Goal: Transaction & Acquisition: Book appointment/travel/reservation

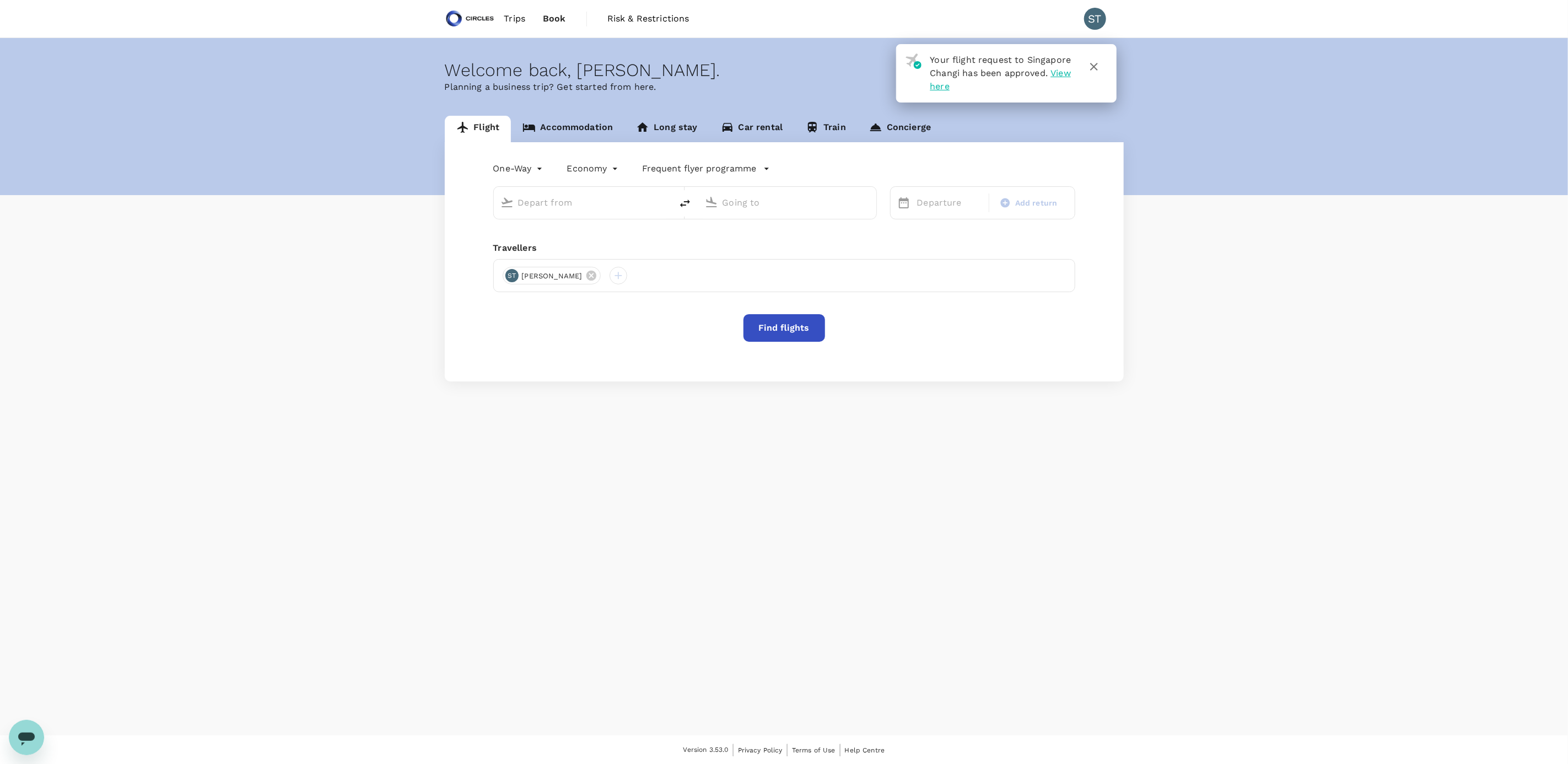
type input "Tokyo, Japan (any)"
type input "Singapore Changi (SIN)"
click at [1097, 65] on icon "button" at bounding box center [1094, 67] width 13 height 13
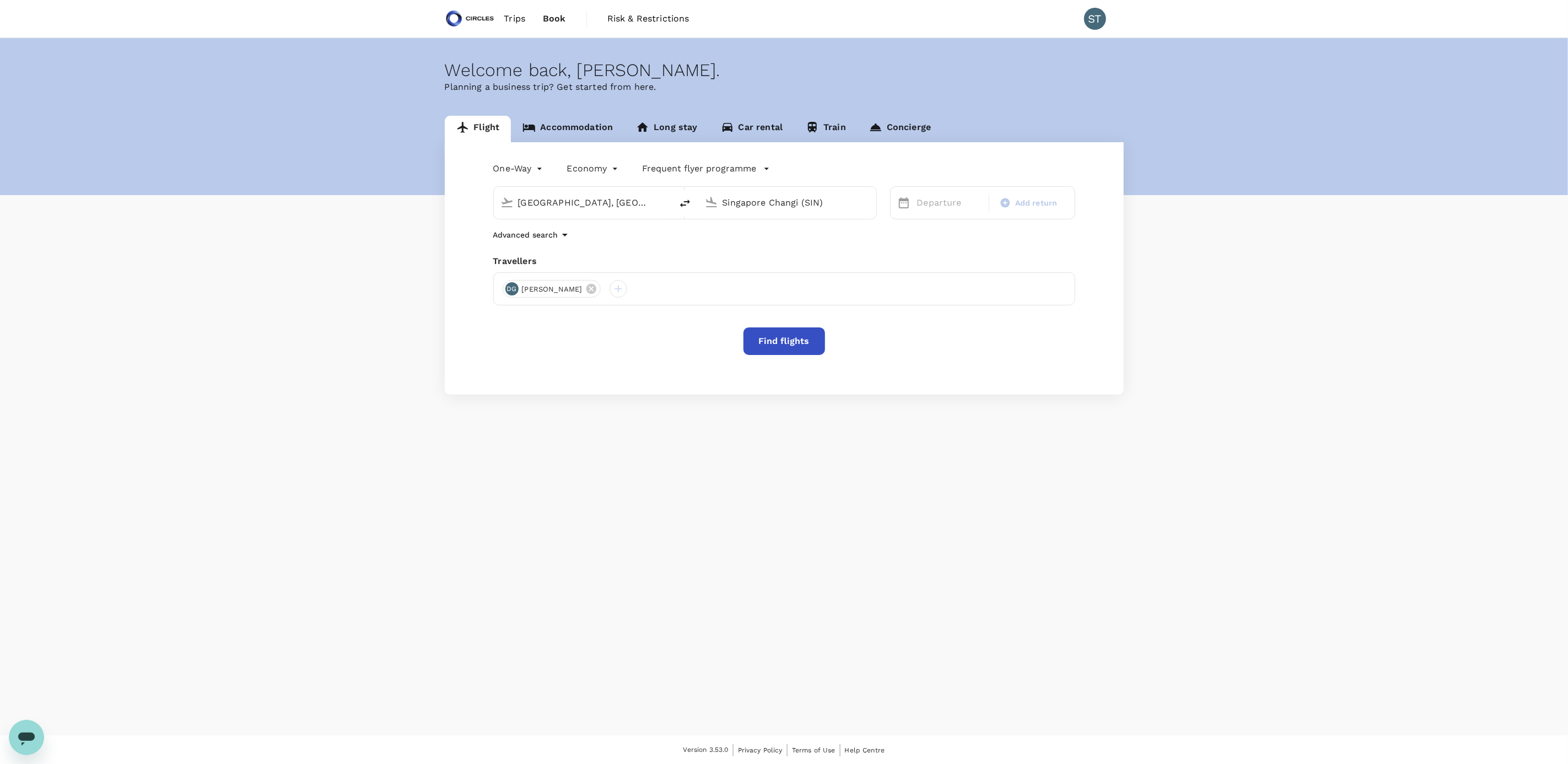
click at [592, 203] on input "Tokyo, Japan (any)" at bounding box center [583, 202] width 131 height 17
click at [586, 289] on icon at bounding box center [591, 288] width 10 height 10
click at [510, 292] on div at bounding box center [510, 288] width 17 height 17
click at [491, 318] on input "text" at bounding box center [499, 319] width 156 height 17
type input "sh"
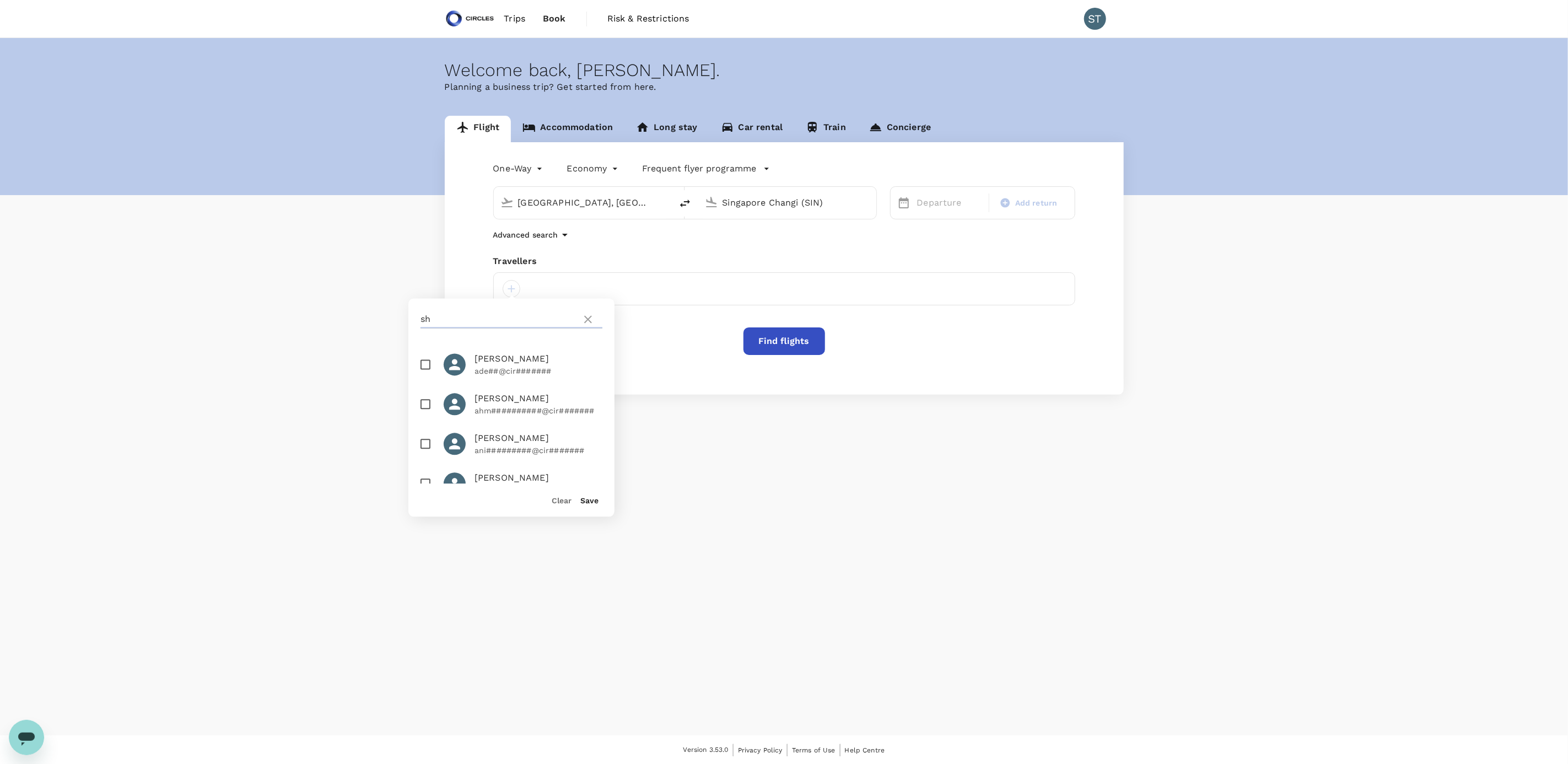
click at [587, 323] on icon at bounding box center [588, 319] width 13 height 13
click at [585, 318] on icon at bounding box center [588, 319] width 13 height 13
click at [586, 319] on icon at bounding box center [588, 319] width 13 height 13
click at [511, 319] on input "text" at bounding box center [499, 319] width 156 height 17
type input "p"
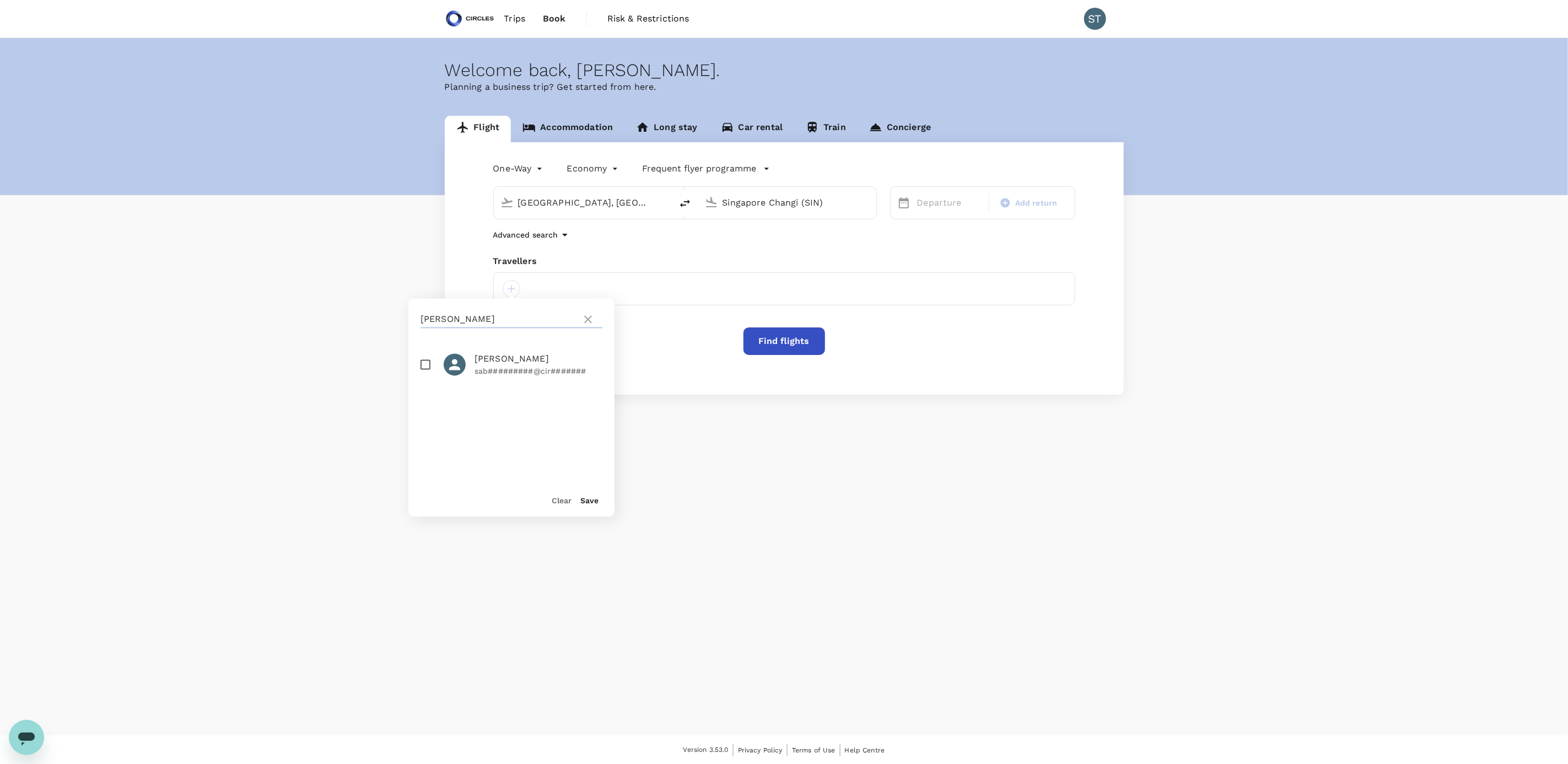
type input "sabrina"
click at [526, 367] on p "sab#########@cir#######" at bounding box center [539, 372] width 128 height 11
checkbox input "true"
click at [589, 498] on button "Save" at bounding box center [590, 501] width 18 height 9
click at [605, 208] on input "Tokyo, Japan (any)" at bounding box center [583, 202] width 131 height 17
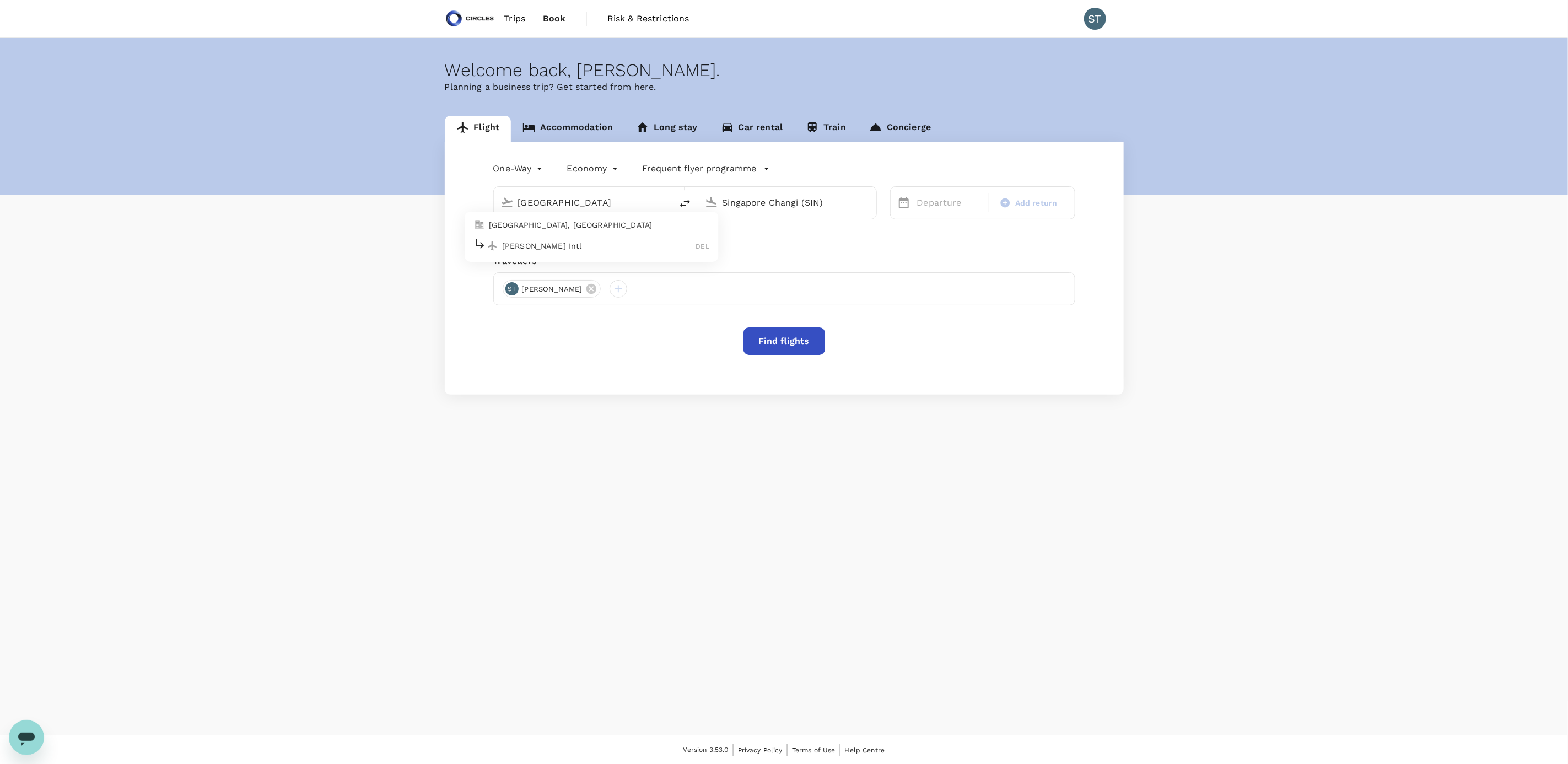
click at [581, 241] on p "[PERSON_NAME] Intl" at bounding box center [599, 246] width 194 height 11
type input "[PERSON_NAME] Intl (DEL)"
click at [777, 207] on input "Singapore Changi (SIN)" at bounding box center [787, 202] width 131 height 17
click at [773, 226] on p "Dubai, United Arab Emirates" at bounding box center [803, 225] width 220 height 11
type input "[GEOGRAPHIC_DATA], [GEOGRAPHIC_DATA] (any)"
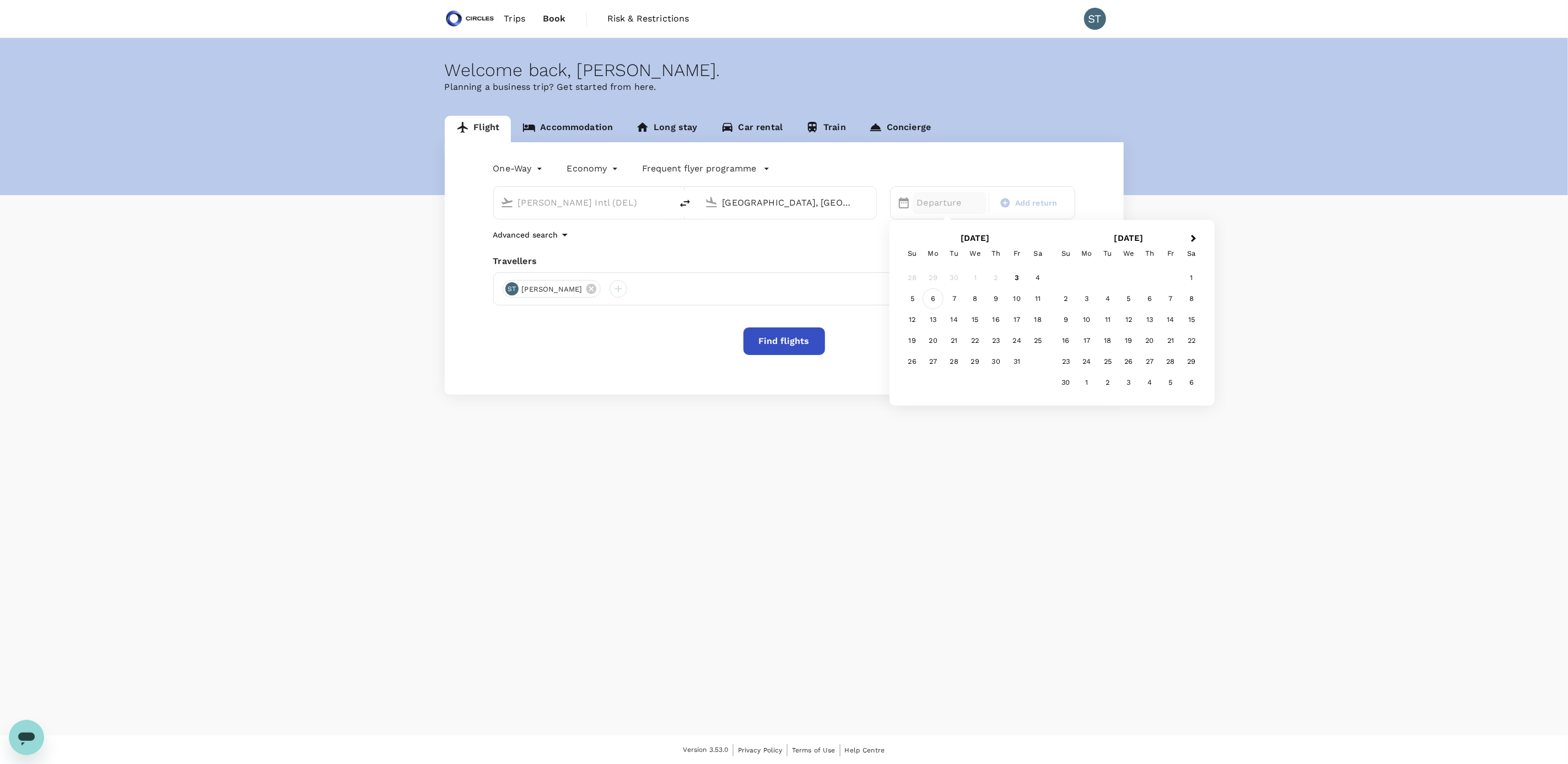
click at [931, 298] on div "6" at bounding box center [932, 298] width 21 height 21
click at [1038, 202] on span "Add return" at bounding box center [1037, 203] width 42 height 12
type input "roundtrip"
click at [1000, 299] on div "9" at bounding box center [995, 298] width 21 height 21
click at [786, 341] on button "Find flights" at bounding box center [784, 341] width 81 height 27
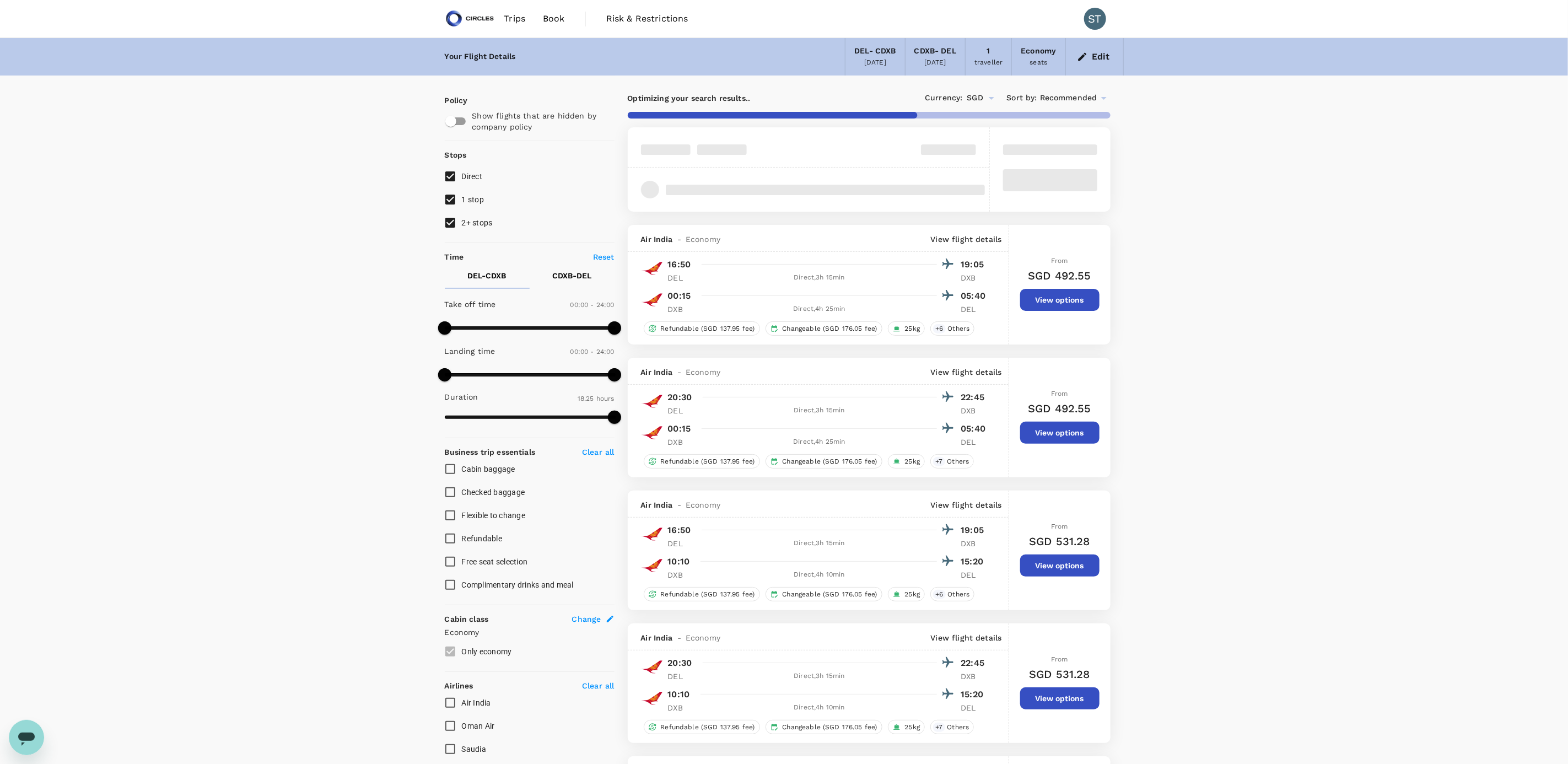
type input "1120"
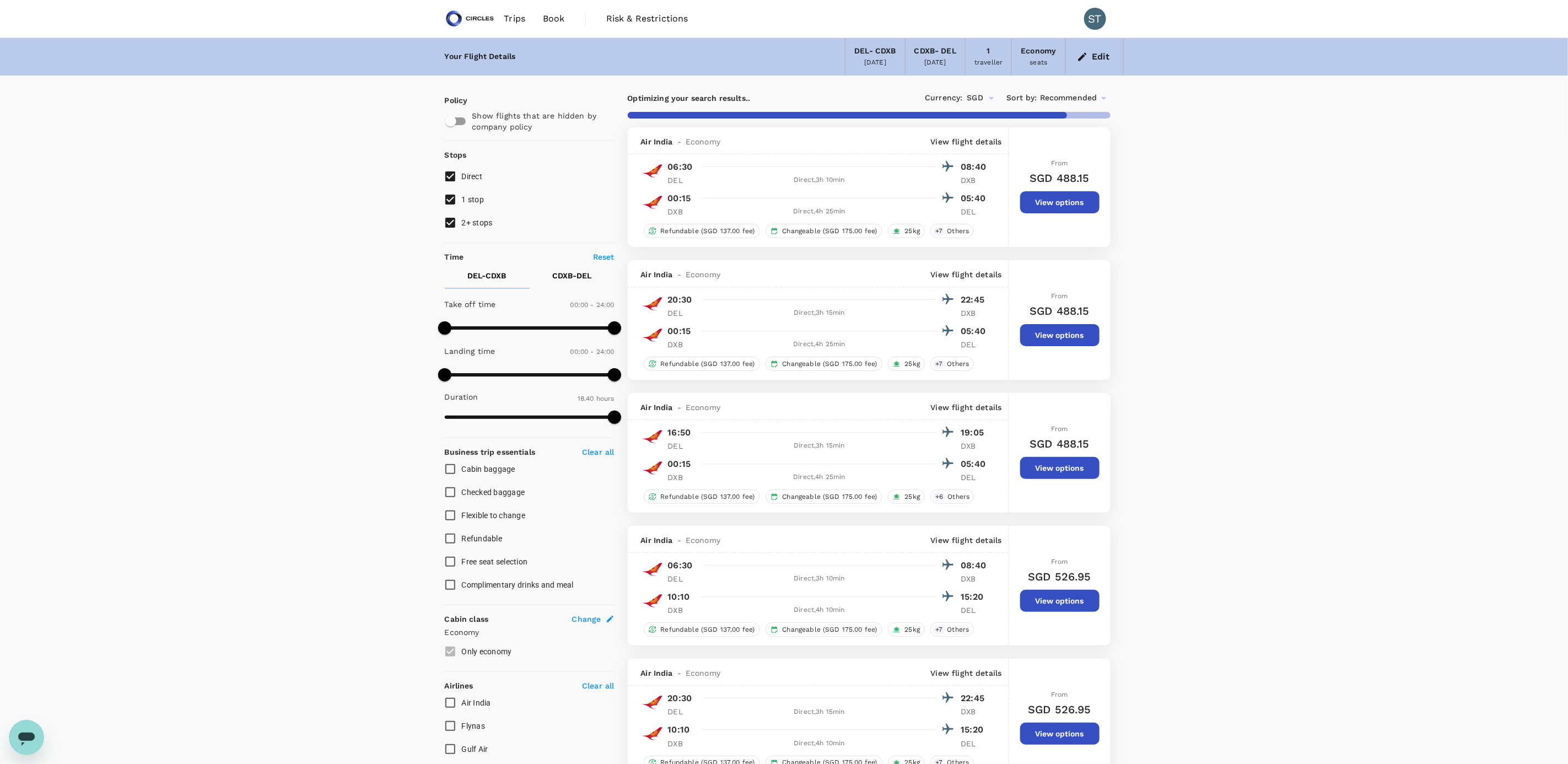
click at [455, 197] on input "1 stop" at bounding box center [449, 199] width 23 height 23
checkbox input "false"
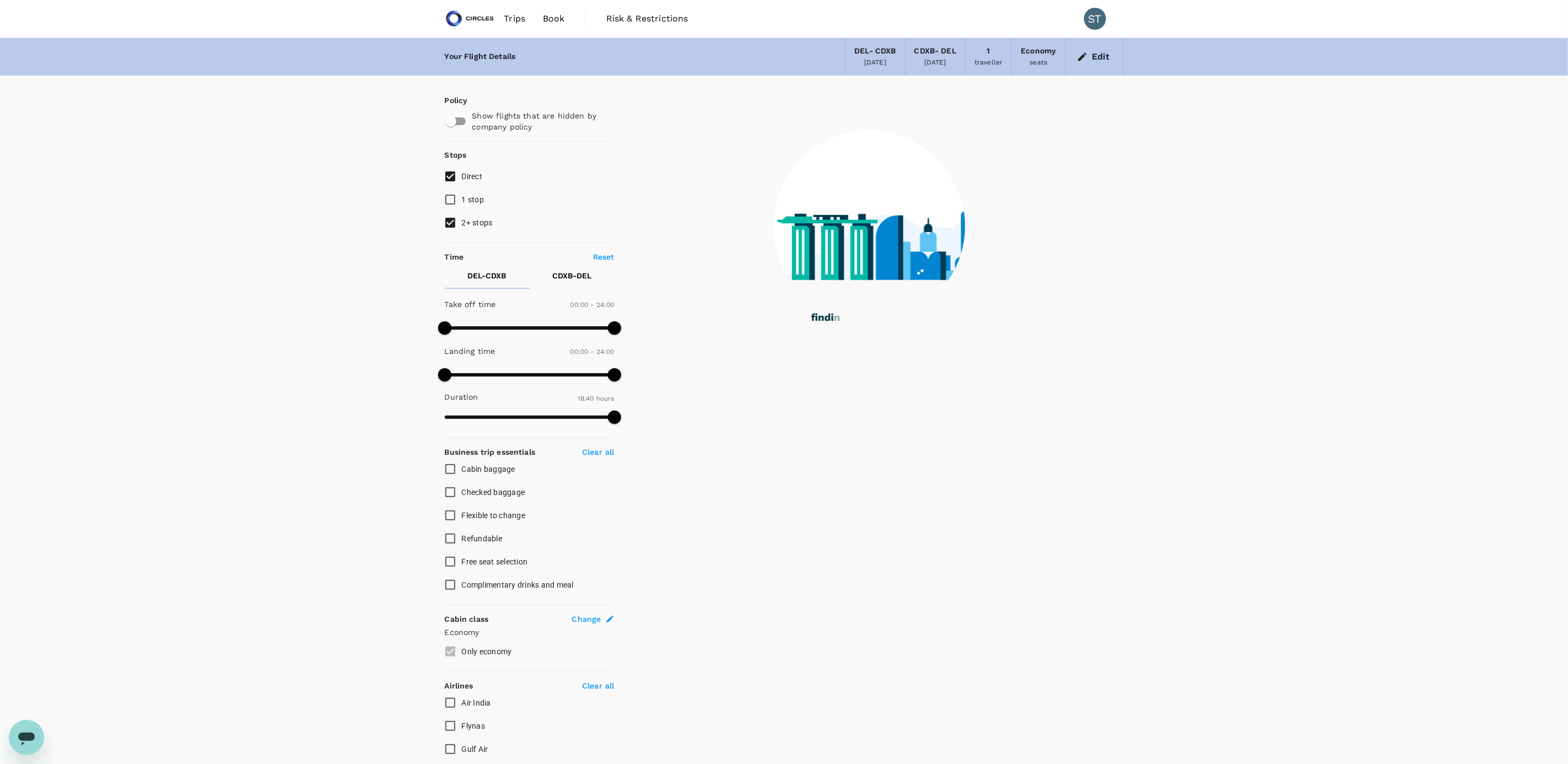
click at [450, 222] on input "2+ stops" at bounding box center [449, 222] width 23 height 23
checkbox input "false"
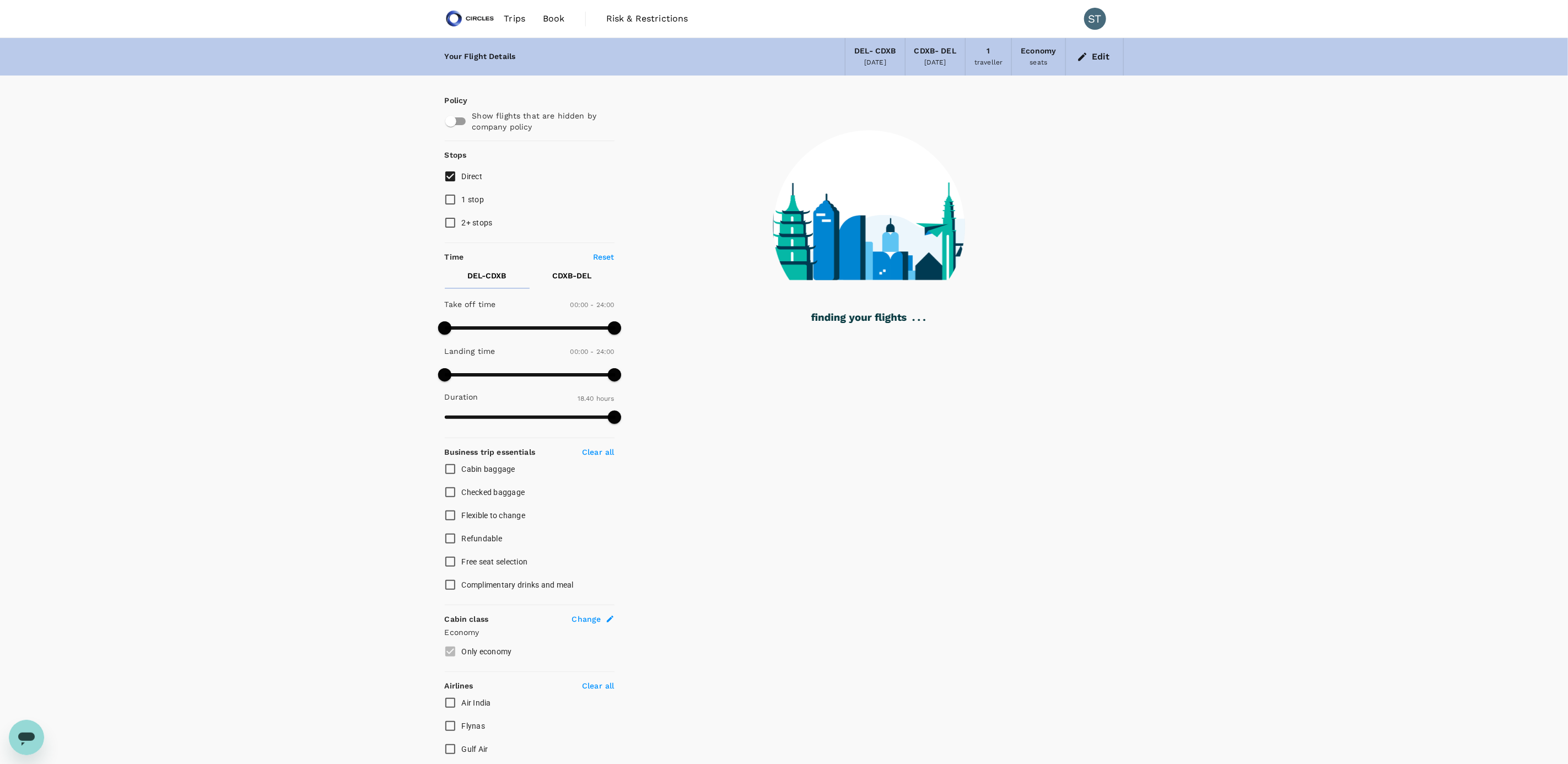
type input "1890"
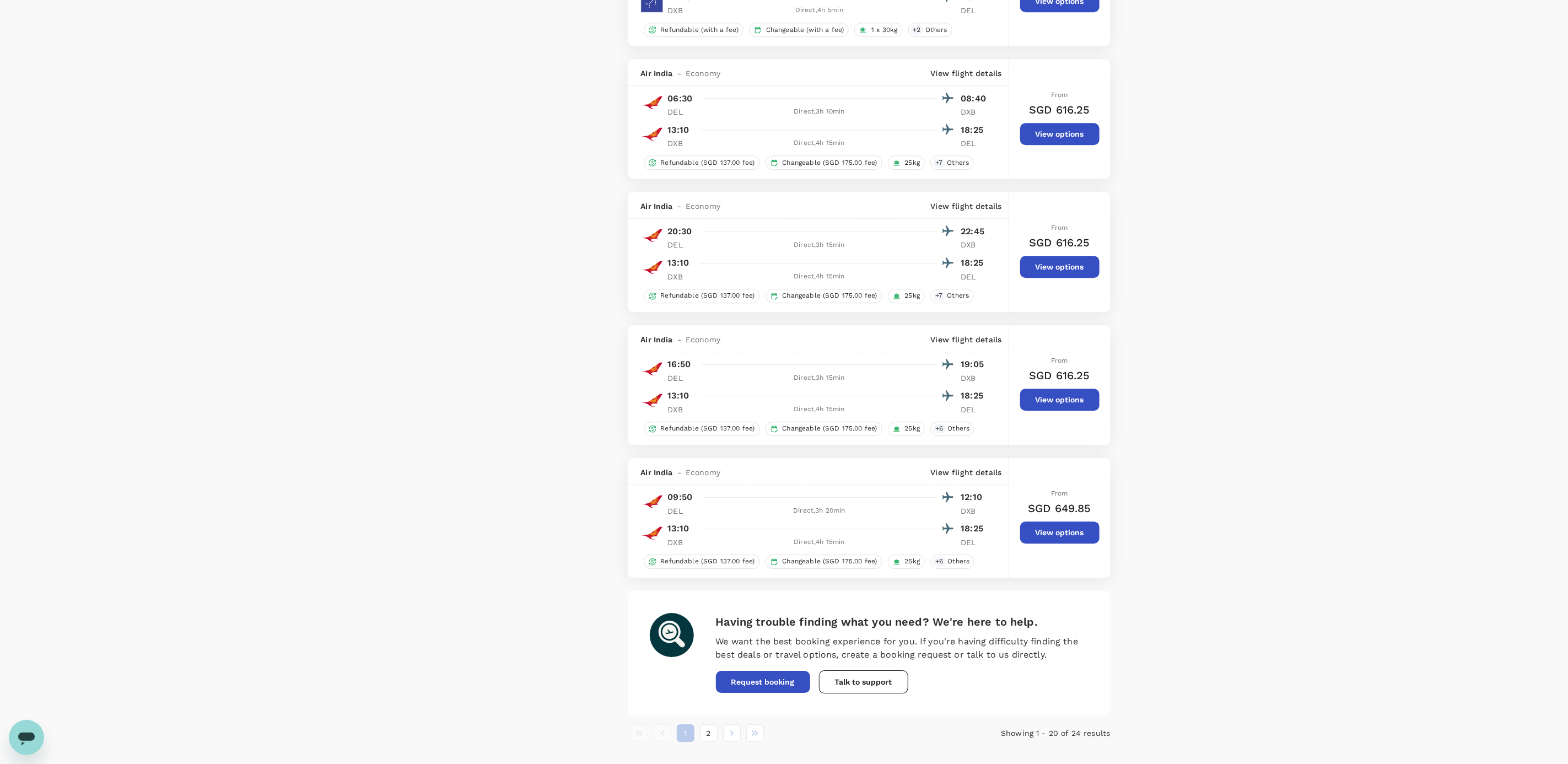
scroll to position [2235, 0]
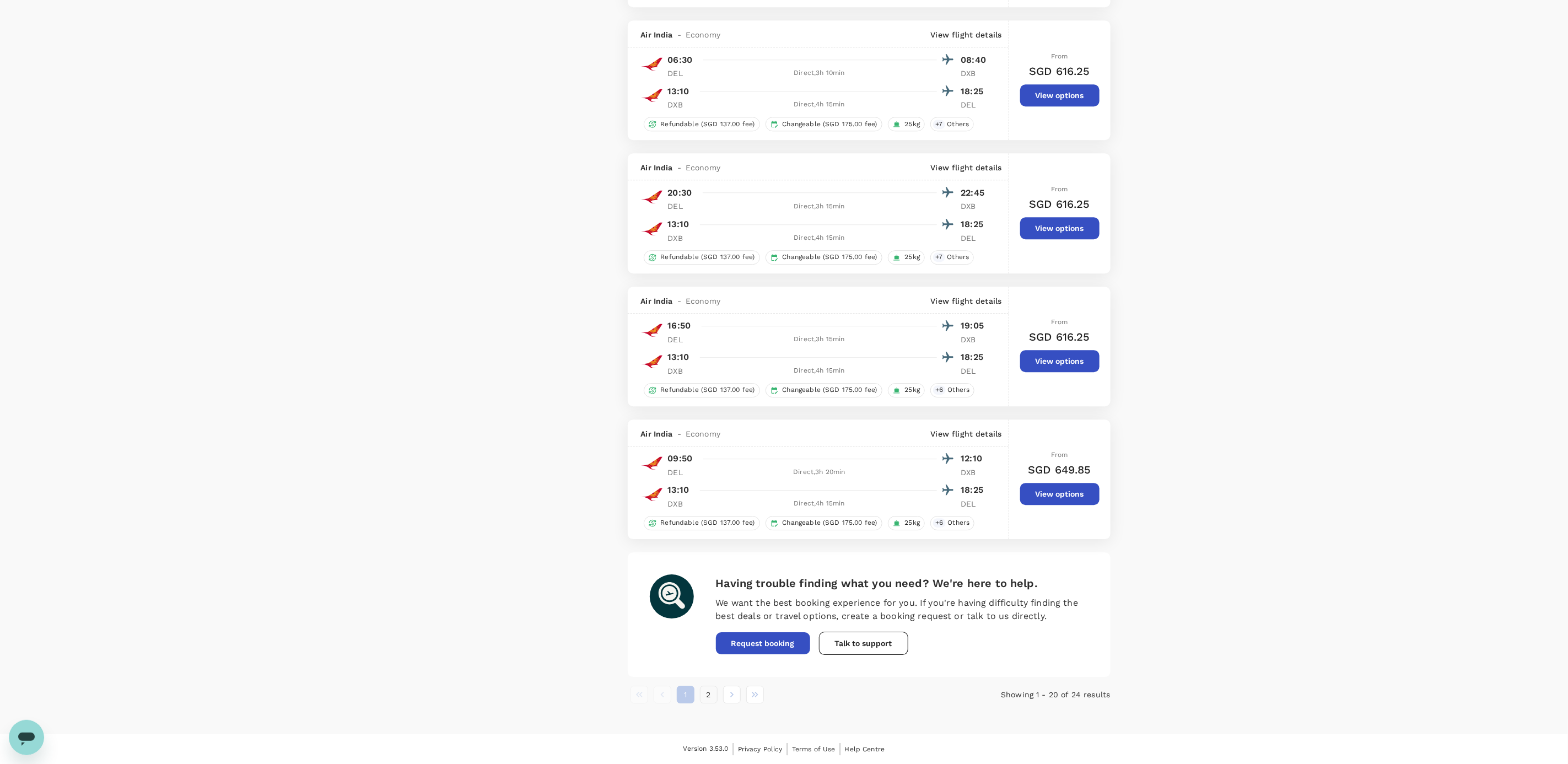
click at [706, 693] on button "2" at bounding box center [709, 694] width 17 height 17
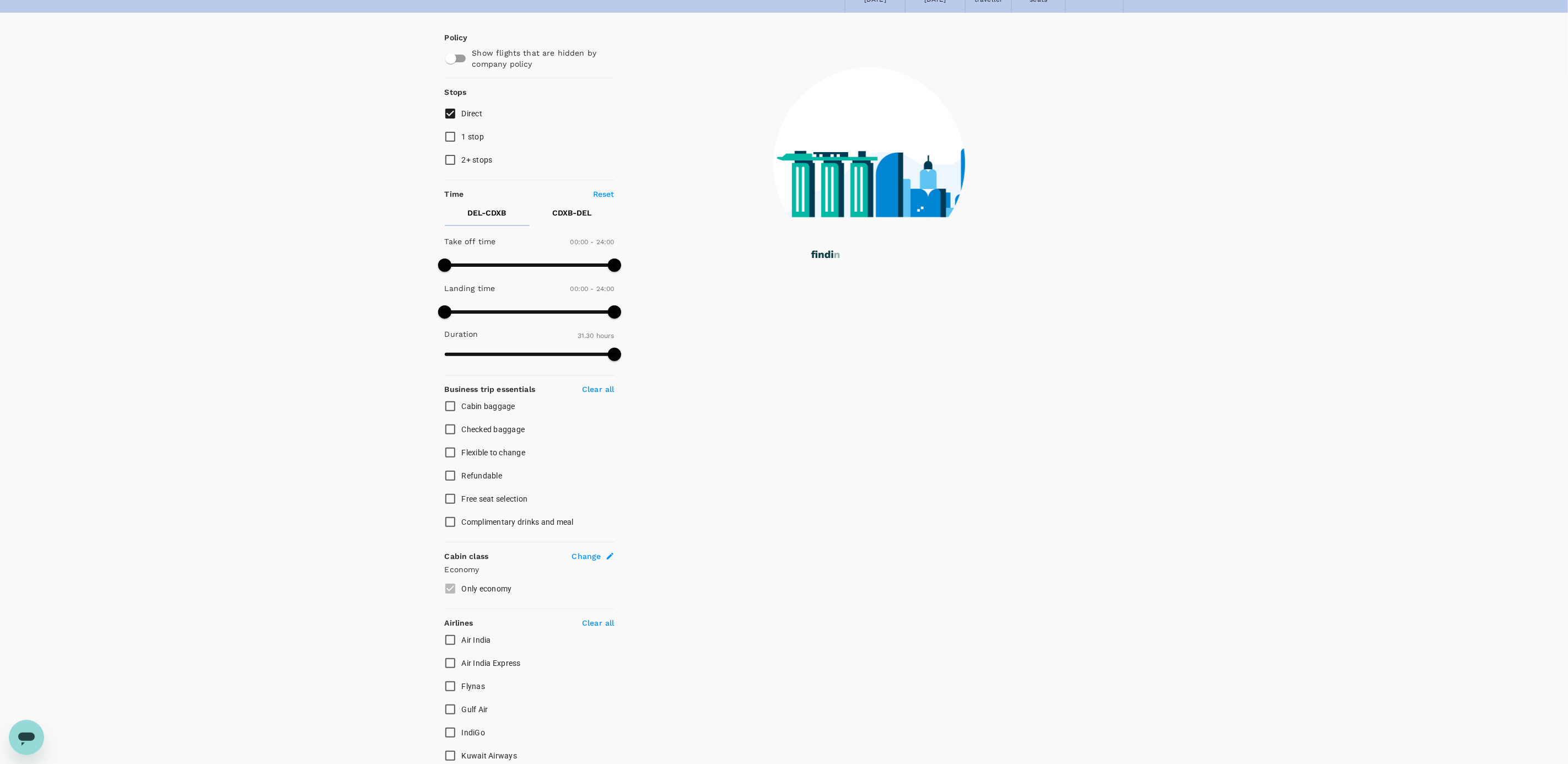
scroll to position [0, 0]
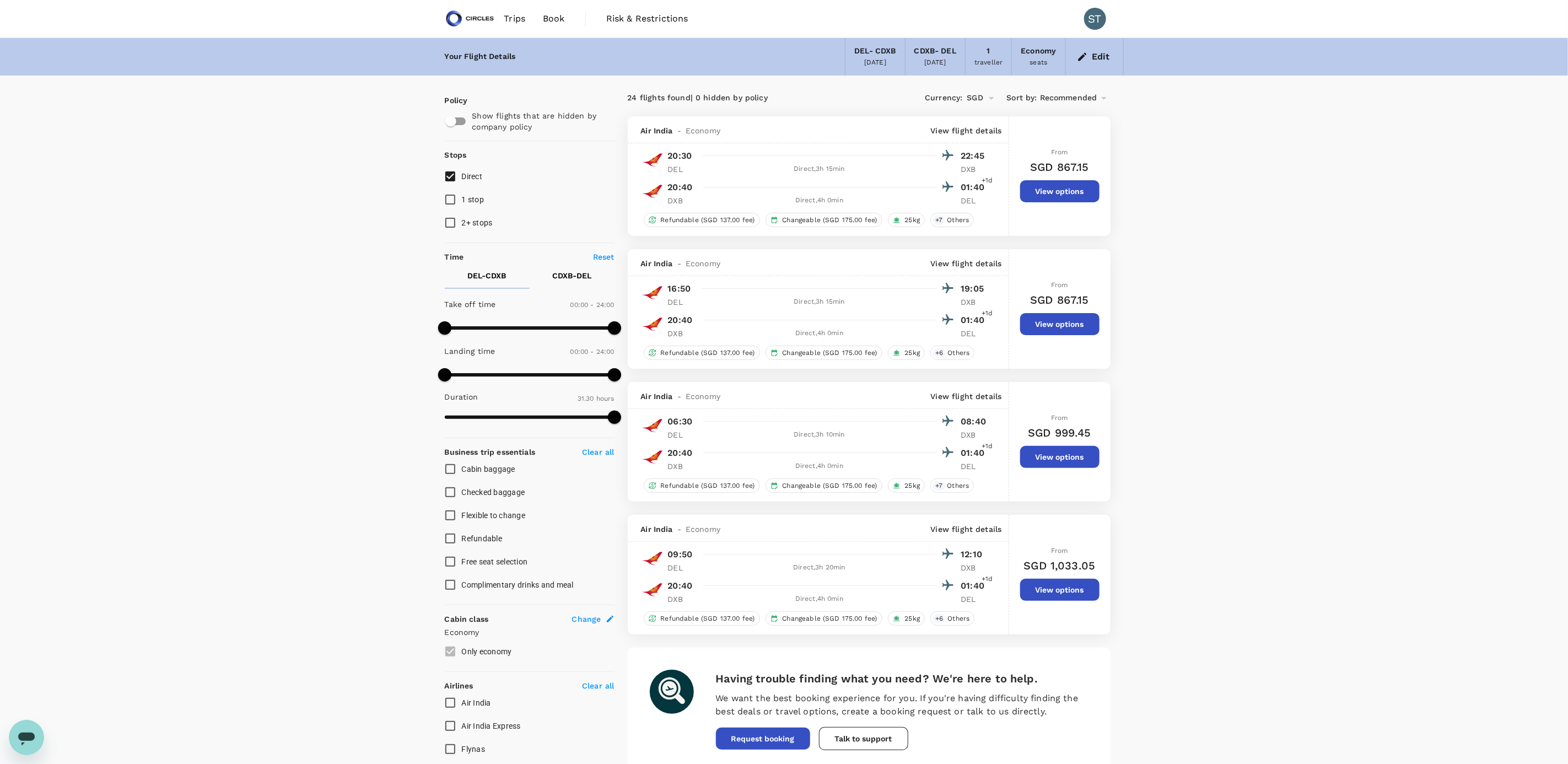
click at [1061, 595] on button "View options" at bounding box center [1059, 590] width 79 height 22
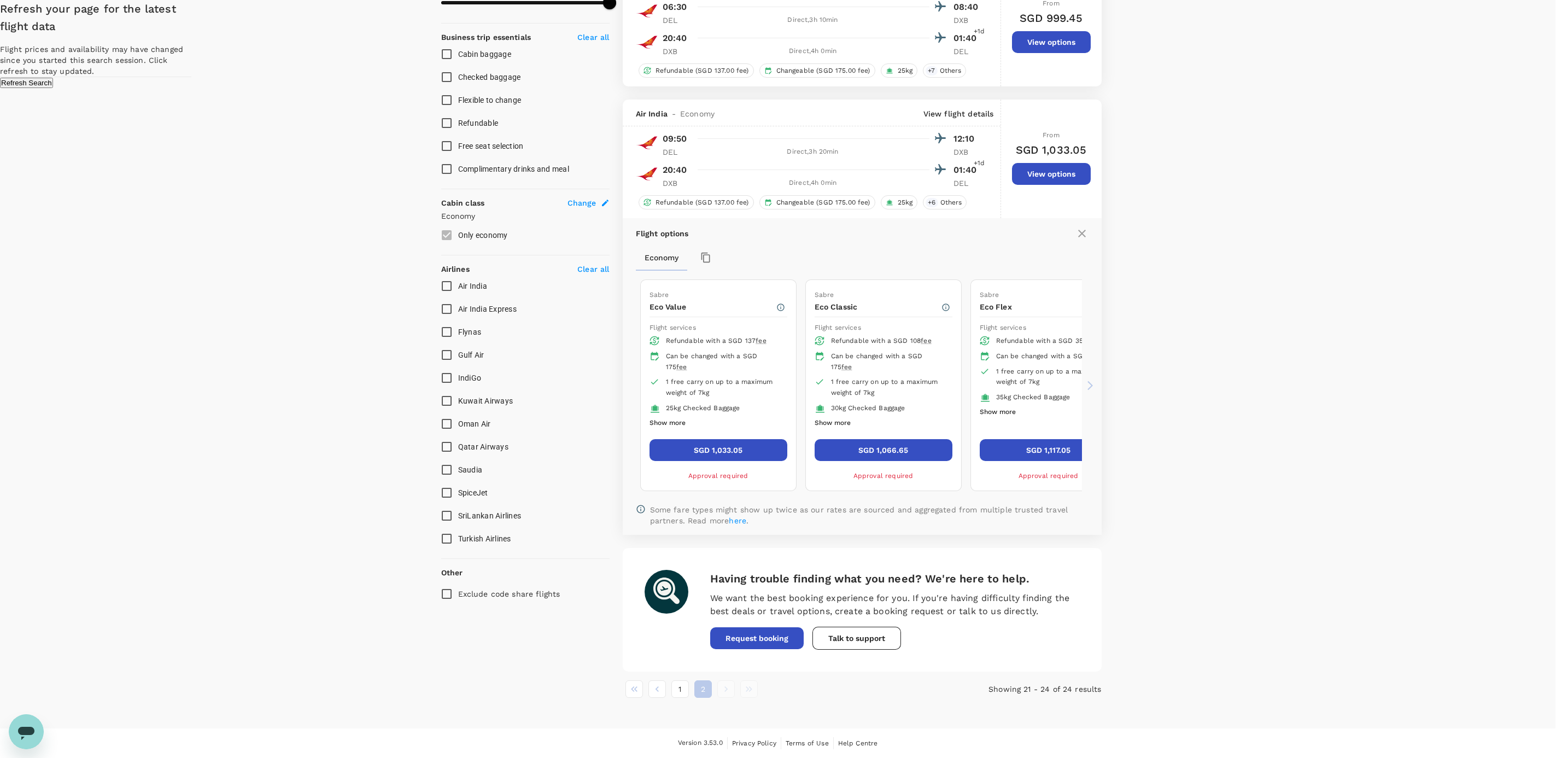
scroll to position [410, 0]
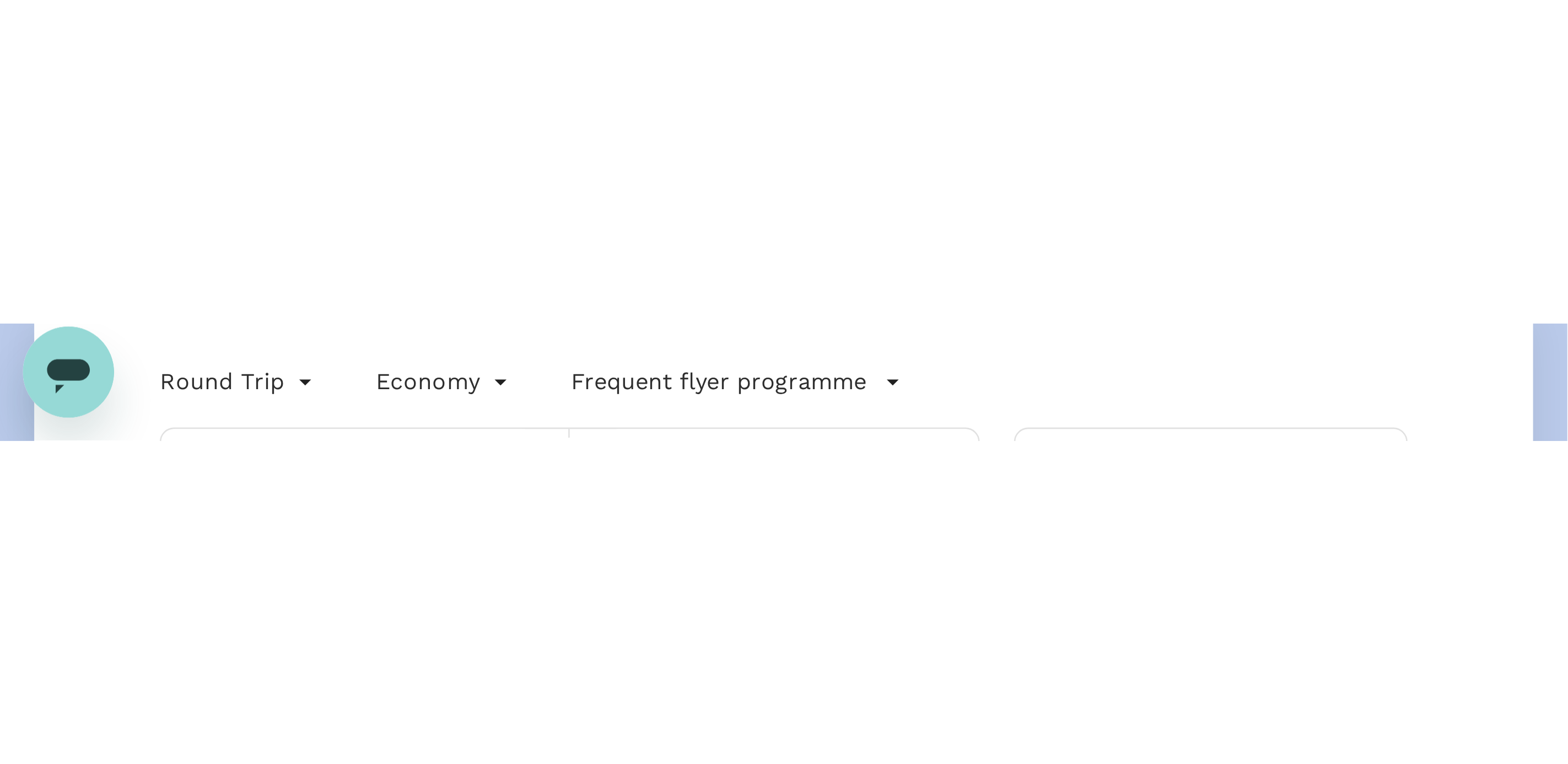
scroll to position [1, 0]
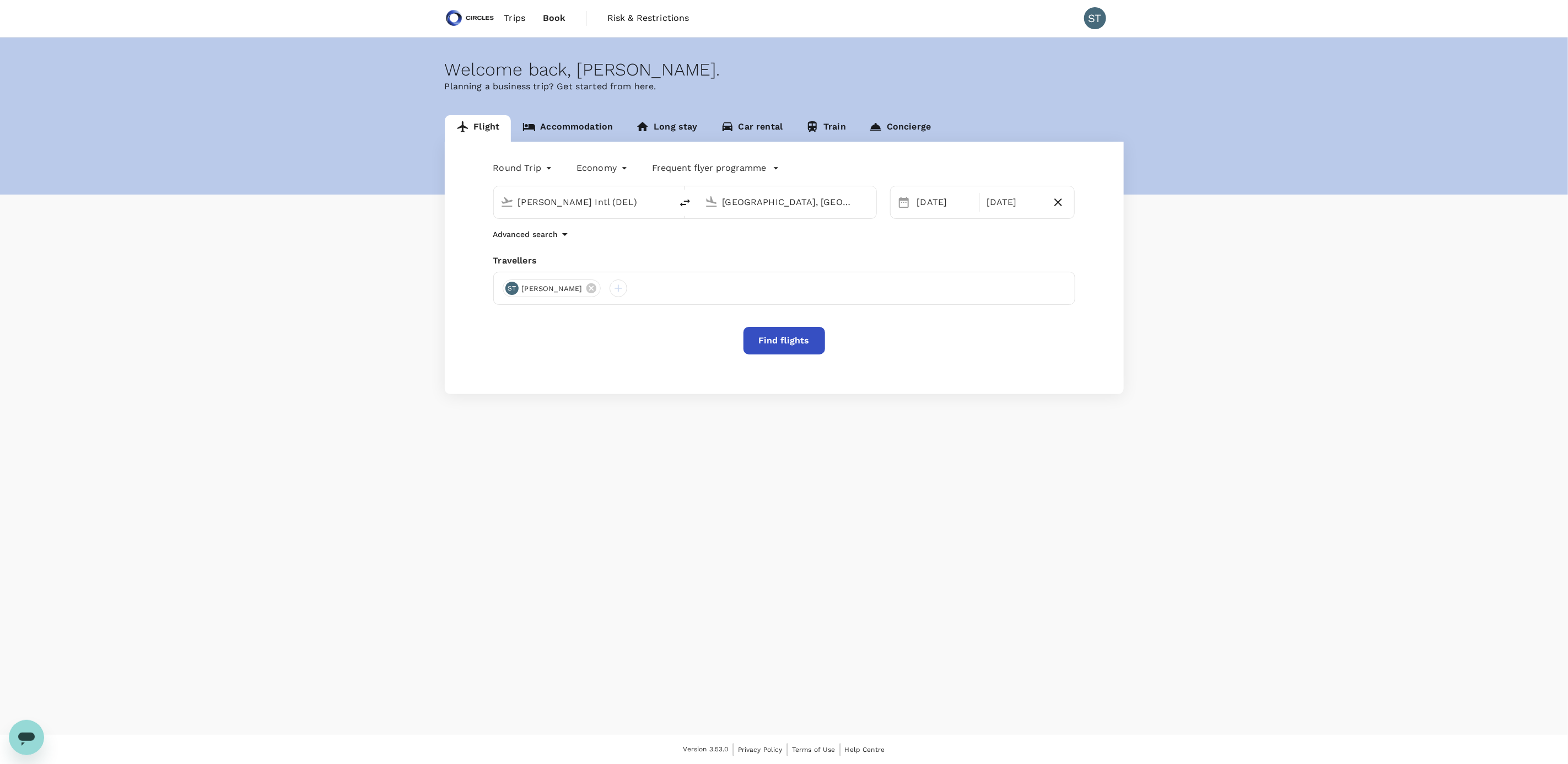
drag, startPoint x: 637, startPoint y: 207, endPoint x: 495, endPoint y: 195, distance: 142.5
click at [495, 45] on div "[PERSON_NAME] Intl (DEL)" at bounding box center [583, 202] width 178 height 32
click at [540, 45] on p "Singapore Changi" at bounding box center [600, 246] width 195 height 11
type input "Singapore Changi (SIN)"
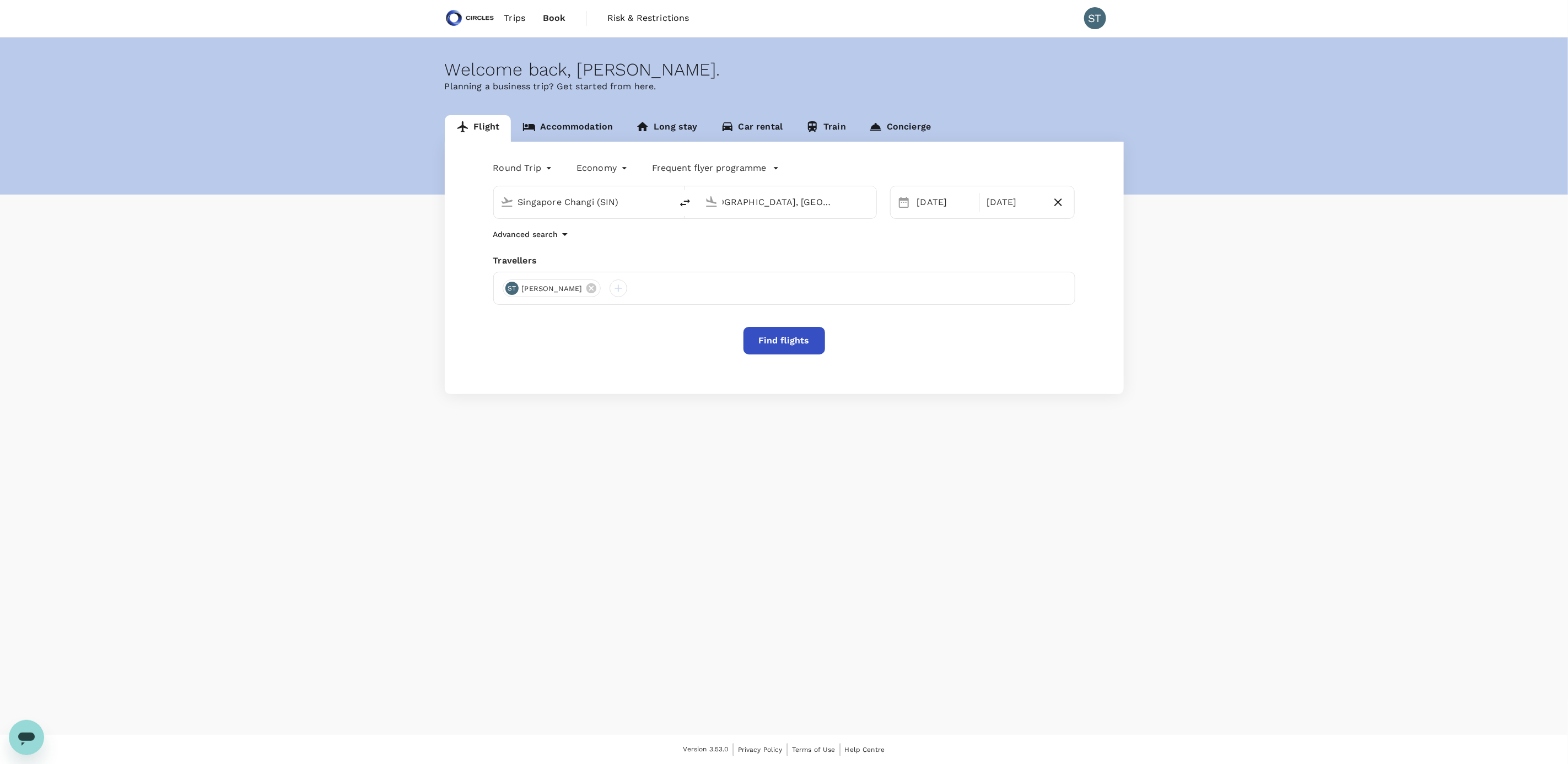
click at [605, 45] on input "[GEOGRAPHIC_DATA], [GEOGRAPHIC_DATA] (any)" at bounding box center [787, 202] width 131 height 17
click at [605, 45] on p "[GEOGRAPHIC_DATA], [GEOGRAPHIC_DATA]" at bounding box center [803, 225] width 220 height 11
type input "[GEOGRAPHIC_DATA], [GEOGRAPHIC_DATA] (any)"
click at [605, 45] on div "12" at bounding box center [911, 319] width 21 height 21
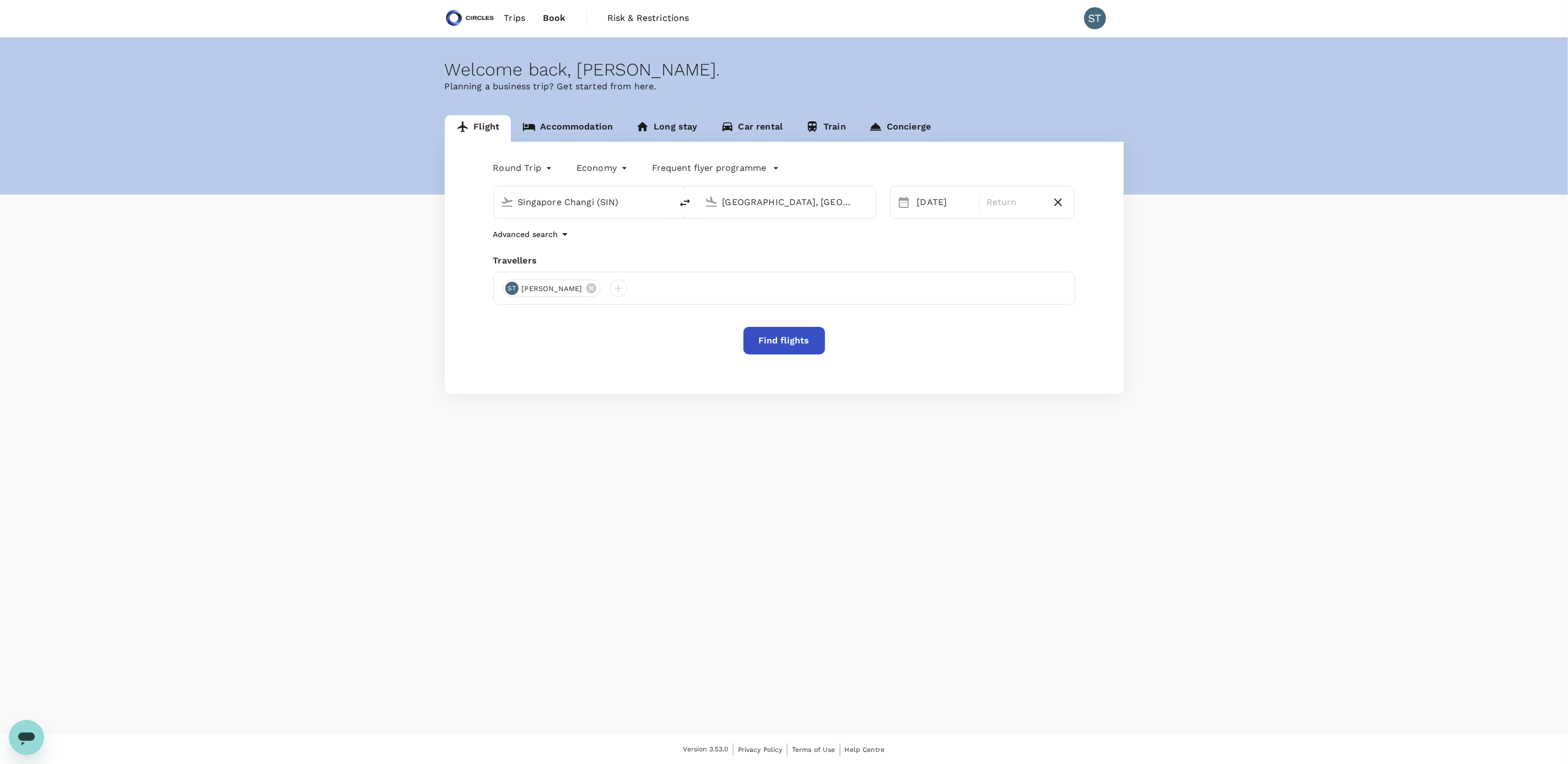
click at [605, 45] on div "Welcome back , [PERSON_NAME] . Planning a business trip? Get started from here.…" at bounding box center [784, 386] width 1568 height 697
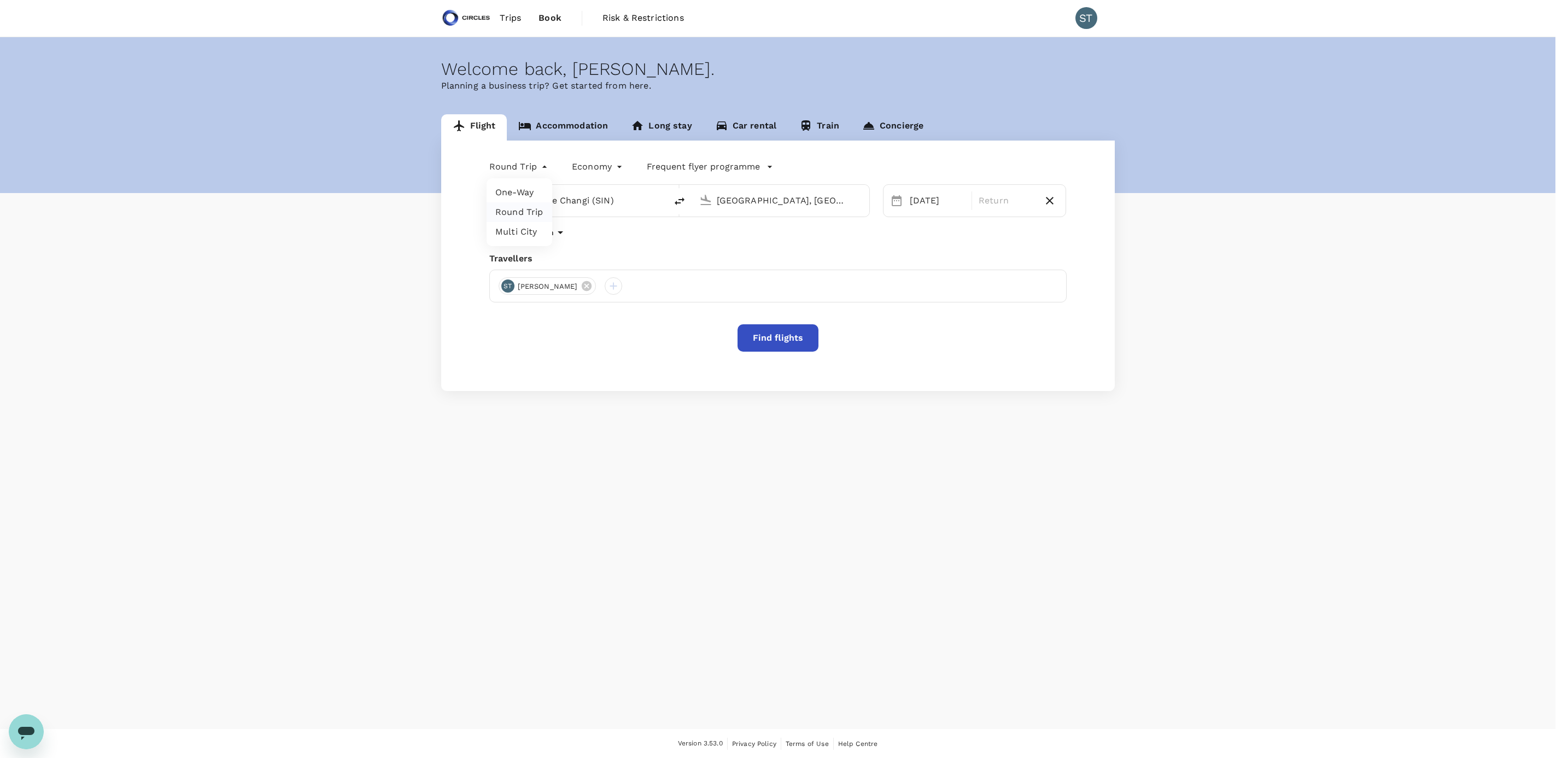
click at [538, 44] on body "Trips Book Risk & Restrictions ST Welcome back , [PERSON_NAME] . Planning a bus…" at bounding box center [784, 379] width 1568 height 759
click at [524, 44] on li "One-Way" at bounding box center [519, 193] width 65 height 20
type input "oneway"
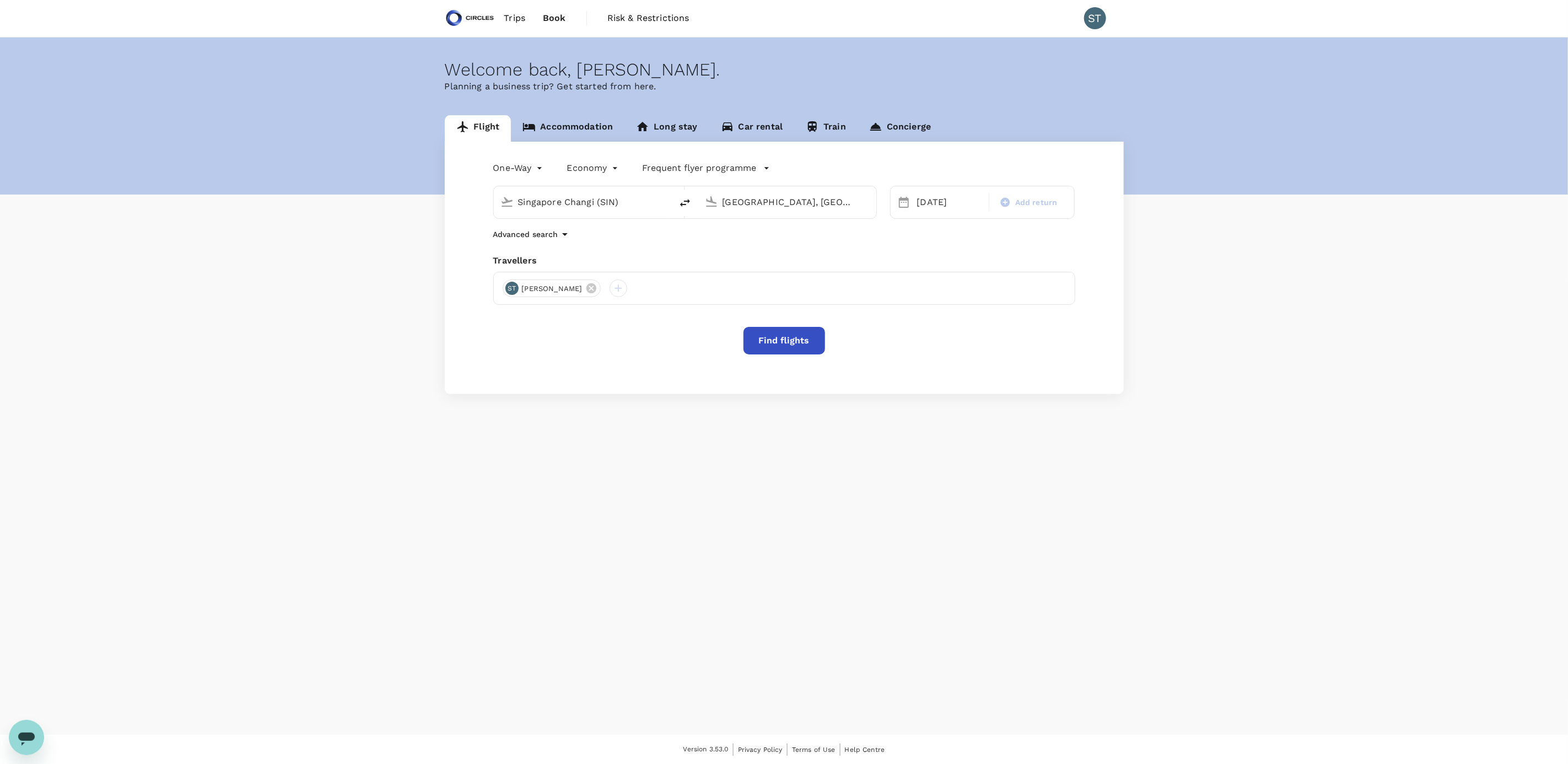
click at [602, 45] on body "Trips Book Risk & Restrictions ST Welcome back , [PERSON_NAME] . Planning a bus…" at bounding box center [784, 382] width 1568 height 765
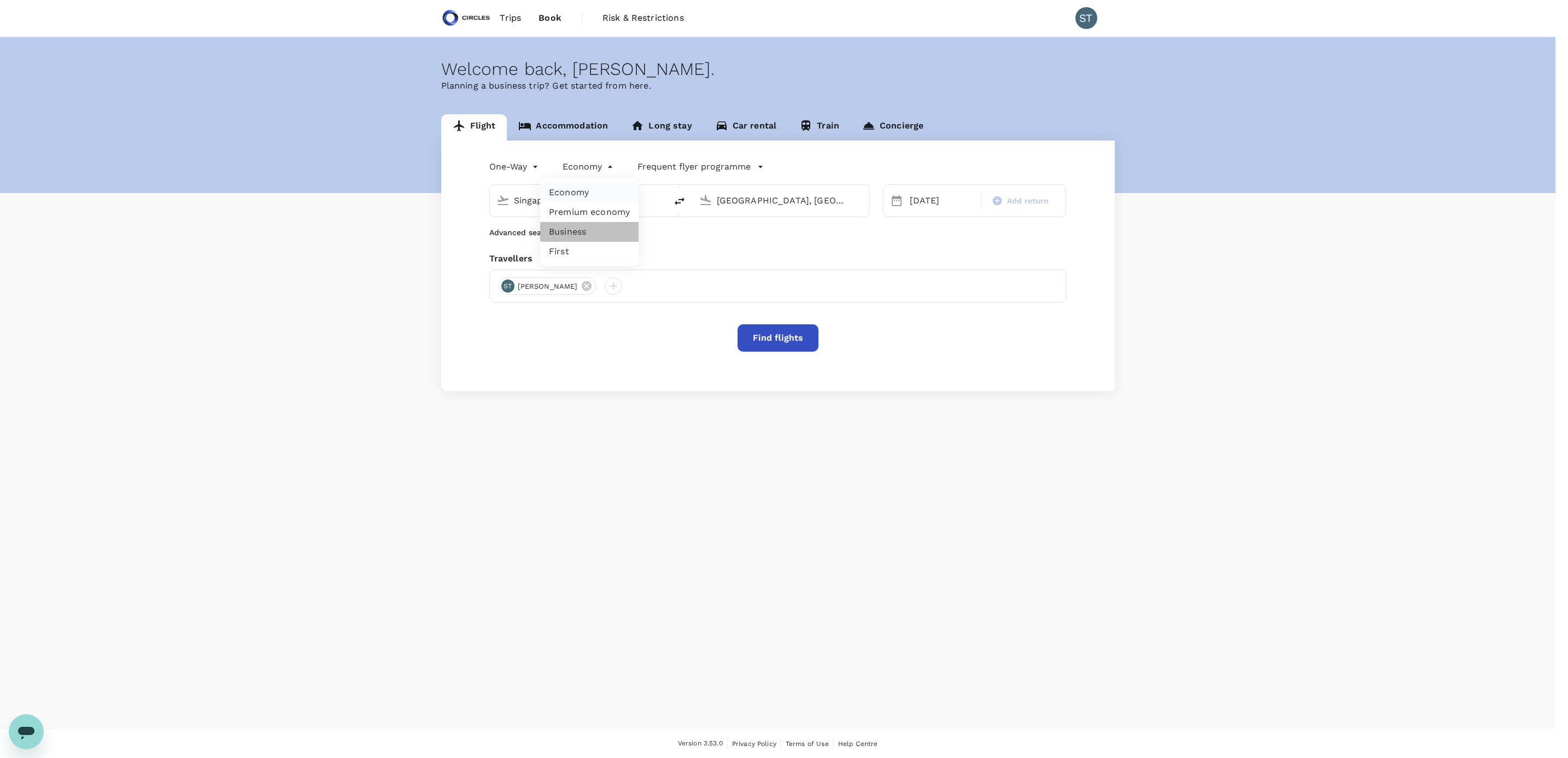
click at [591, 44] on li "Business" at bounding box center [589, 232] width 99 height 20
type input "business"
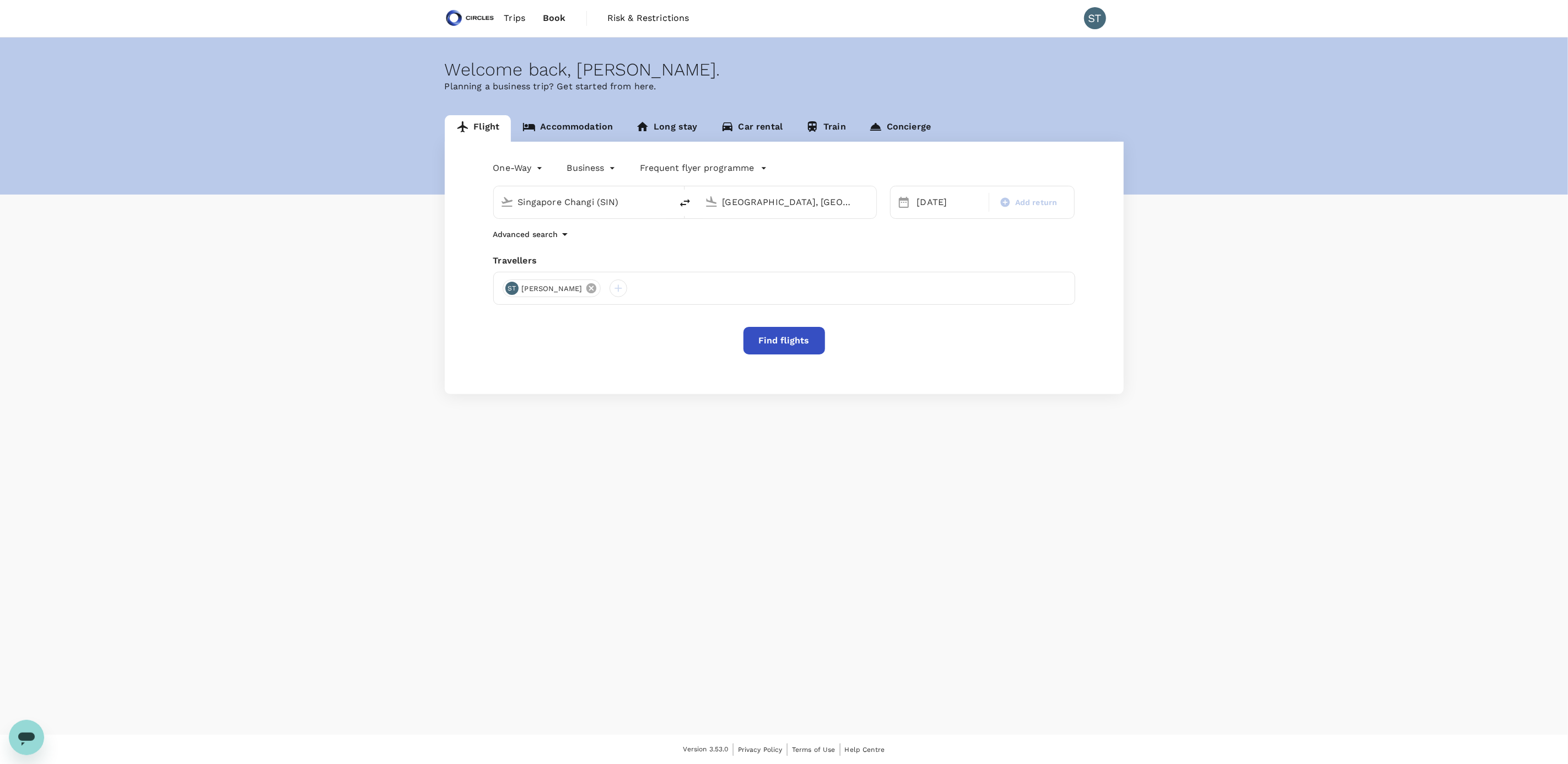
click at [585, 45] on icon at bounding box center [591, 288] width 12 height 12
click at [546, 45] on div at bounding box center [784, 288] width 582 height 33
click at [515, 45] on div at bounding box center [510, 288] width 17 height 17
click at [499, 45] on input "text" at bounding box center [499, 319] width 156 height 17
type input "deepak"
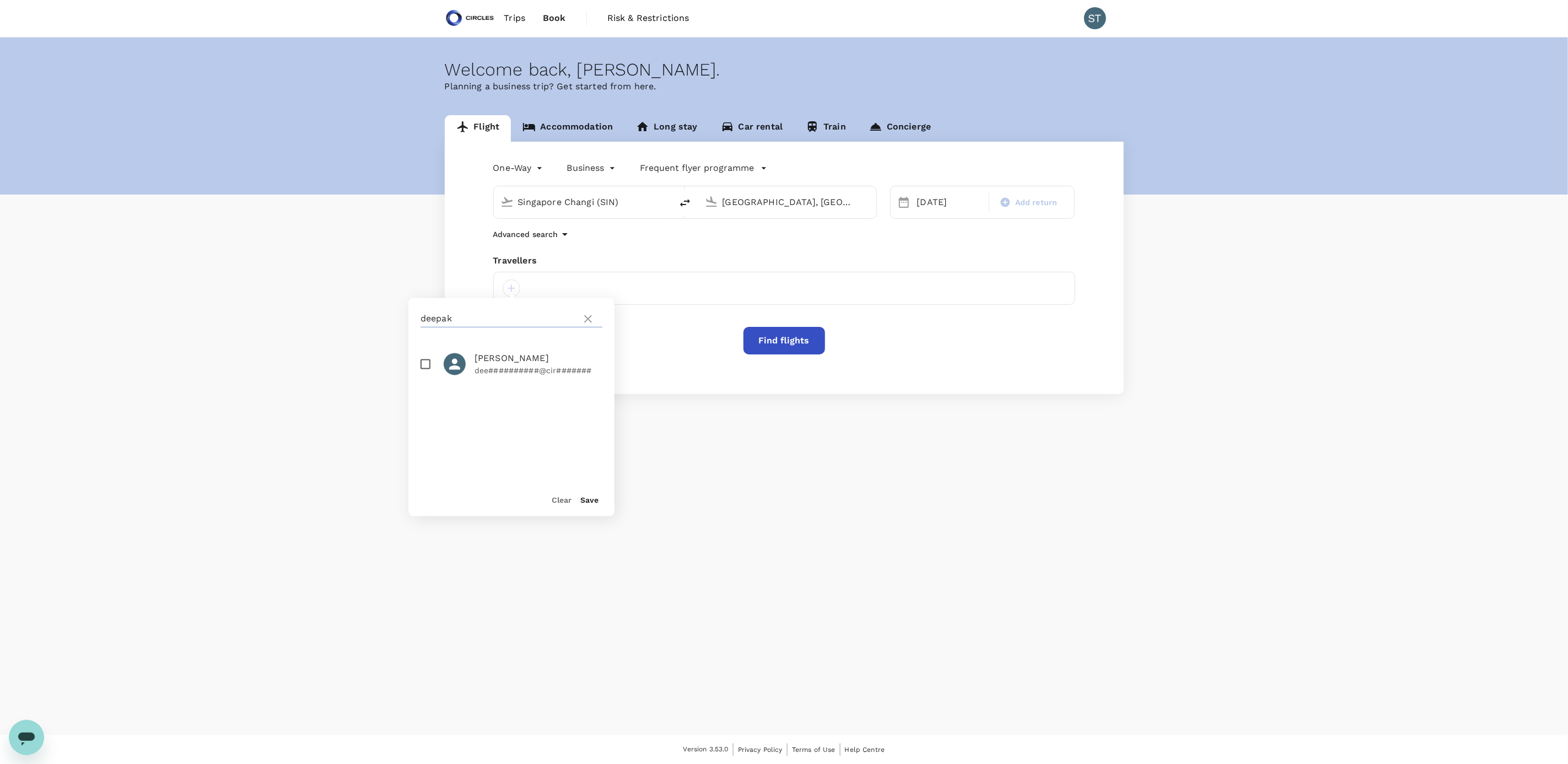
click at [424, 45] on input "checkbox" at bounding box center [425, 363] width 23 height 23
checkbox input "true"
click at [584, 45] on button "Save" at bounding box center [590, 500] width 18 height 9
click at [605, 45] on button "Find flights" at bounding box center [784, 340] width 81 height 27
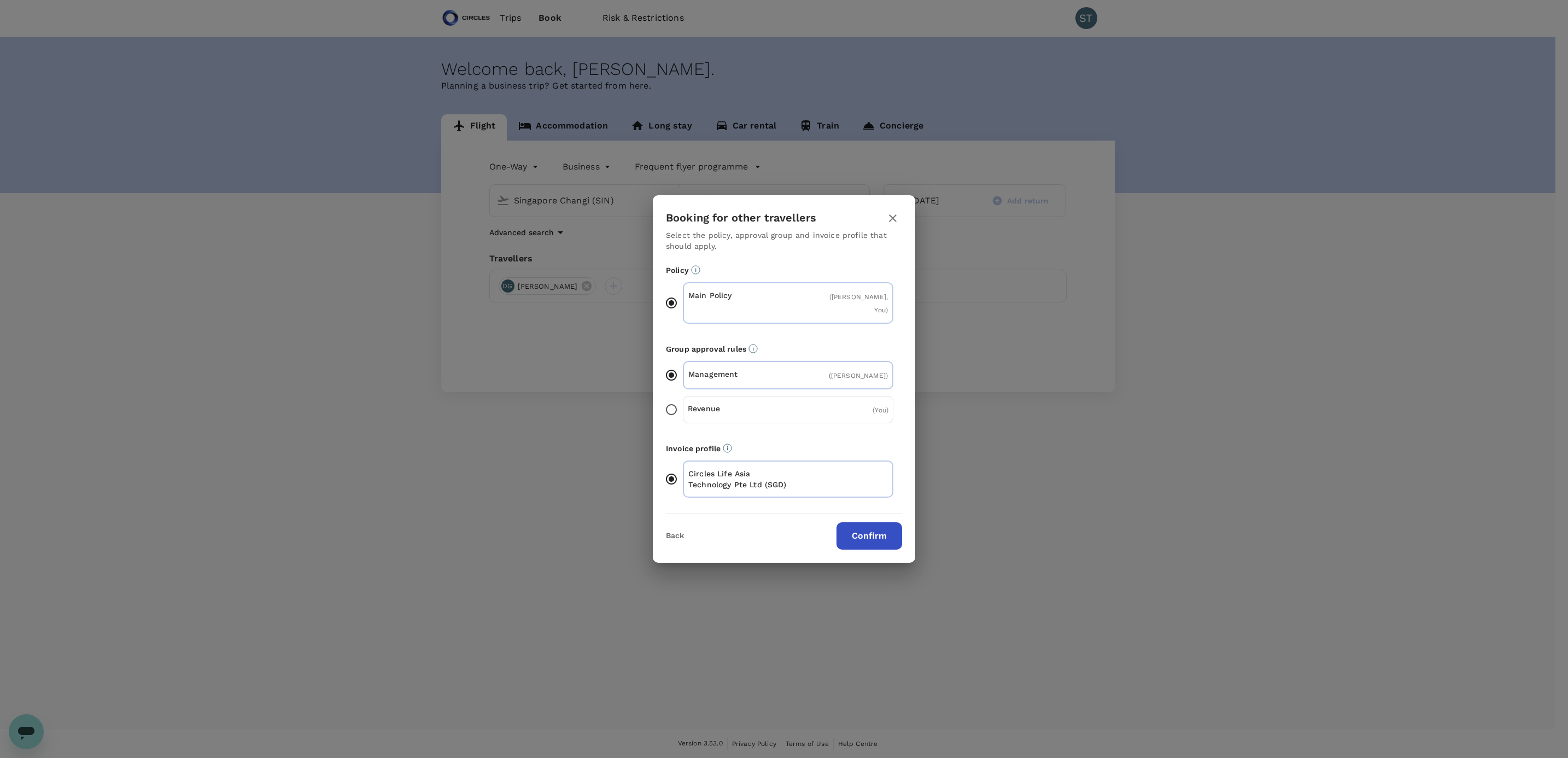
click at [601, 44] on button "Confirm" at bounding box center [869, 535] width 65 height 27
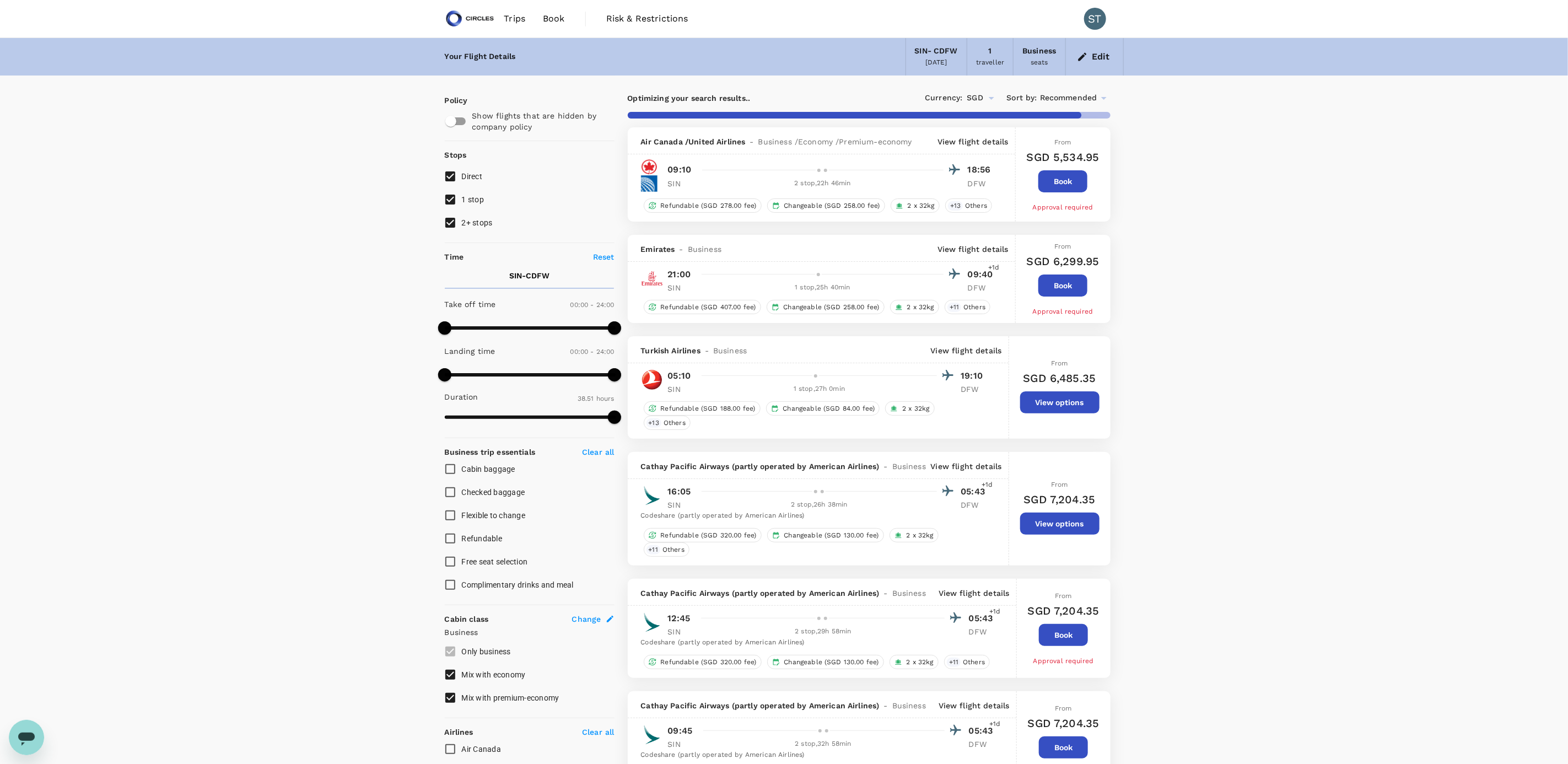
click at [455, 45] on input "2+ stops" at bounding box center [449, 222] width 23 height 23
checkbox input "false"
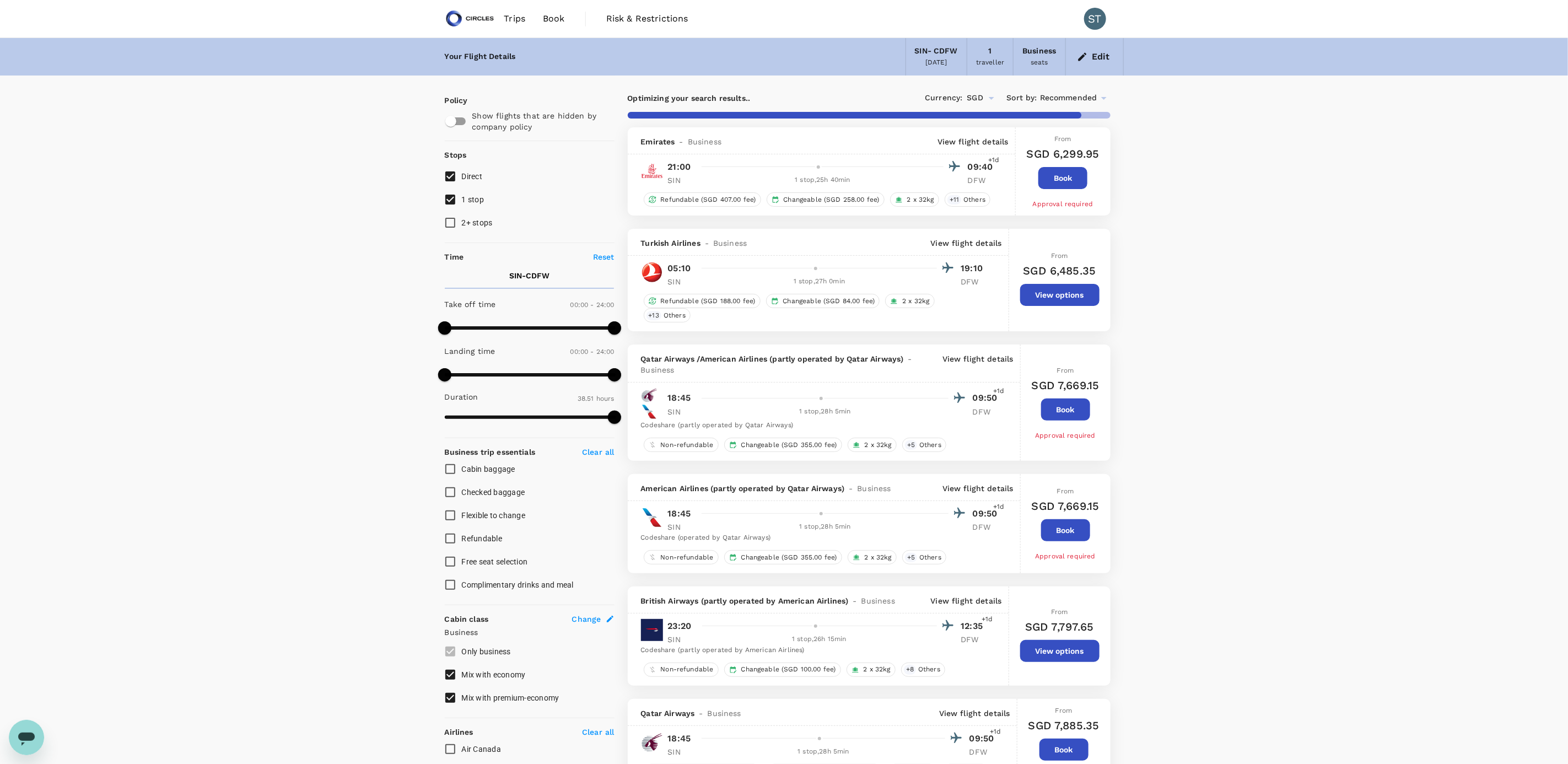
type input "2755"
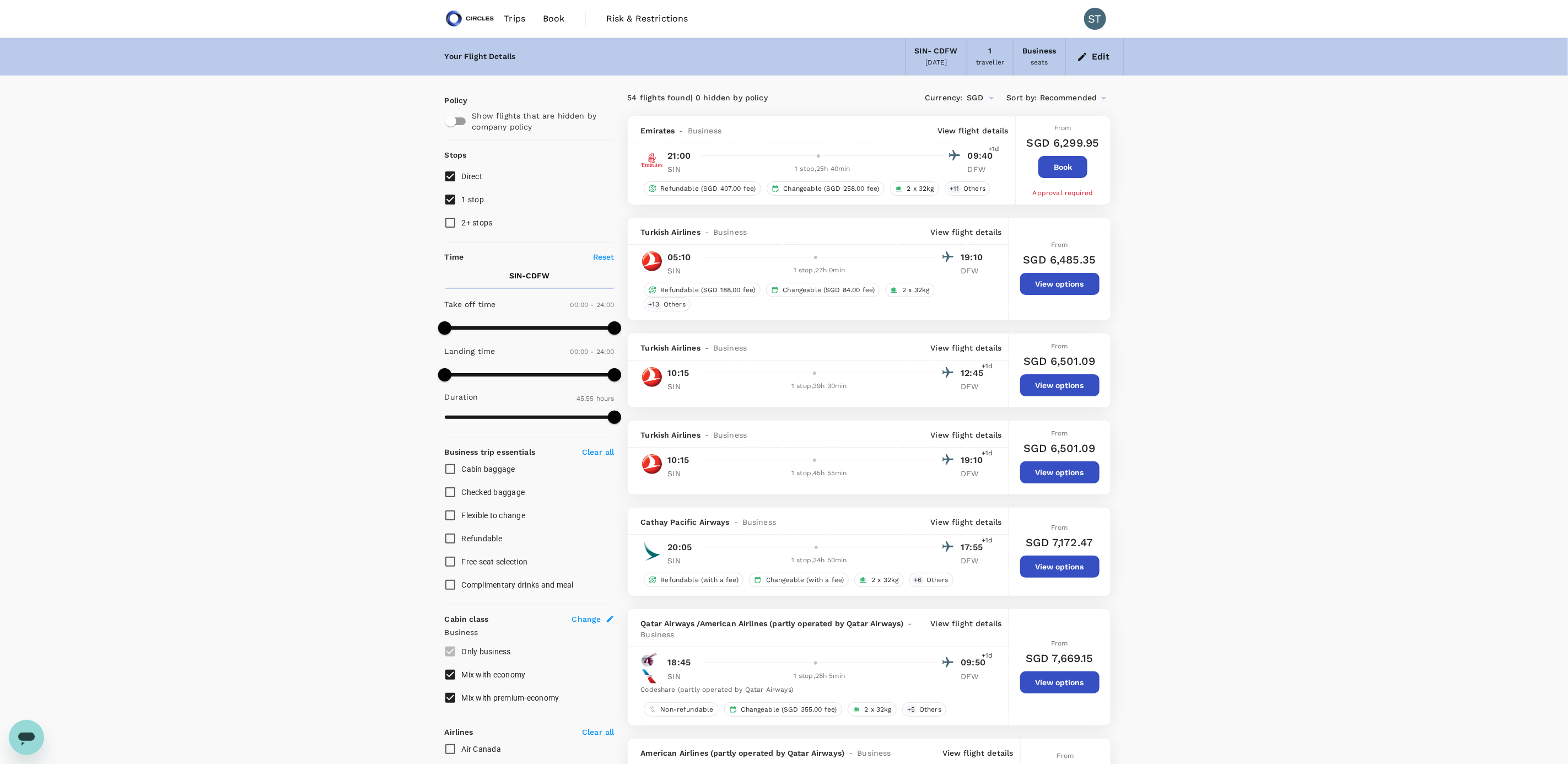
click at [605, 45] on button "Book" at bounding box center [1063, 167] width 49 height 22
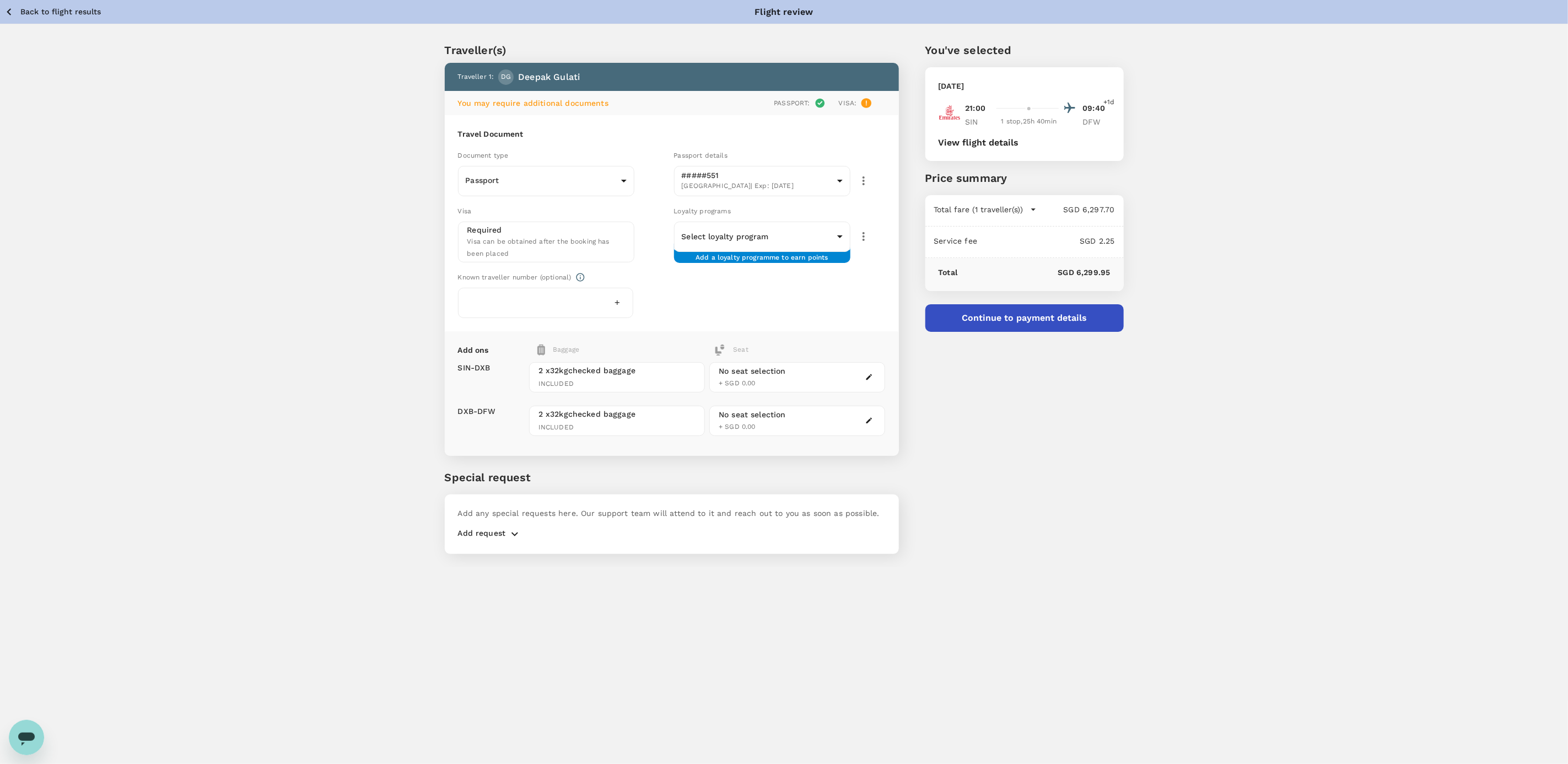
click at [605, 45] on button "View flight details" at bounding box center [979, 142] width 80 height 10
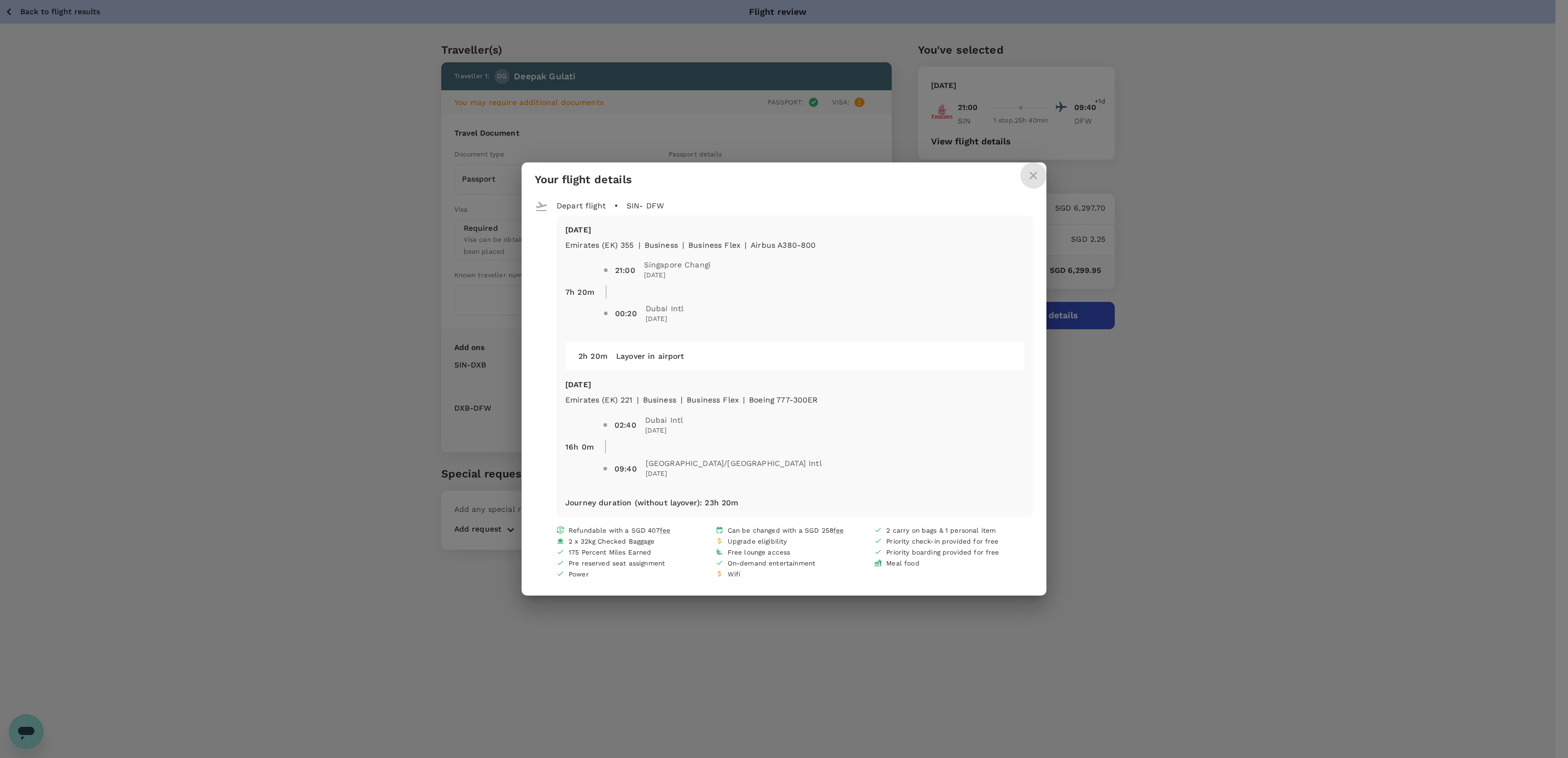
click at [601, 44] on icon "close" at bounding box center [1034, 176] width 7 height 7
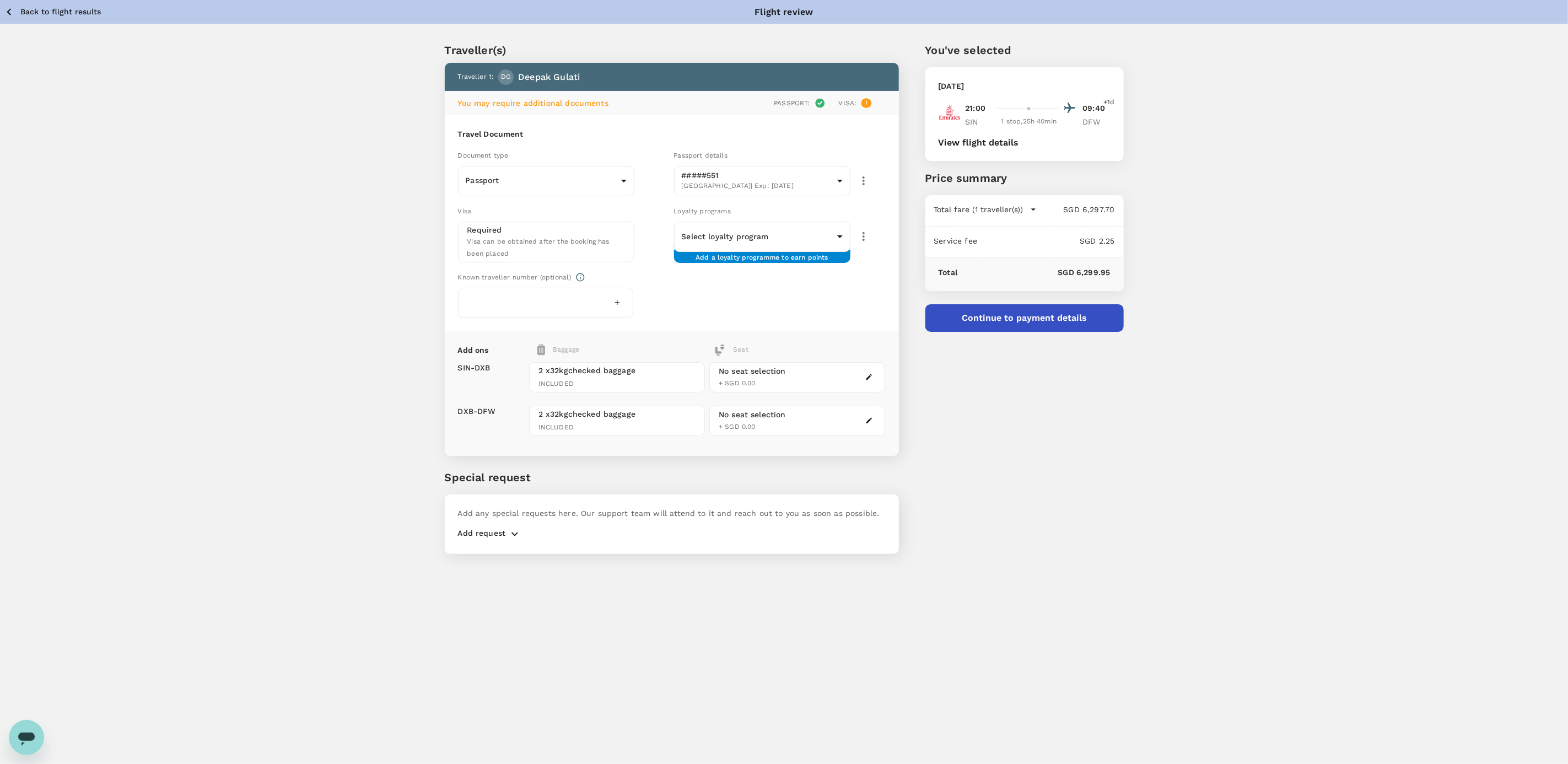
click at [605, 45] on button "View flight details" at bounding box center [979, 142] width 80 height 10
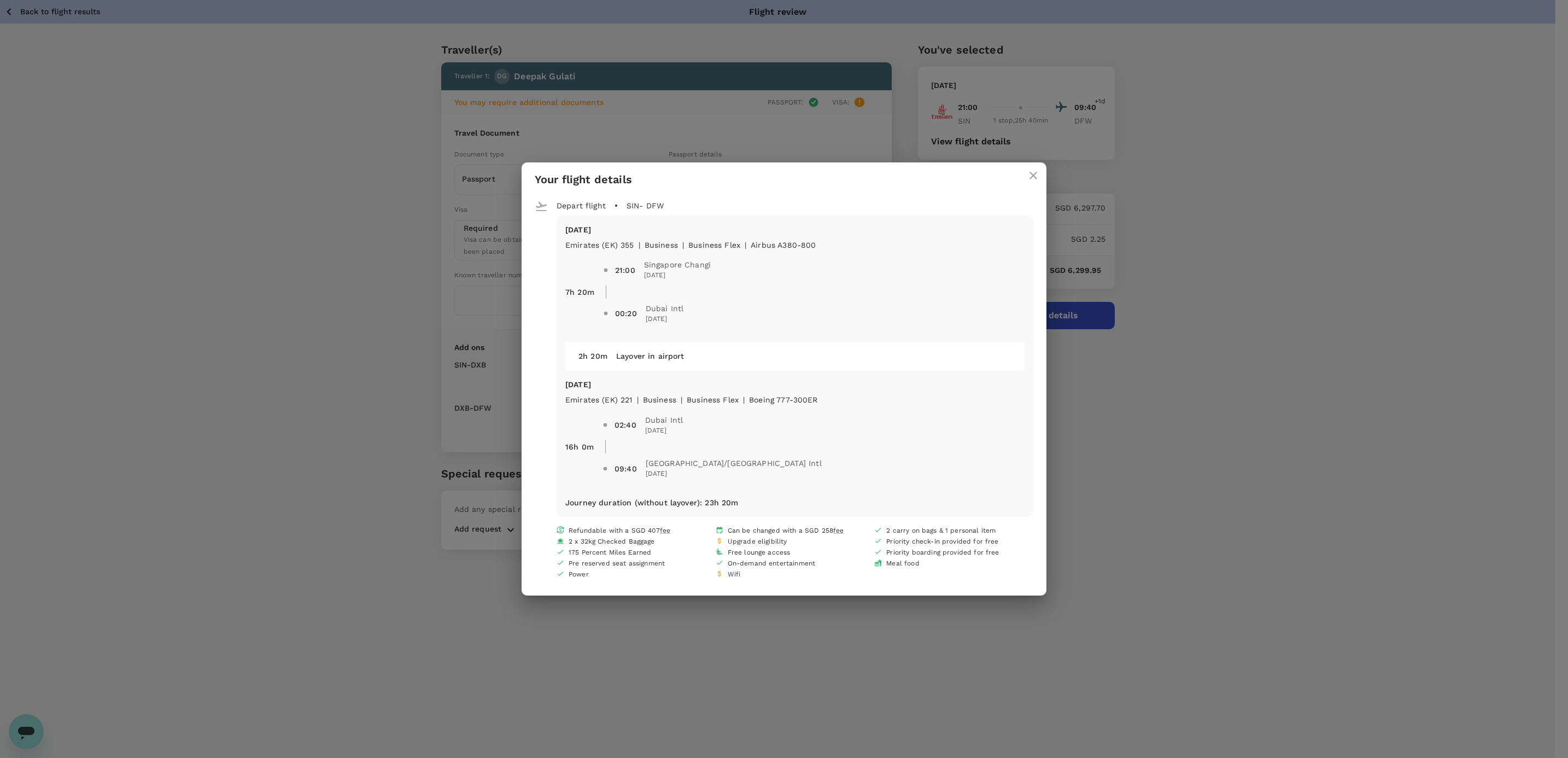
click at [601, 44] on icon "close" at bounding box center [1034, 176] width 7 height 7
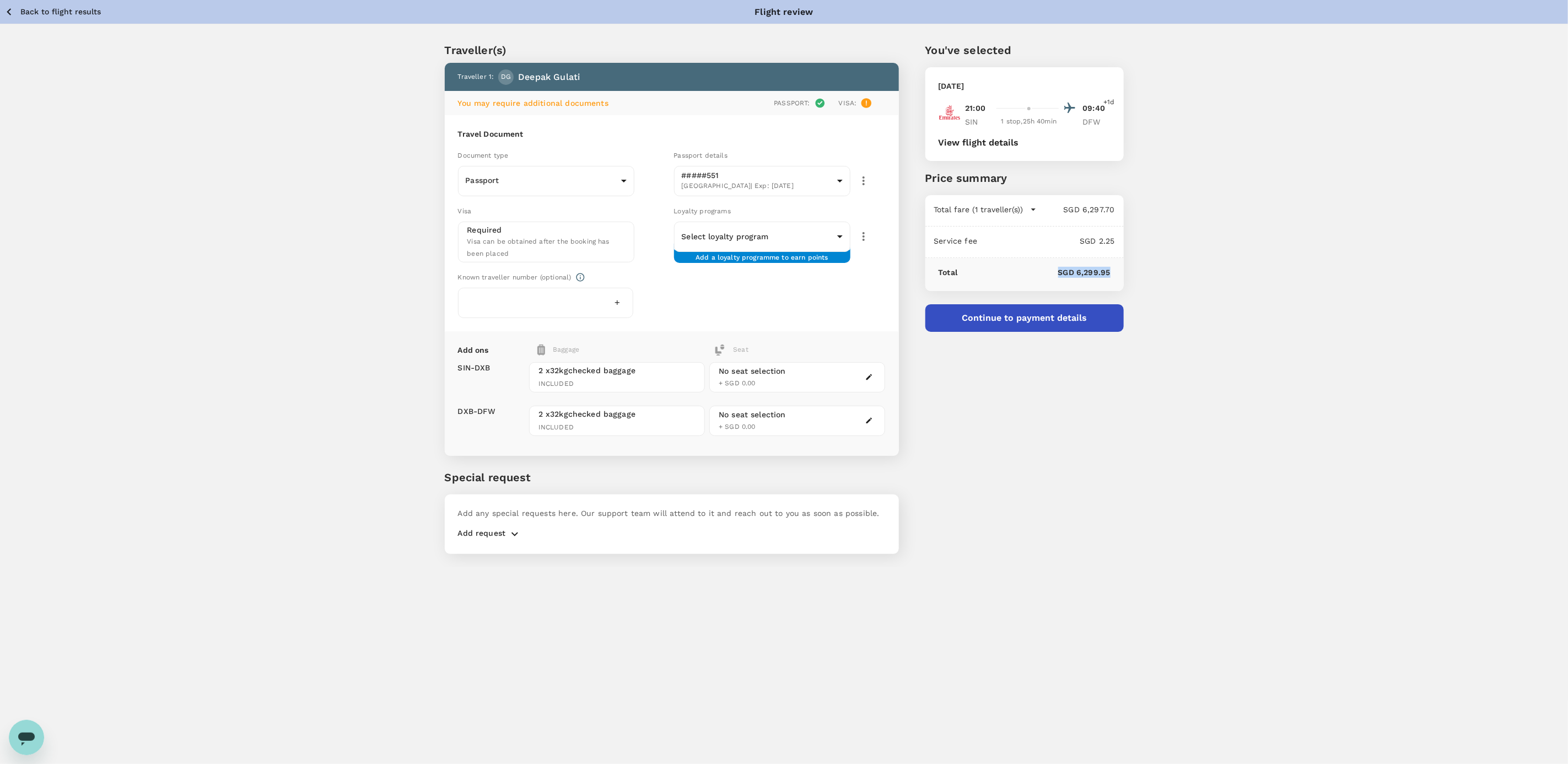
drag, startPoint x: 1058, startPoint y: 272, endPoint x: 1110, endPoint y: 276, distance: 52.2
click at [605, 45] on p "SGD 6,299.95" at bounding box center [1033, 272] width 153 height 11
copy p "SGD 6,299.95"
click at [38, 18] on button "Back to flight results" at bounding box center [53, 11] width 97 height 14
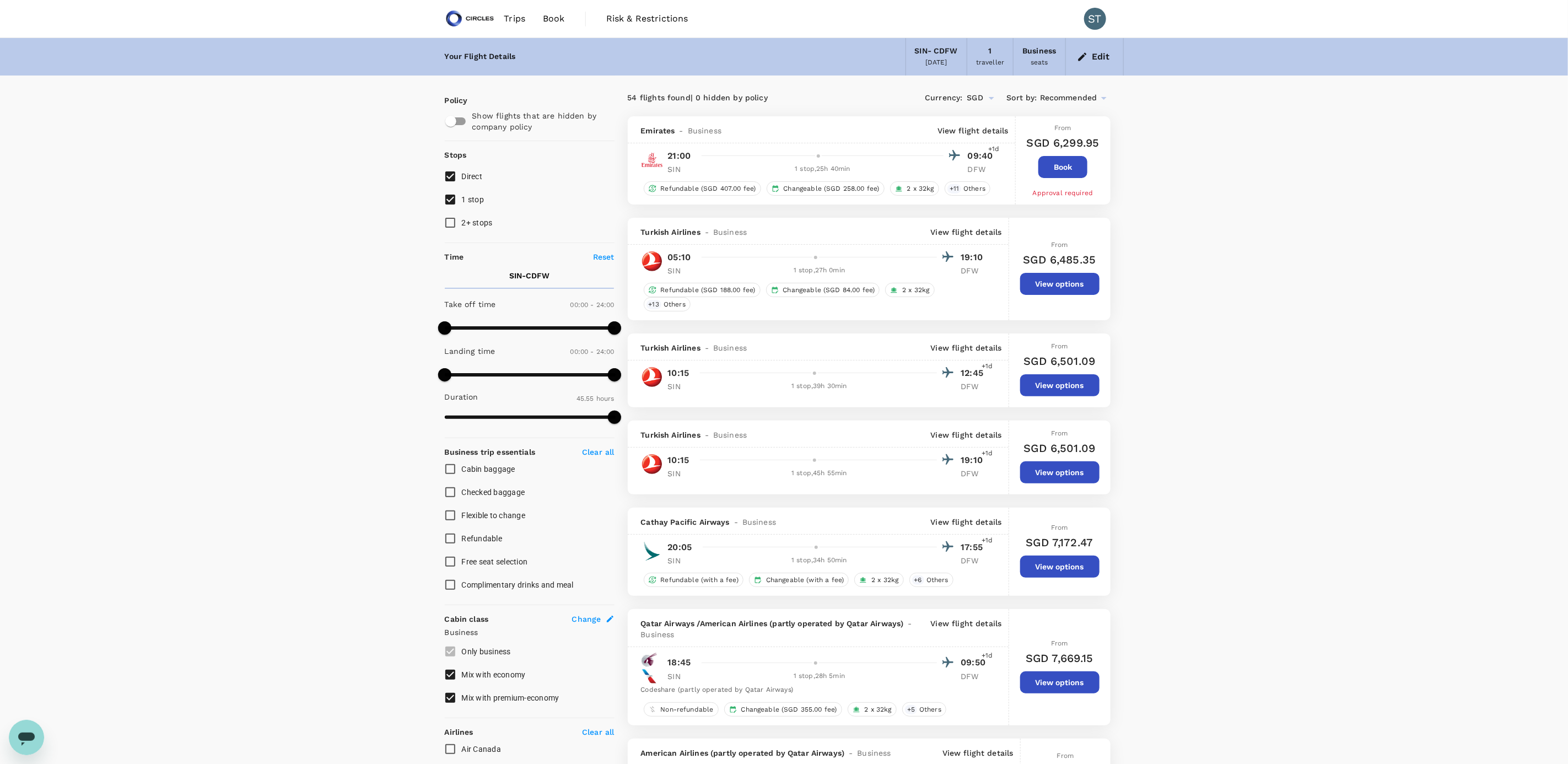
click at [552, 16] on span "Book" at bounding box center [554, 18] width 22 height 13
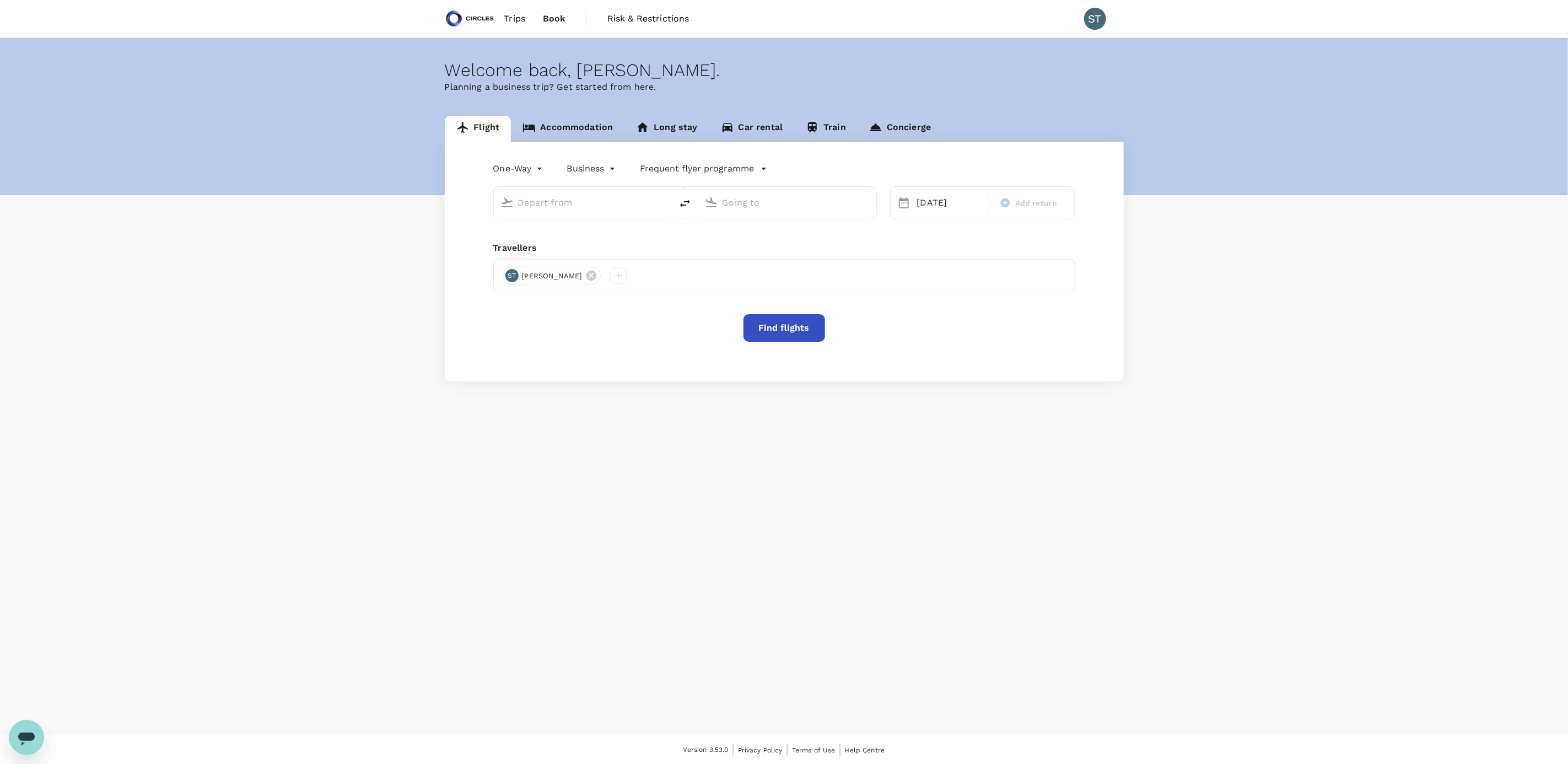
type input "Singapore Changi (SIN)"
type input "[GEOGRAPHIC_DATA], [GEOGRAPHIC_DATA] (any)"
type input "Singapore Changi (SIN)"
type input "[GEOGRAPHIC_DATA], [GEOGRAPHIC_DATA] (any)"
click at [584, 45] on link "Accommodation" at bounding box center [568, 129] width 113 height 26
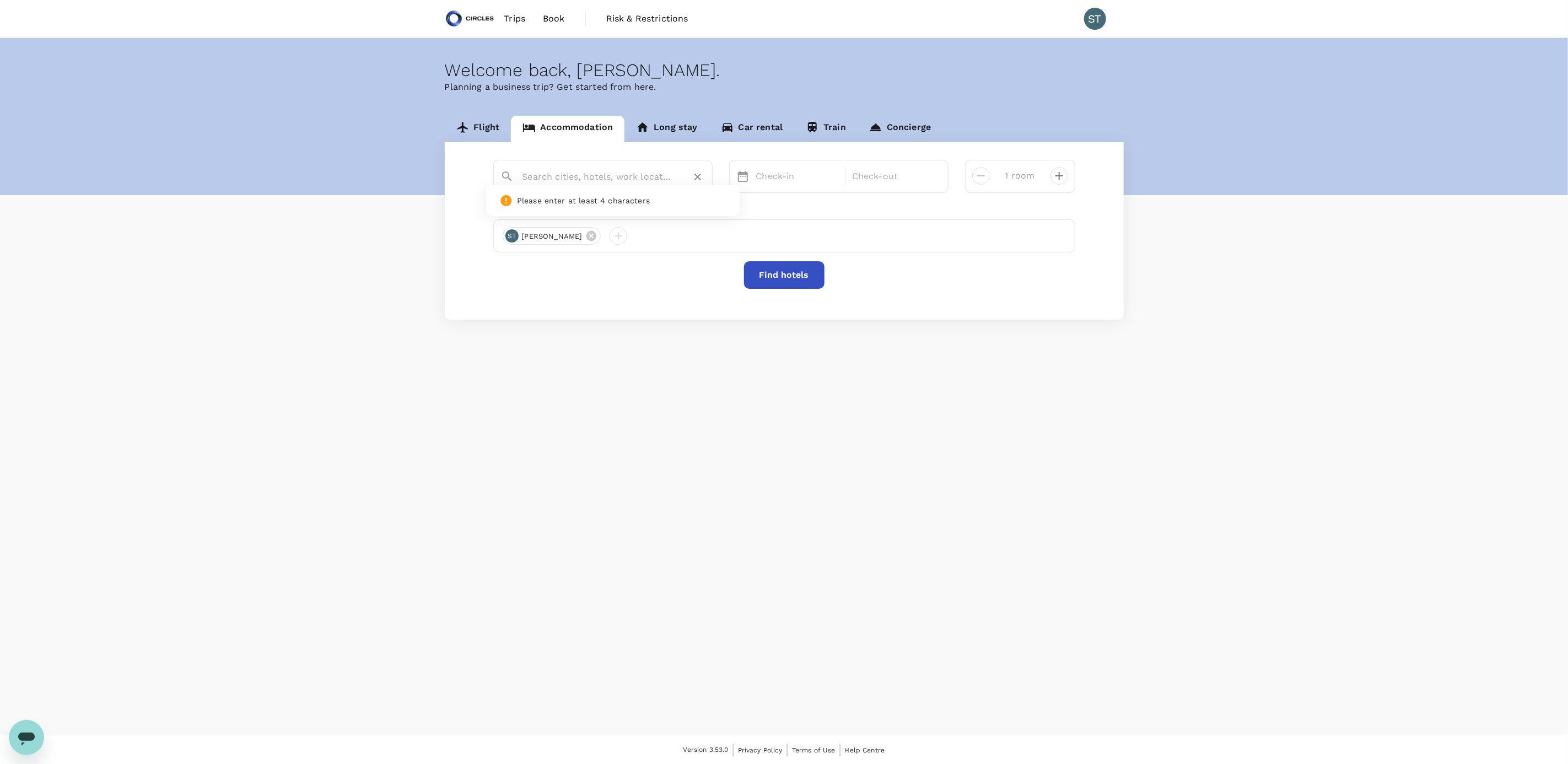
click at [598, 45] on input "text" at bounding box center [598, 176] width 153 height 17
paste input "[GEOGRAPHIC_DATA]"
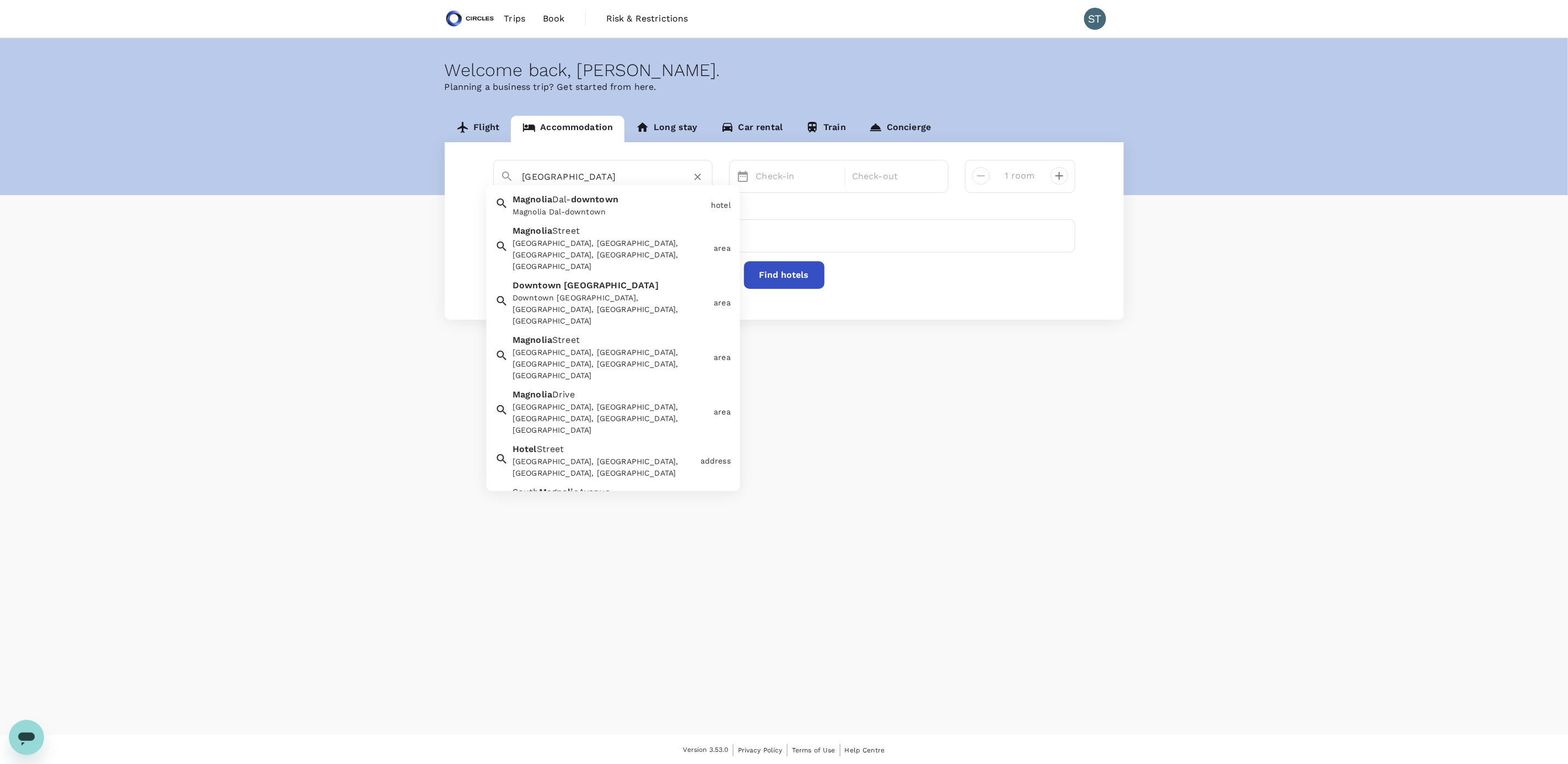
click at [605, 45] on div "Downtown [GEOGRAPHIC_DATA] Downtown [GEOGRAPHIC_DATA], [GEOGRAPHIC_DATA], [GEOG…" at bounding box center [608, 300] width 201 height 52
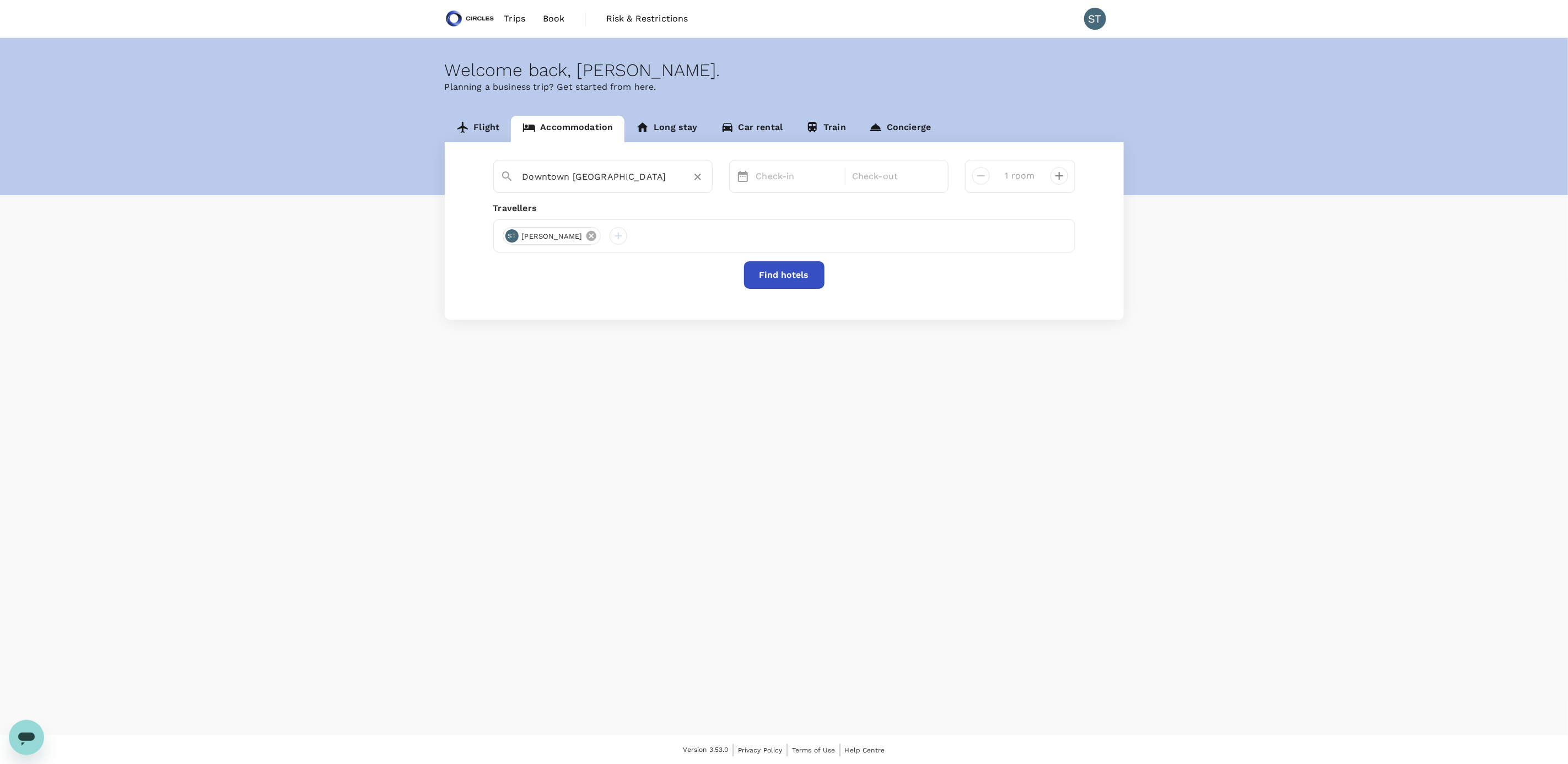
type input "Downtown [GEOGRAPHIC_DATA]"
click at [586, 45] on icon at bounding box center [591, 235] width 10 height 10
click at [518, 45] on div at bounding box center [510, 235] width 17 height 17
click at [493, 45] on input "text" at bounding box center [499, 265] width 156 height 17
type input "deepak"
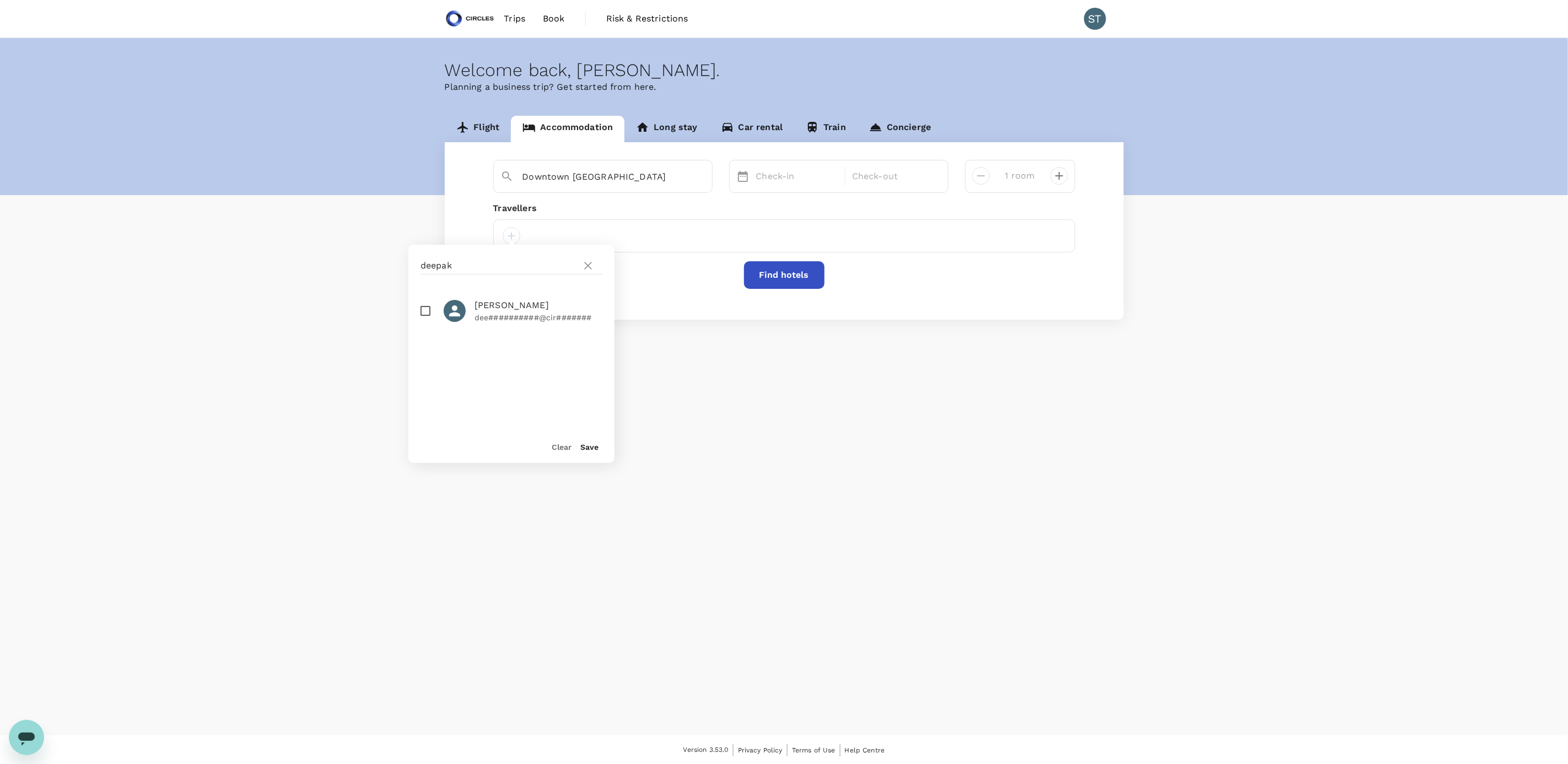
click at [430, 45] on input "checkbox" at bounding box center [425, 310] width 23 height 23
checkbox input "true"
click at [595, 45] on button "Save" at bounding box center [590, 447] width 18 height 9
click at [605, 45] on p "Check-in" at bounding box center [797, 176] width 83 height 13
click at [605, 45] on div "12" at bounding box center [752, 293] width 21 height 21
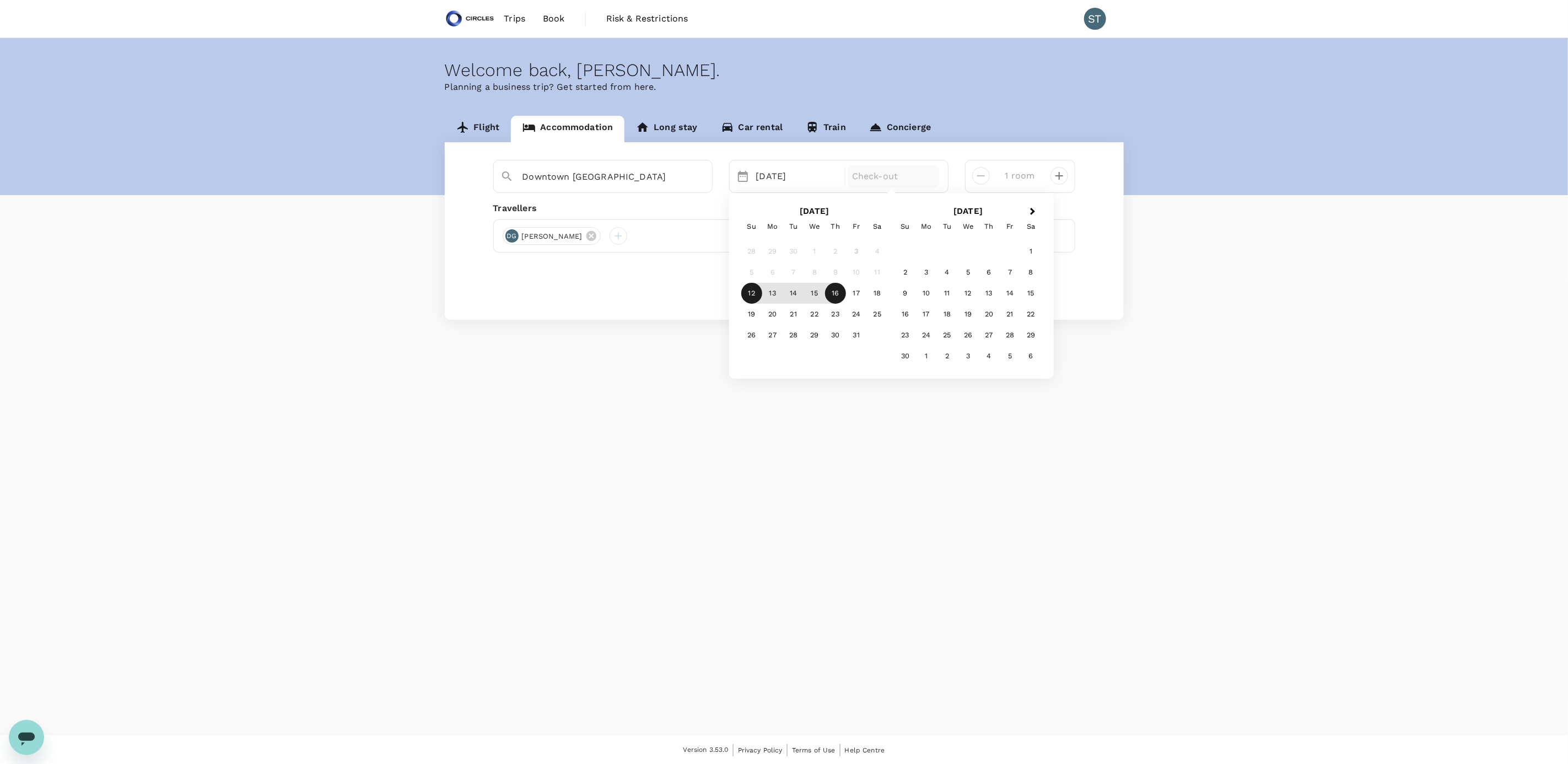
click at [605, 45] on div "16" at bounding box center [836, 293] width 21 height 21
click at [605, 45] on button "Find hotels" at bounding box center [784, 275] width 80 height 27
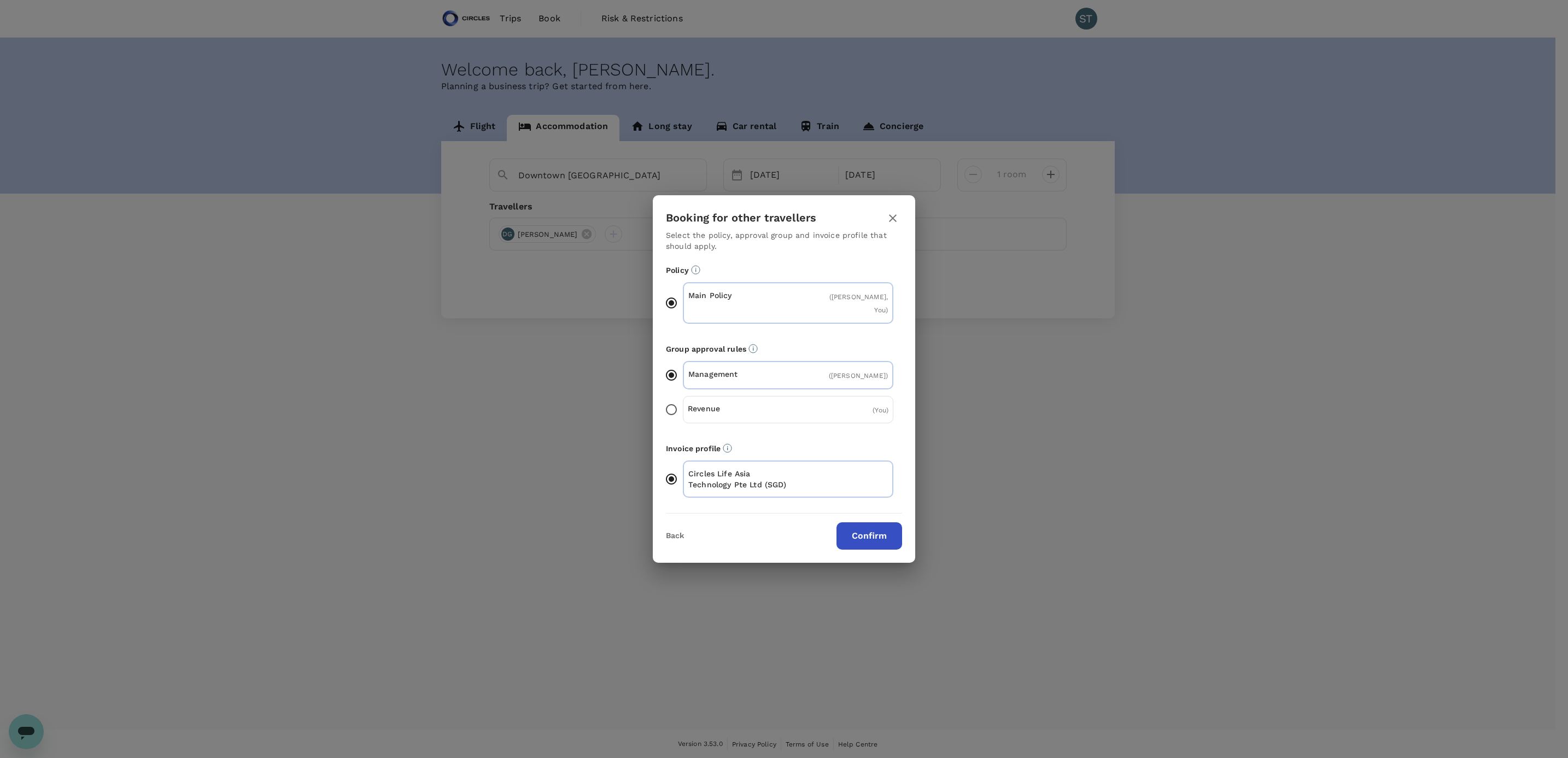
click at [601, 44] on button "Confirm" at bounding box center [869, 535] width 65 height 27
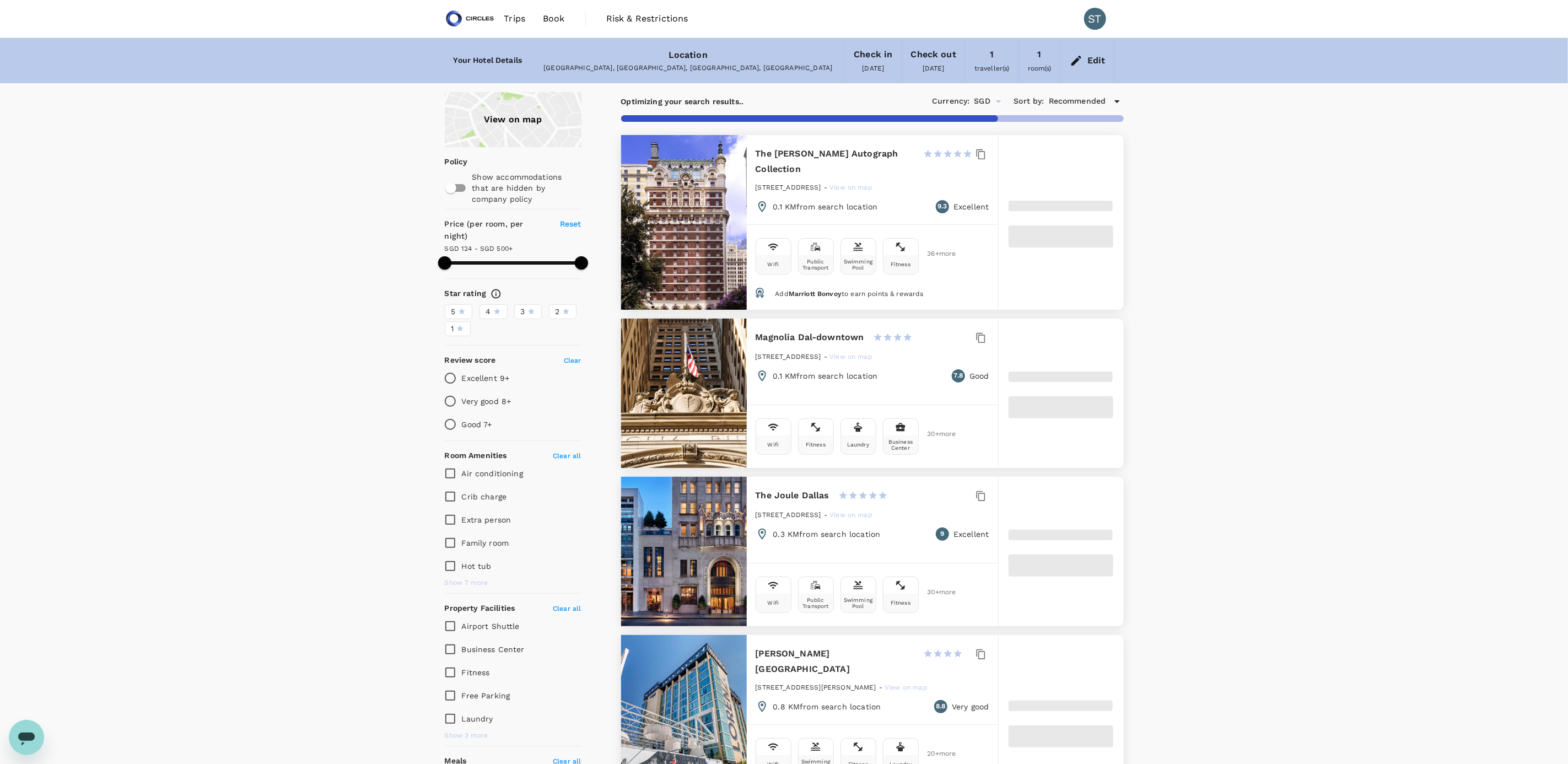
type input "499.32"
type input "67.32"
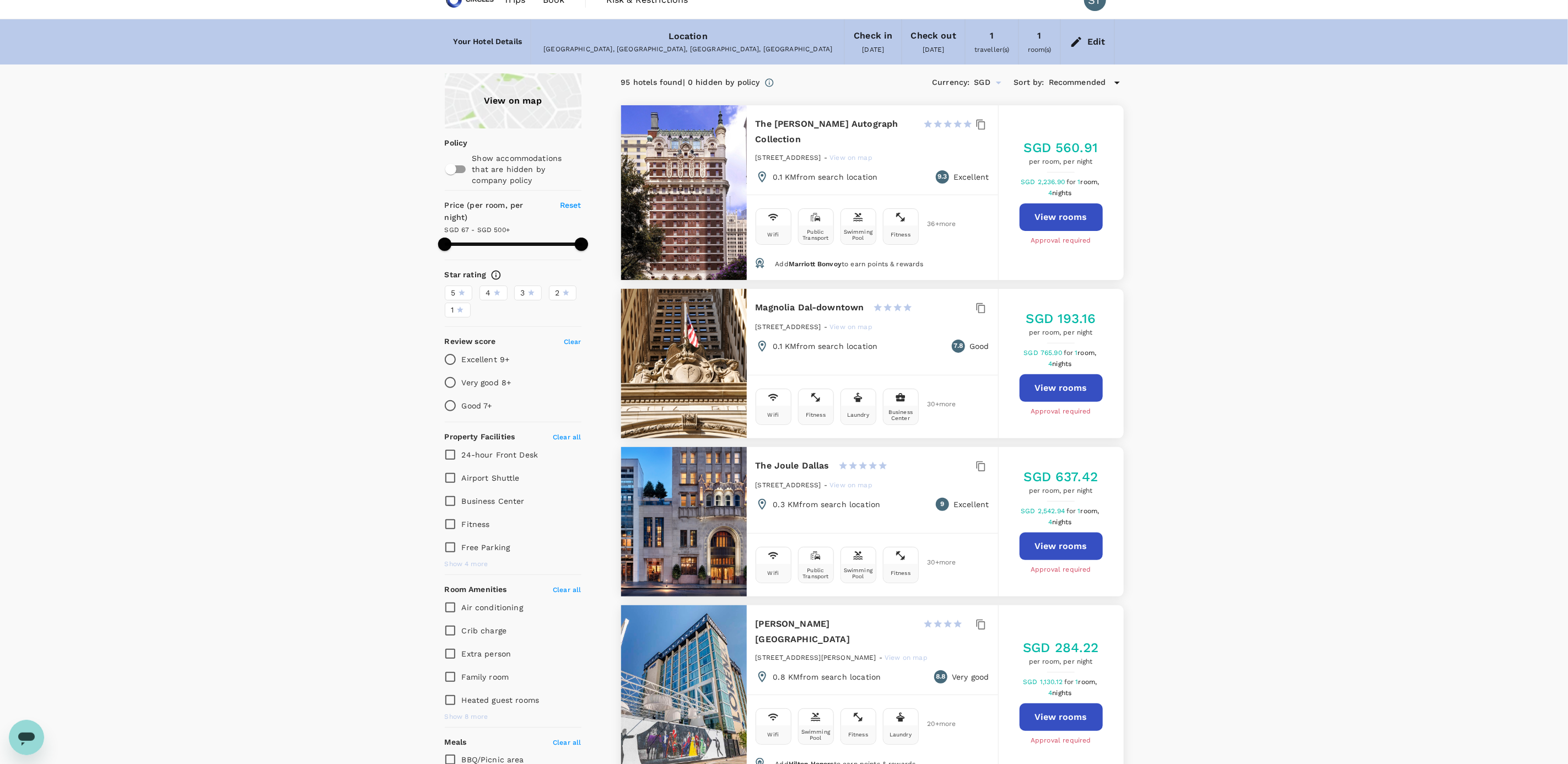
scroll to position [17, 0]
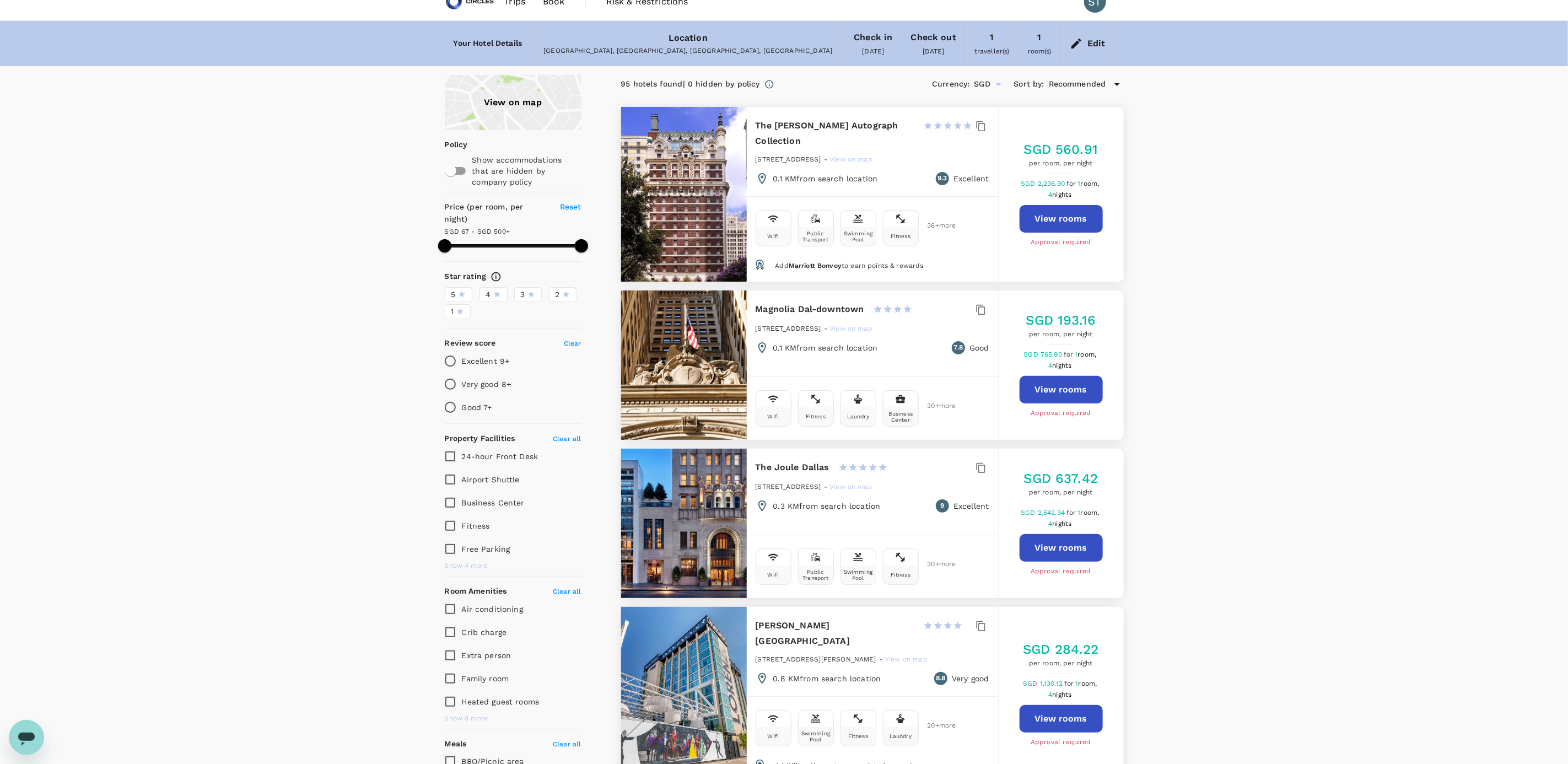
click at [605, 45] on div at bounding box center [684, 365] width 126 height 150
click at [605, 45] on h6 "Magnolia Dal-downtown" at bounding box center [810, 309] width 109 height 16
click at [605, 45] on button "View rooms" at bounding box center [1061, 390] width 83 height 27
type input "499.32"
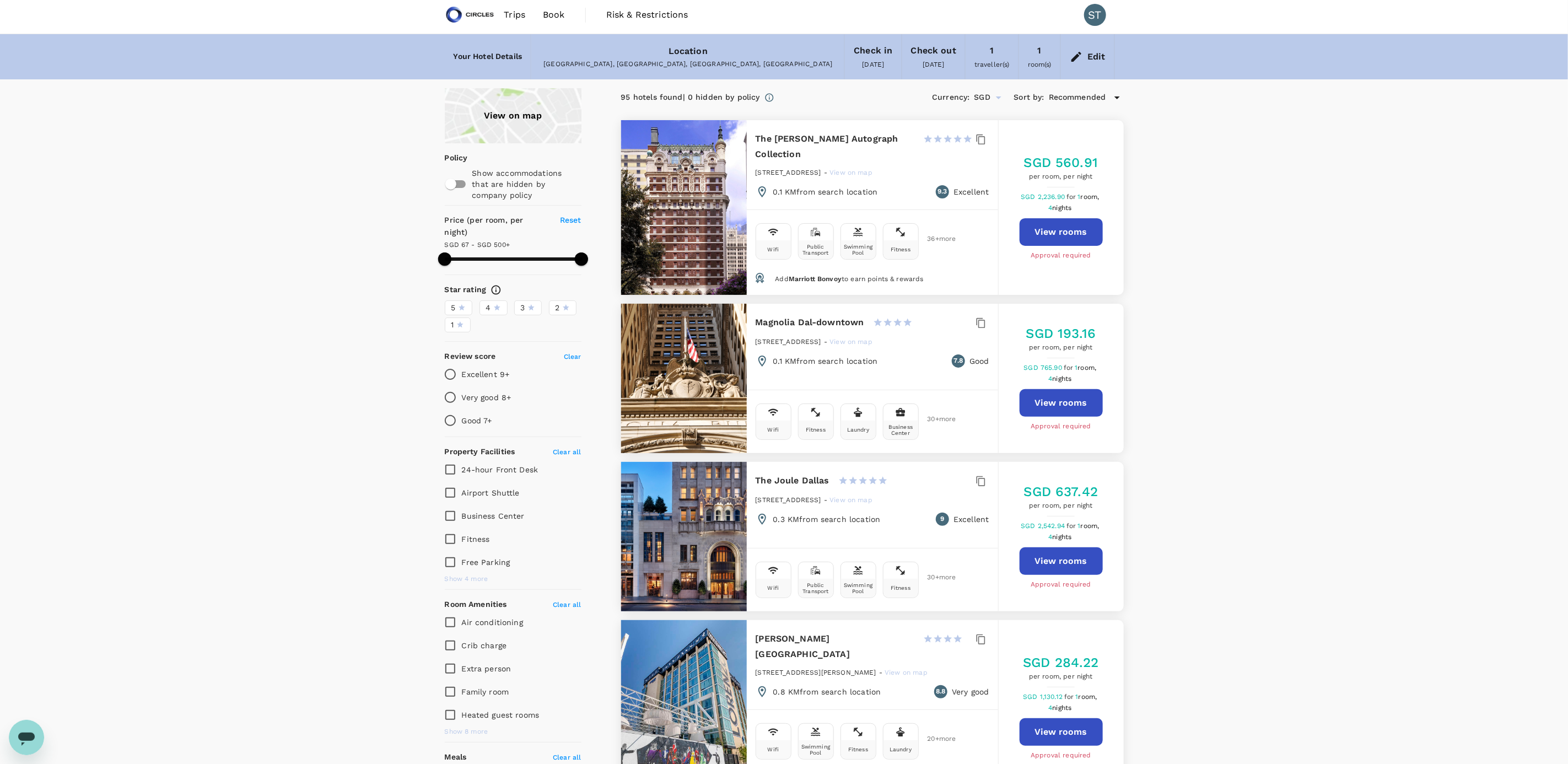
scroll to position [0, 0]
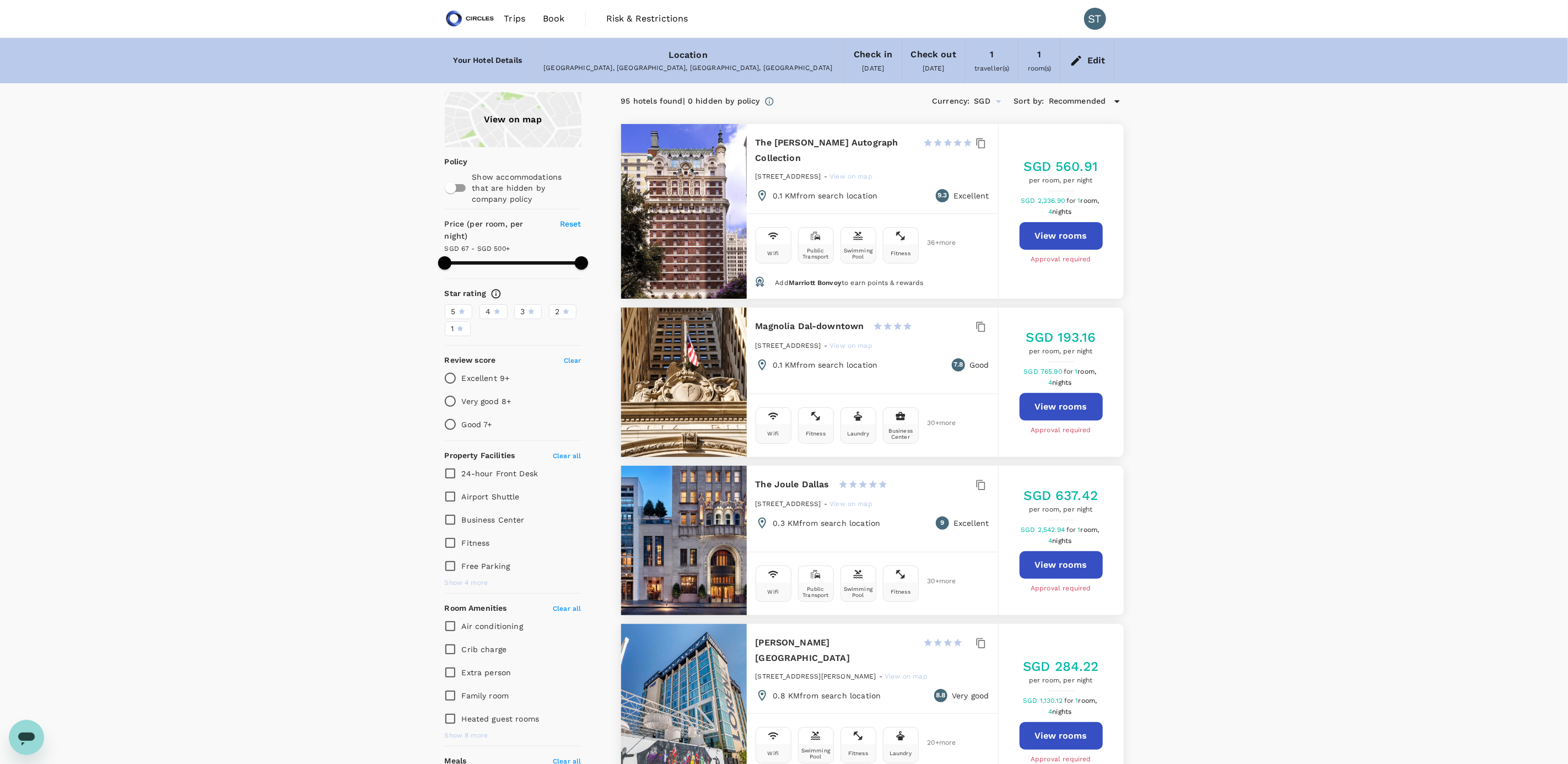
click at [520, 15] on span "Trips" at bounding box center [515, 18] width 22 height 13
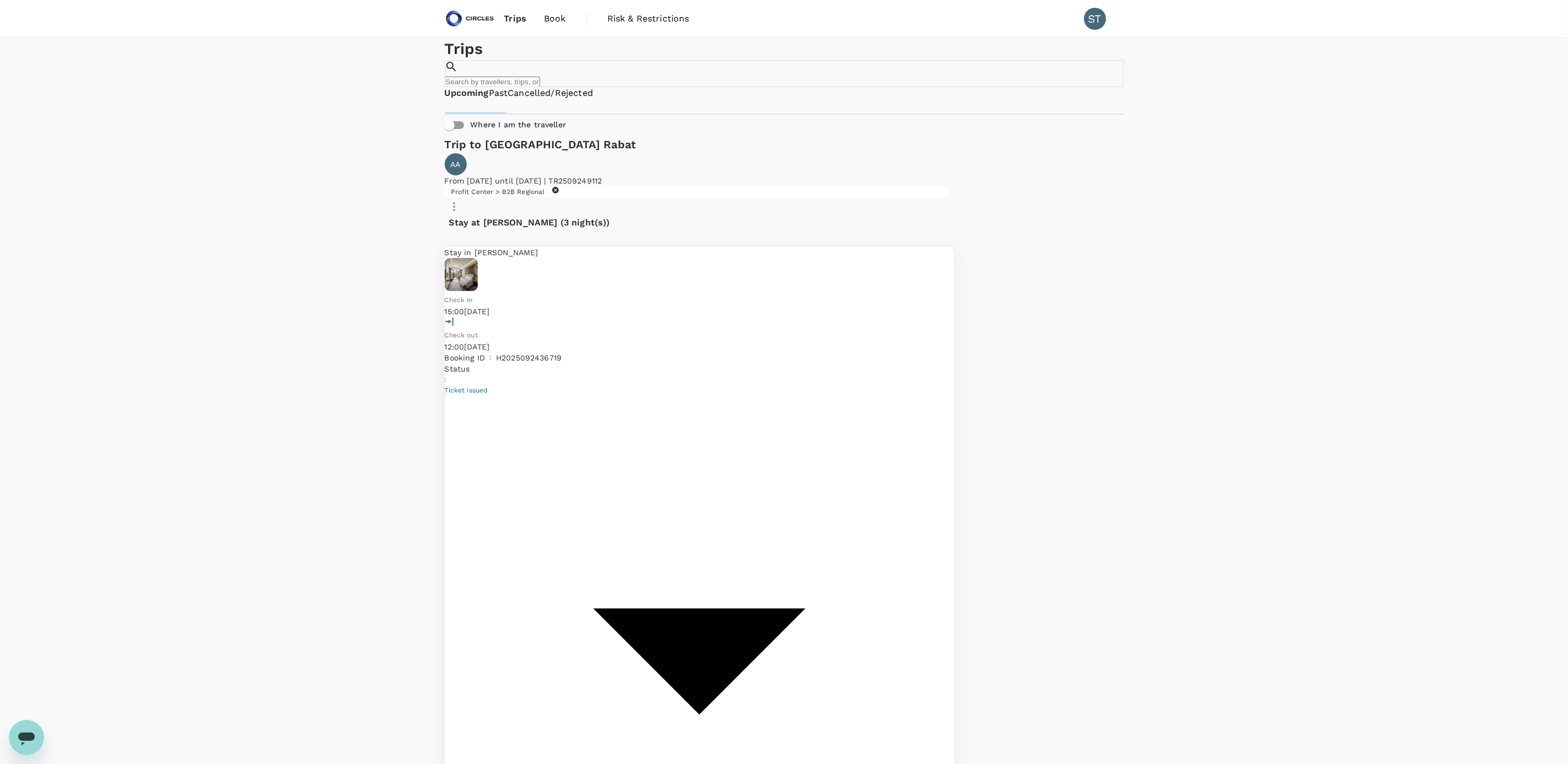
click at [554, 12] on span "Book" at bounding box center [555, 18] width 22 height 13
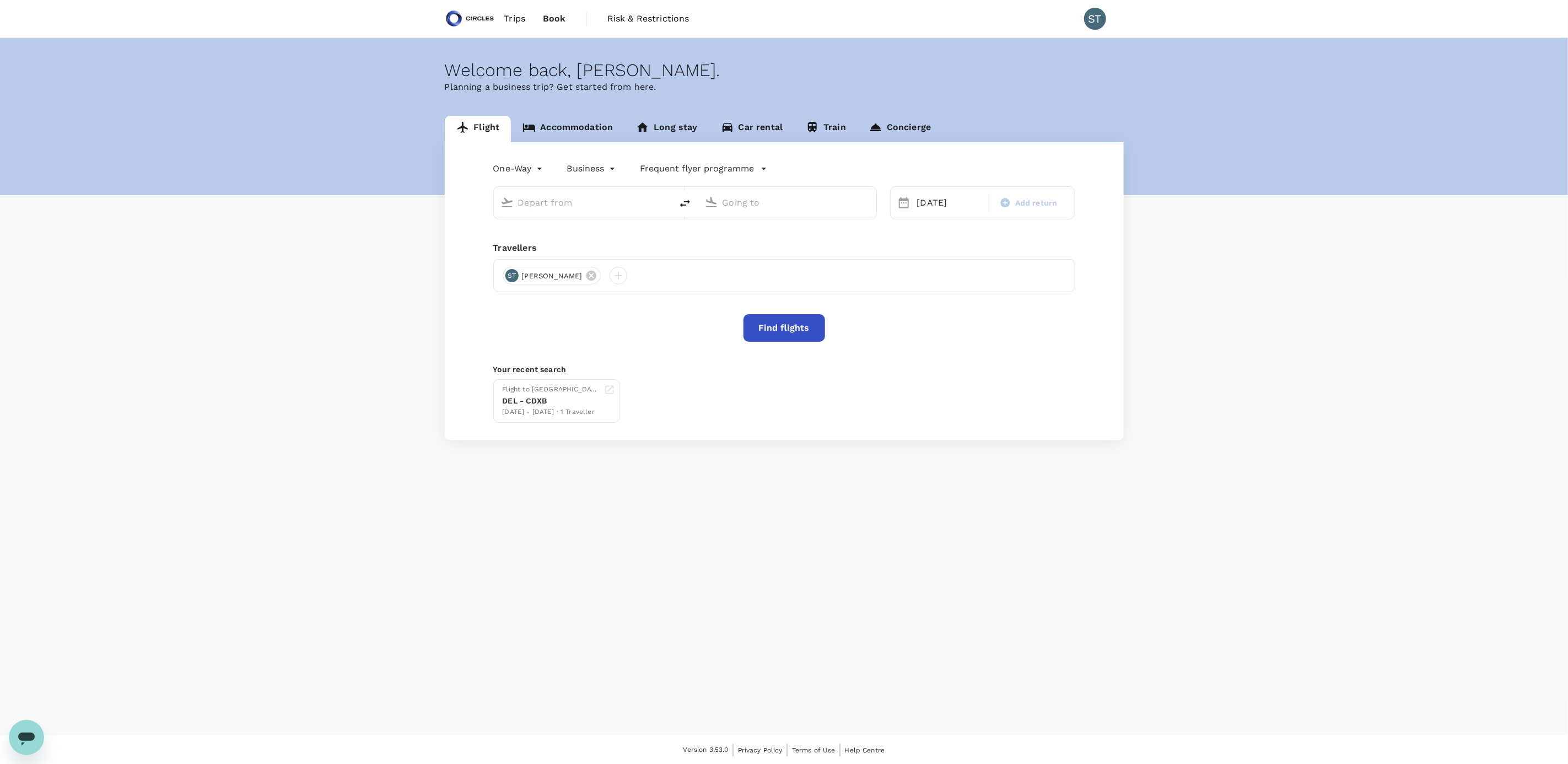
type input "Singapore Changi (SIN)"
type input "[GEOGRAPHIC_DATA], [GEOGRAPHIC_DATA] (any)"
type input "Singapore Changi (SIN)"
type input "[GEOGRAPHIC_DATA], [GEOGRAPHIC_DATA] (any)"
drag, startPoint x: 640, startPoint y: 205, endPoint x: 517, endPoint y: 190, distance: 123.9
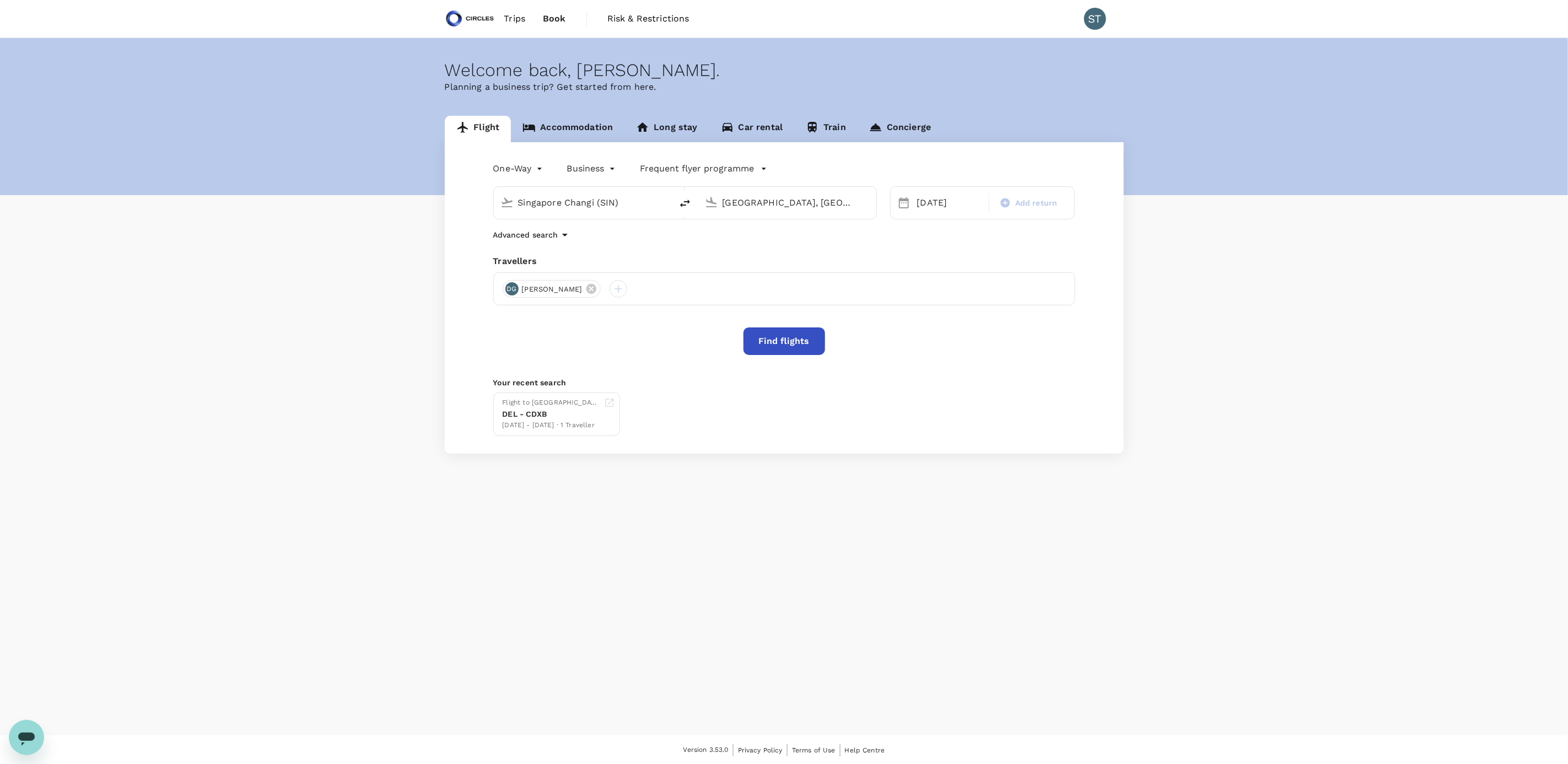
click at [518, 45] on div "Singapore Changi (SIN)" at bounding box center [590, 201] width 152 height 22
click at [605, 45] on icon "delete" at bounding box center [685, 203] width 13 height 13
type input "[GEOGRAPHIC_DATA], [GEOGRAPHIC_DATA] (any)"
click at [605, 45] on input "Singapore Changi (SIN)" at bounding box center [787, 202] width 131 height 17
click at [605, 45] on p "[GEOGRAPHIC_DATA], [GEOGRAPHIC_DATA]" at bounding box center [803, 225] width 220 height 11
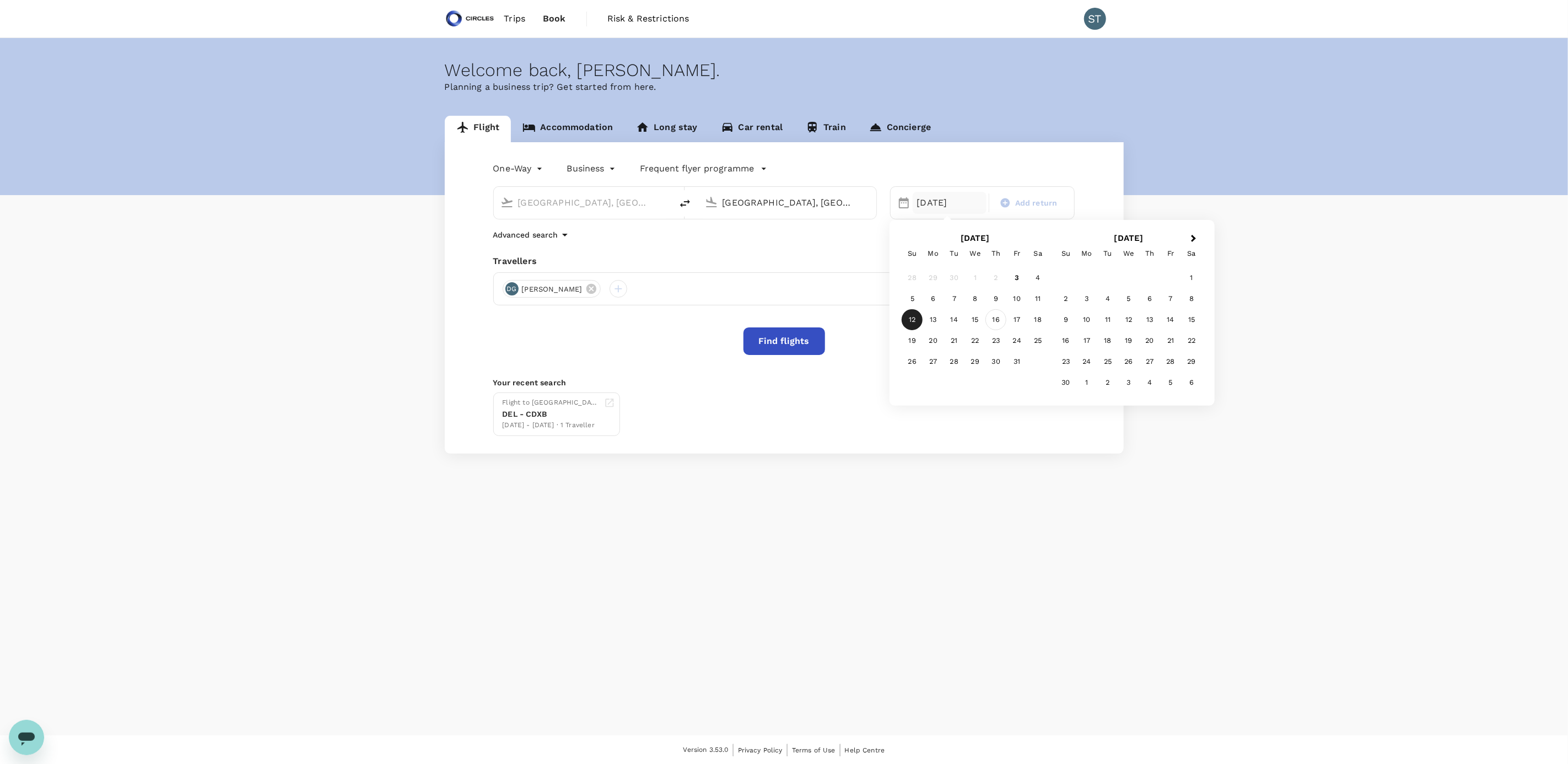
type input "[GEOGRAPHIC_DATA], [GEOGRAPHIC_DATA] (any)"
click at [605, 45] on div "16" at bounding box center [995, 319] width 21 height 21
click at [605, 45] on button "Find flights" at bounding box center [784, 341] width 81 height 27
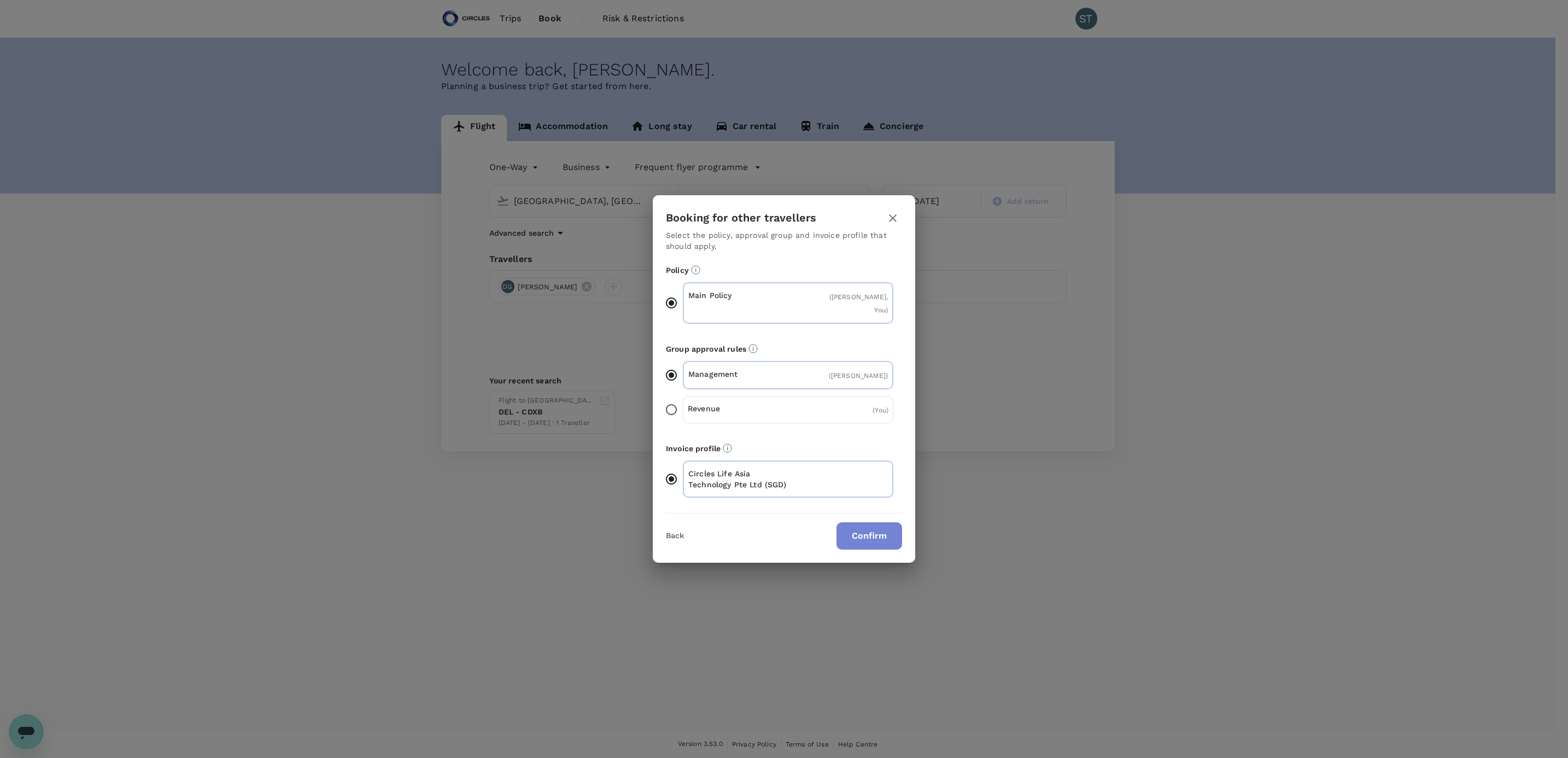
click at [601, 44] on button "Confirm" at bounding box center [869, 535] width 65 height 27
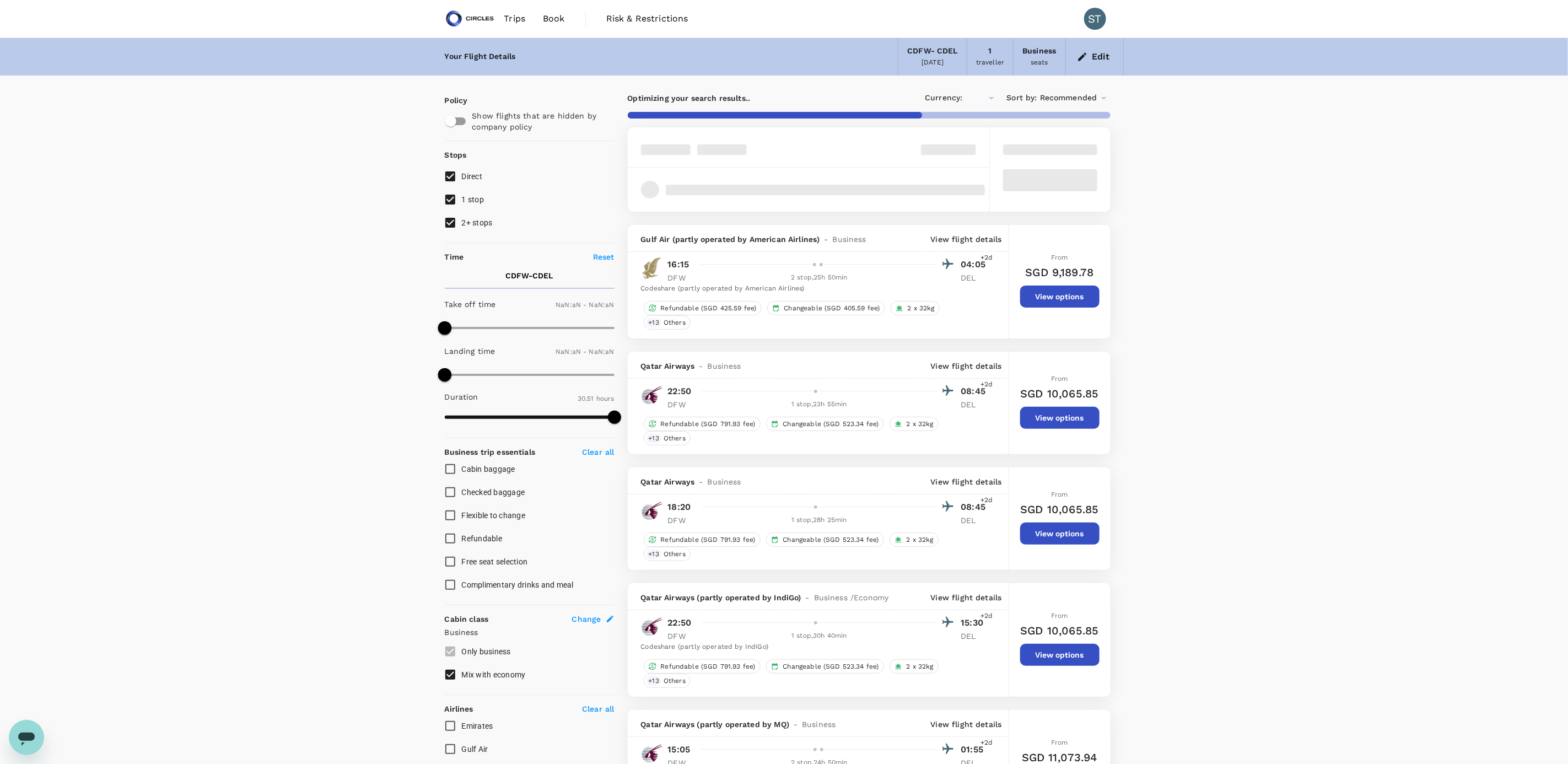
type input "SGD"
type input "1440"
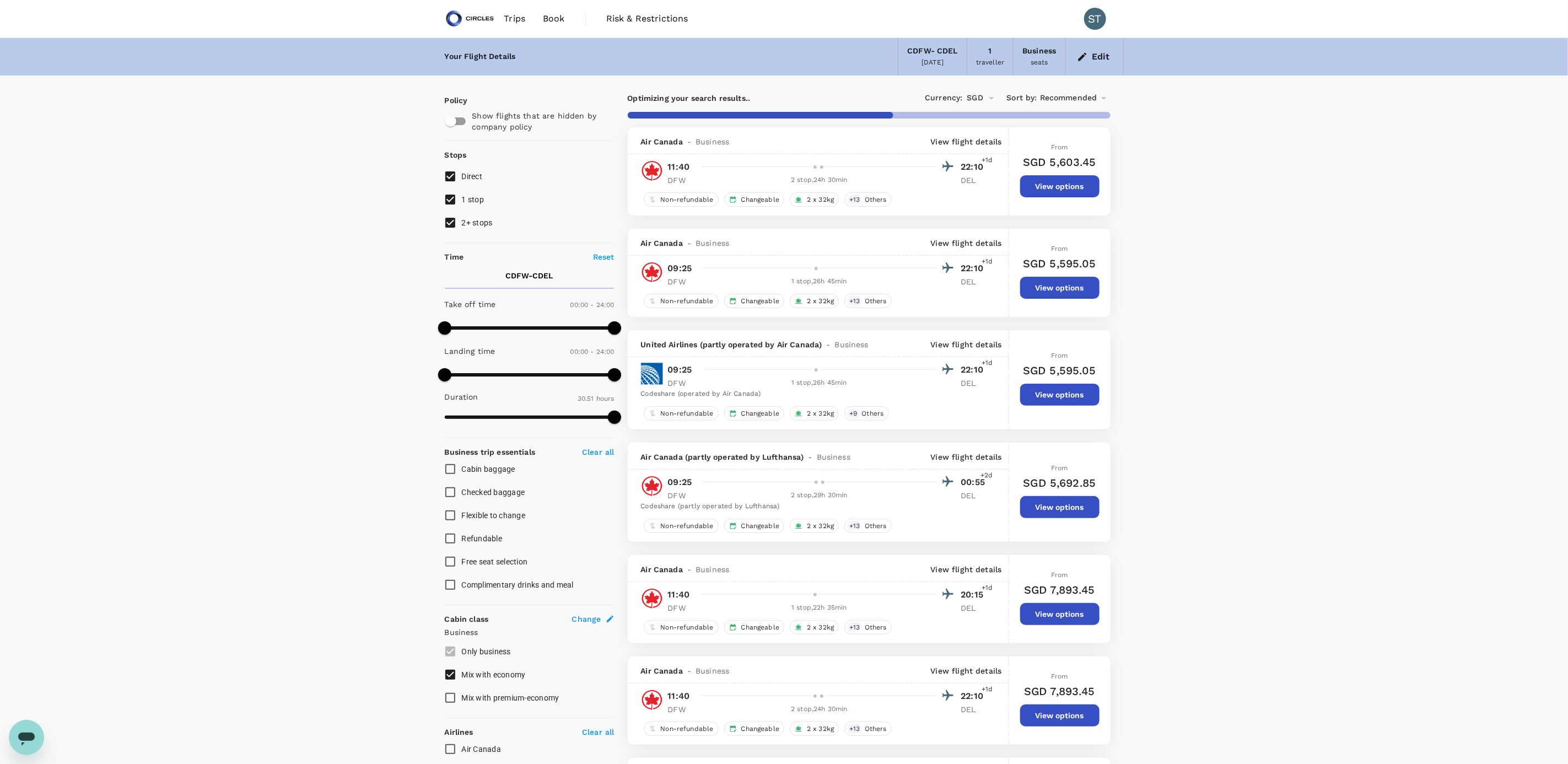
type input "2605"
click at [451, 45] on input "1 stop" at bounding box center [449, 199] width 23 height 23
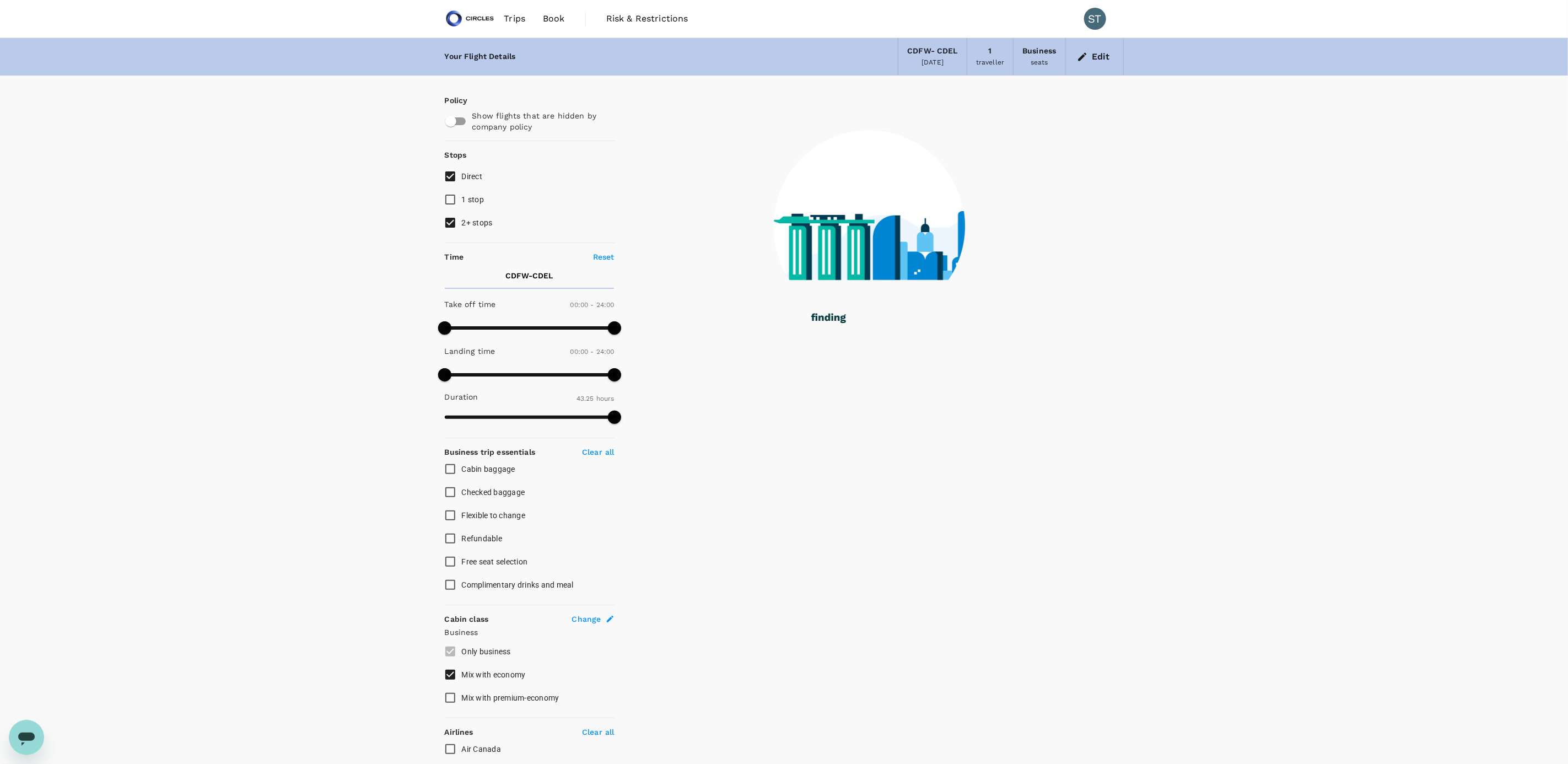
click at [458, 45] on input "1 stop" at bounding box center [449, 199] width 23 height 23
checkbox input "true"
click at [455, 45] on input "2+ stops" at bounding box center [449, 222] width 23 height 23
checkbox input "false"
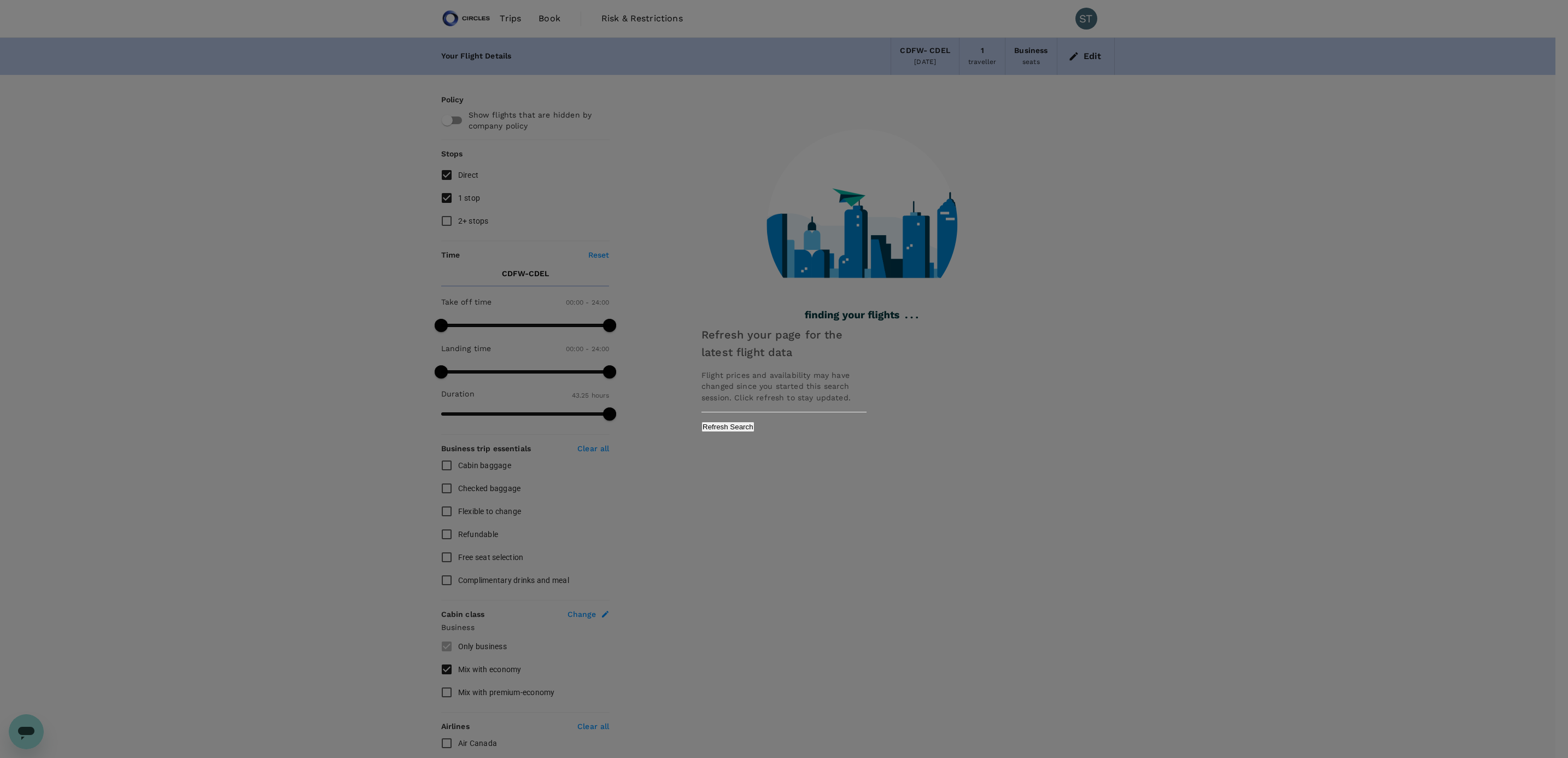
click at [601, 44] on button "Refresh Search" at bounding box center [727, 426] width 53 height 10
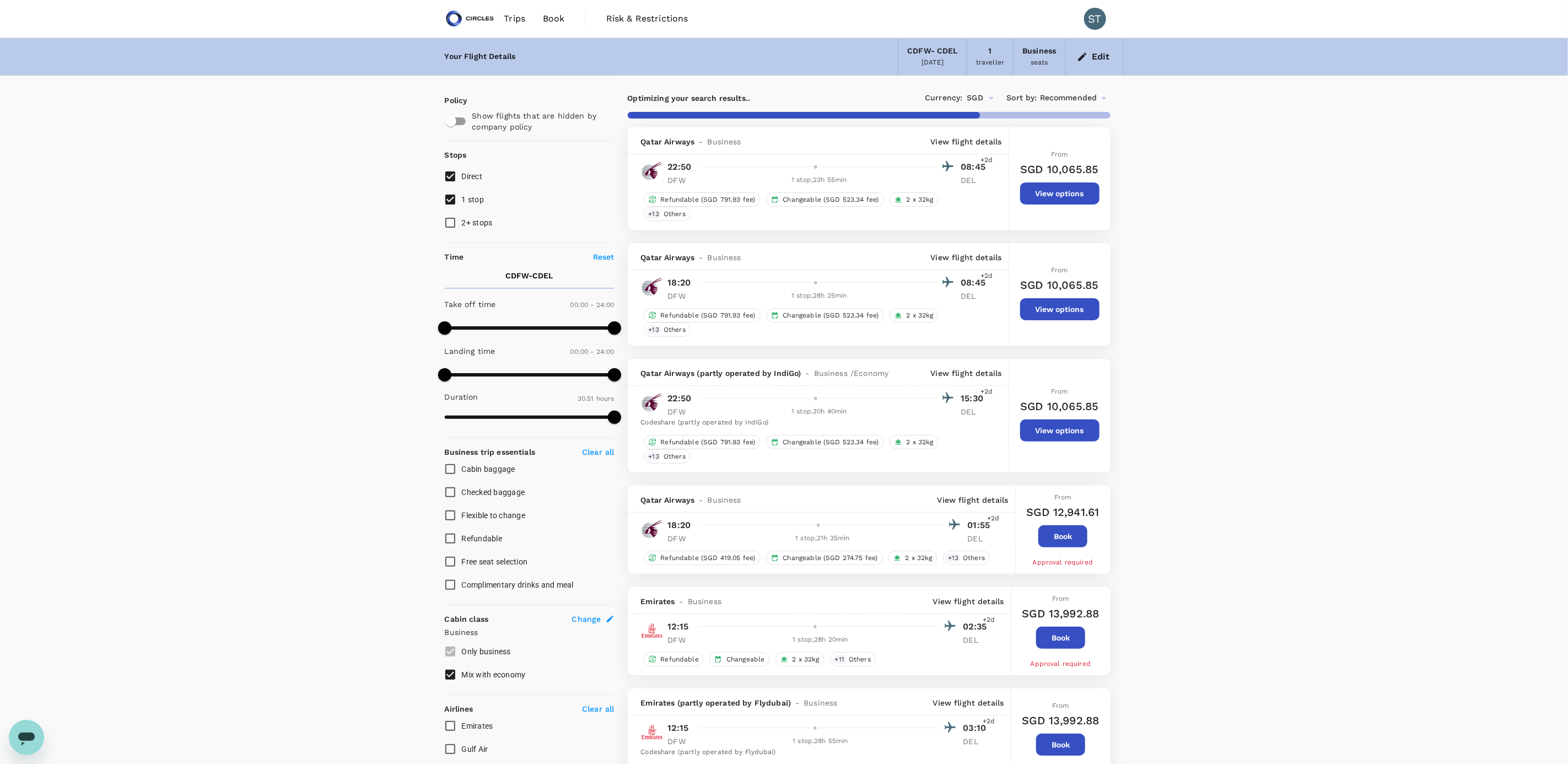
type input "2605"
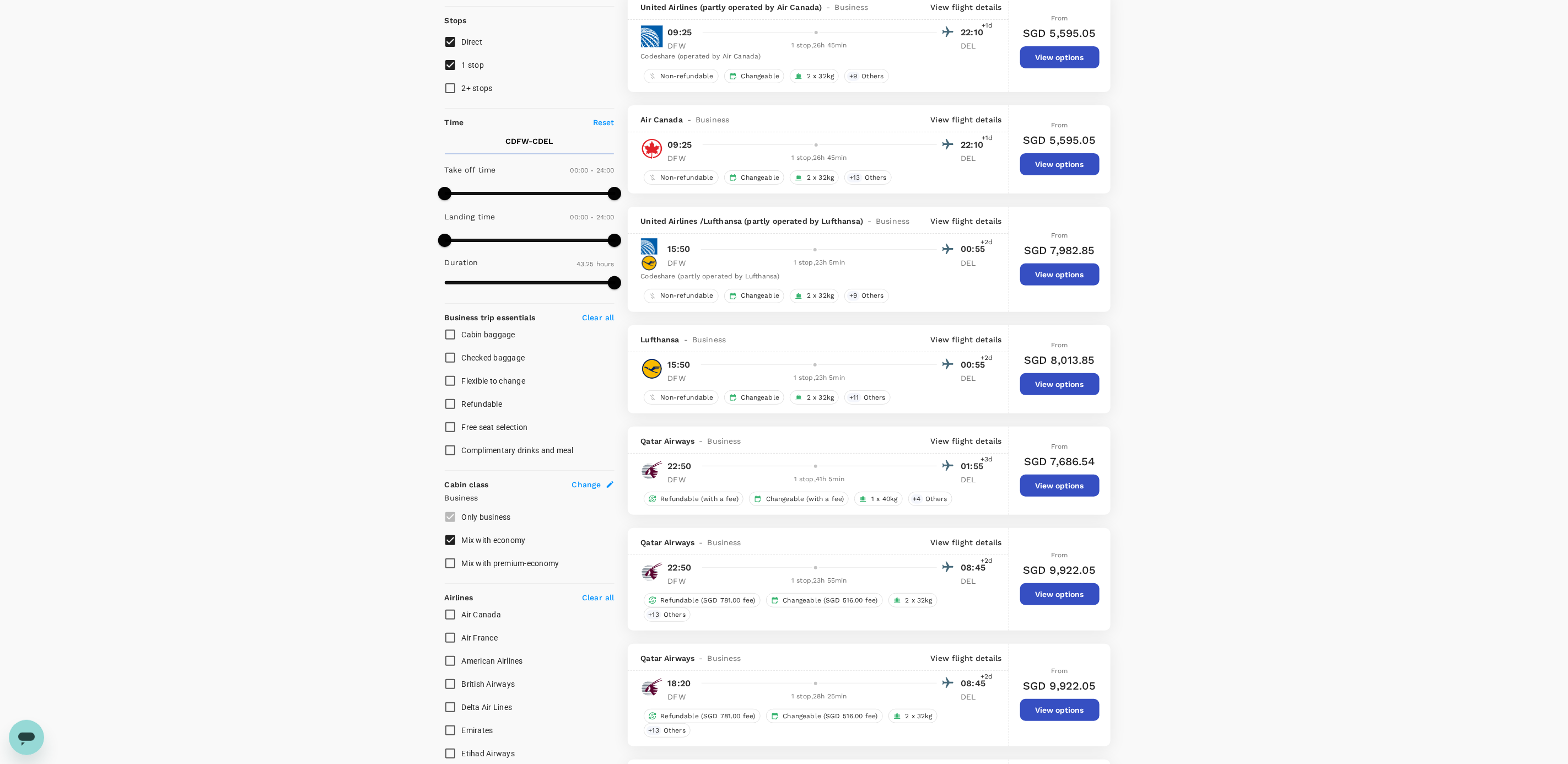
scroll to position [134, 0]
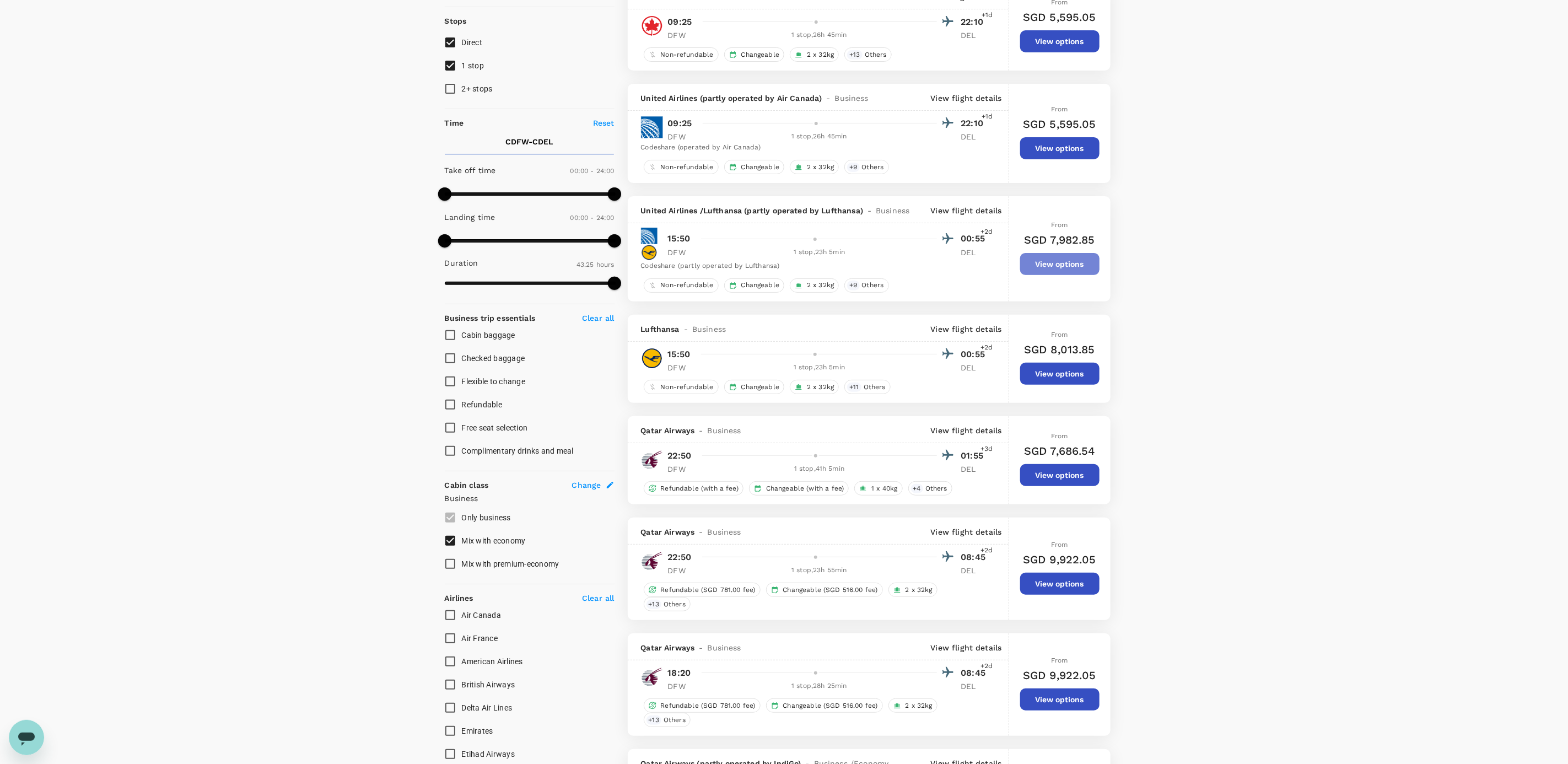
click at [605, 45] on button "View options" at bounding box center [1059, 264] width 79 height 22
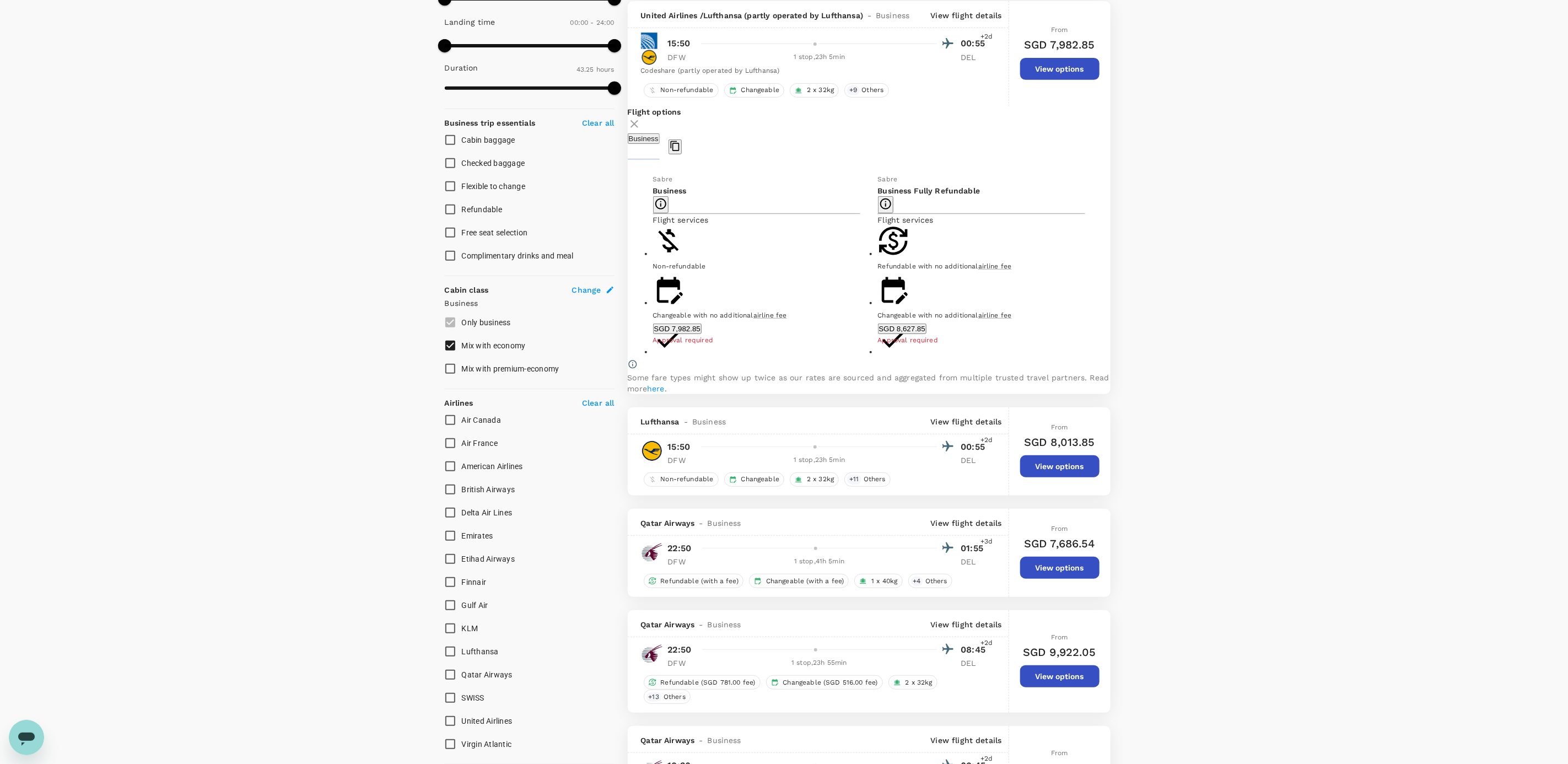
scroll to position [332, 0]
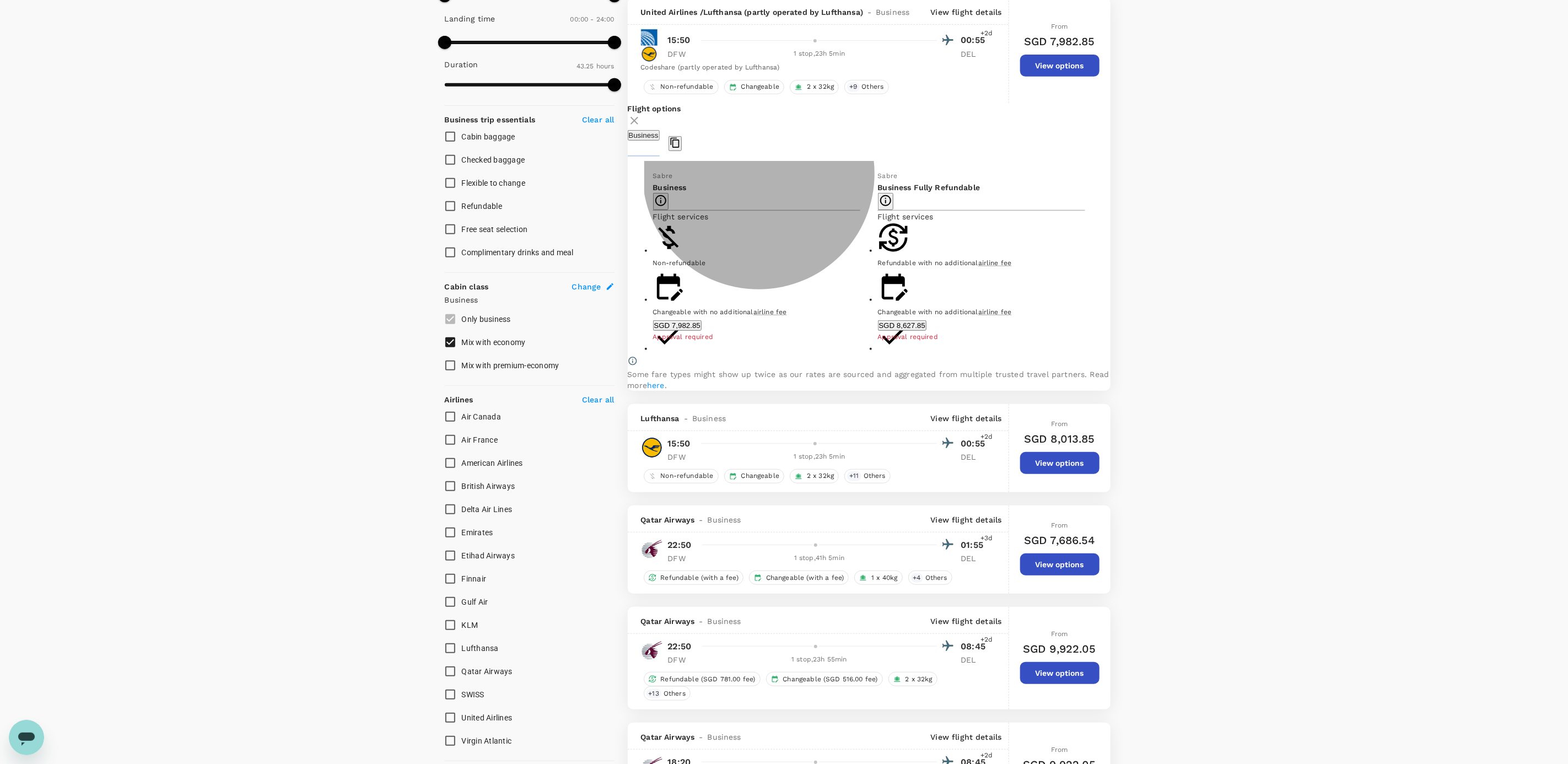
click at [605, 45] on button "SGD 8,627.85" at bounding box center [901, 325] width 48 height 10
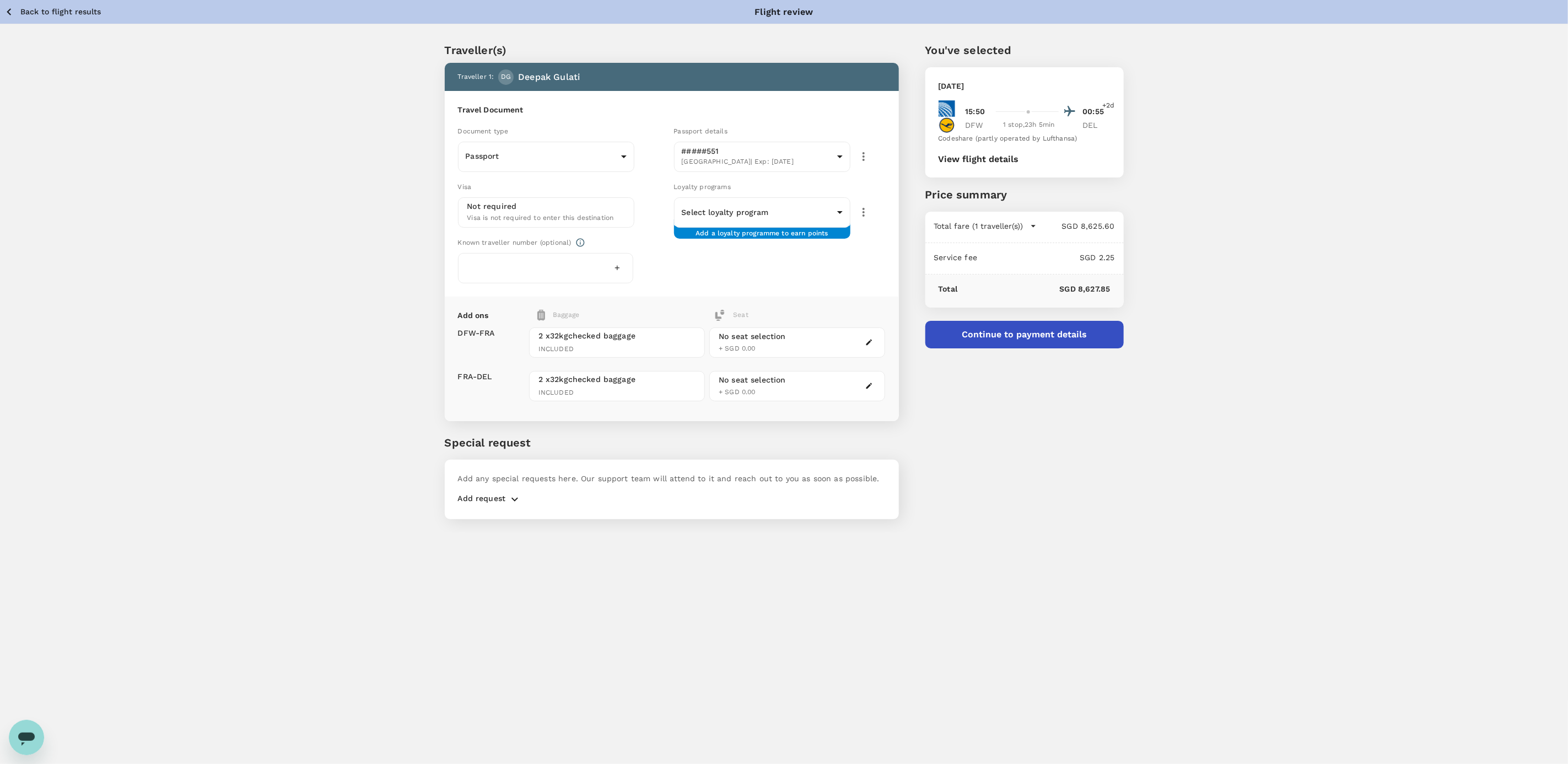
click at [605, 45] on button "View flight details" at bounding box center [979, 159] width 80 height 10
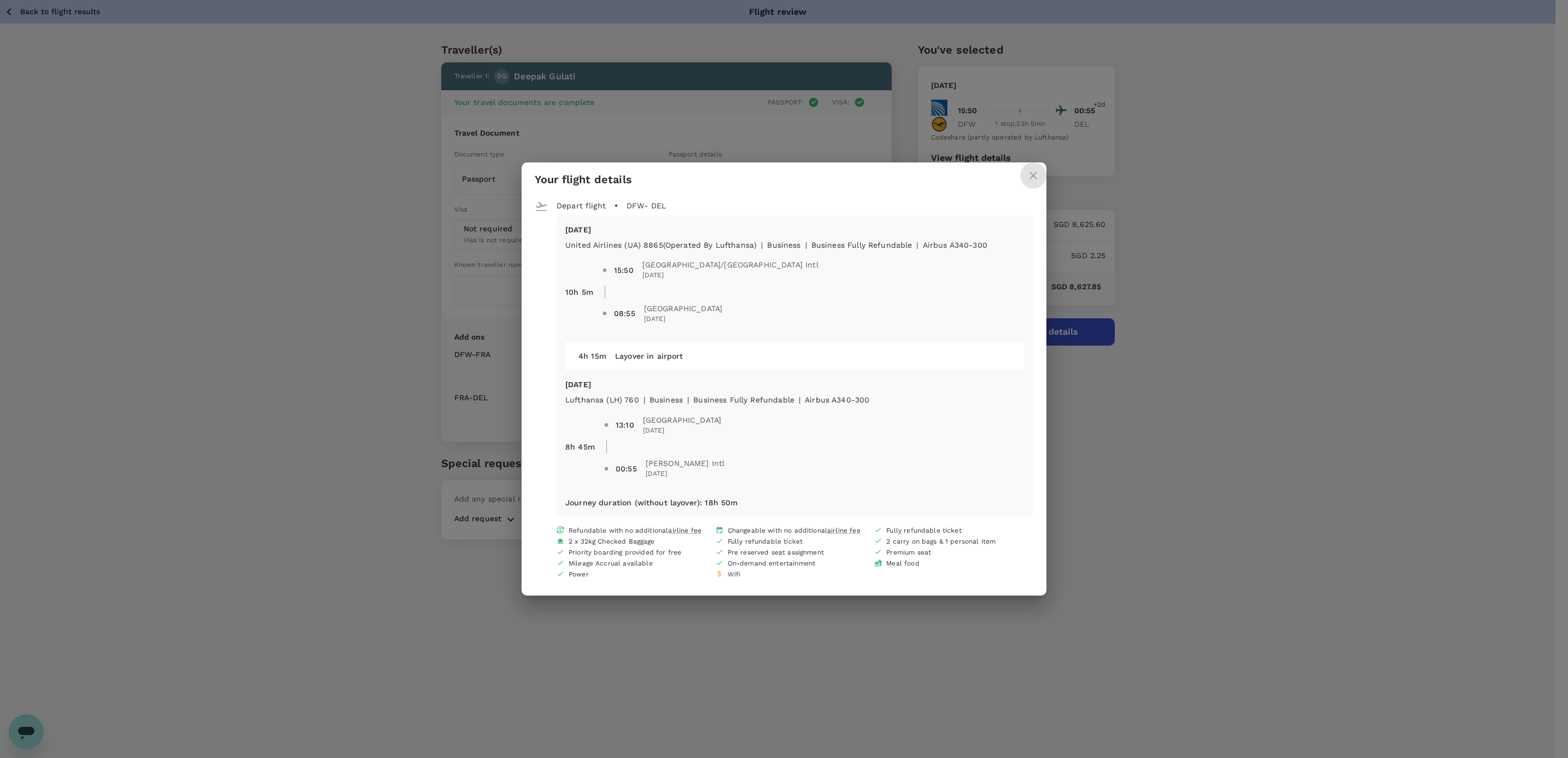
click at [601, 44] on icon "close" at bounding box center [1034, 176] width 13 height 13
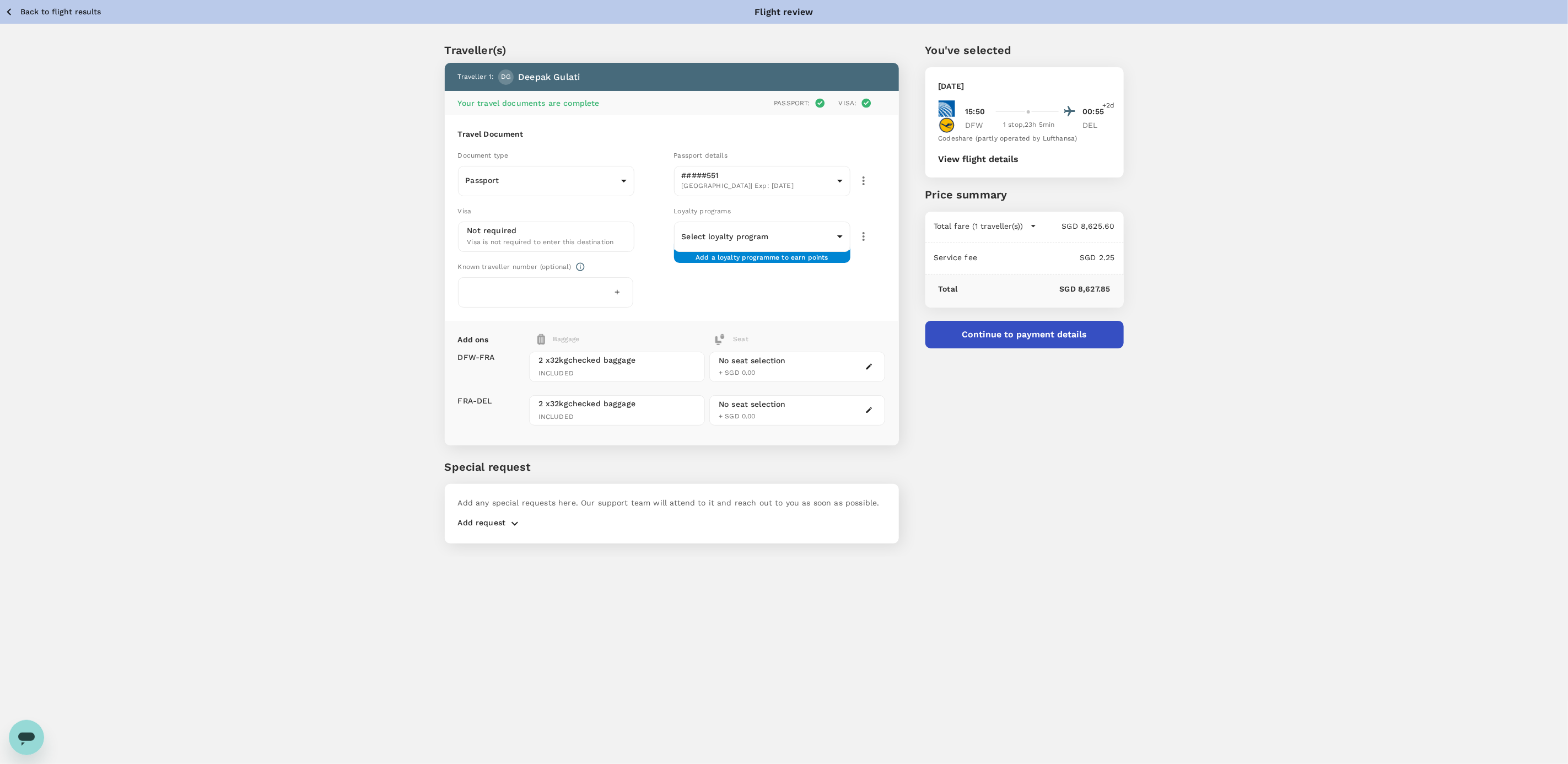
click at [605, 45] on button "View flight details" at bounding box center [979, 159] width 80 height 10
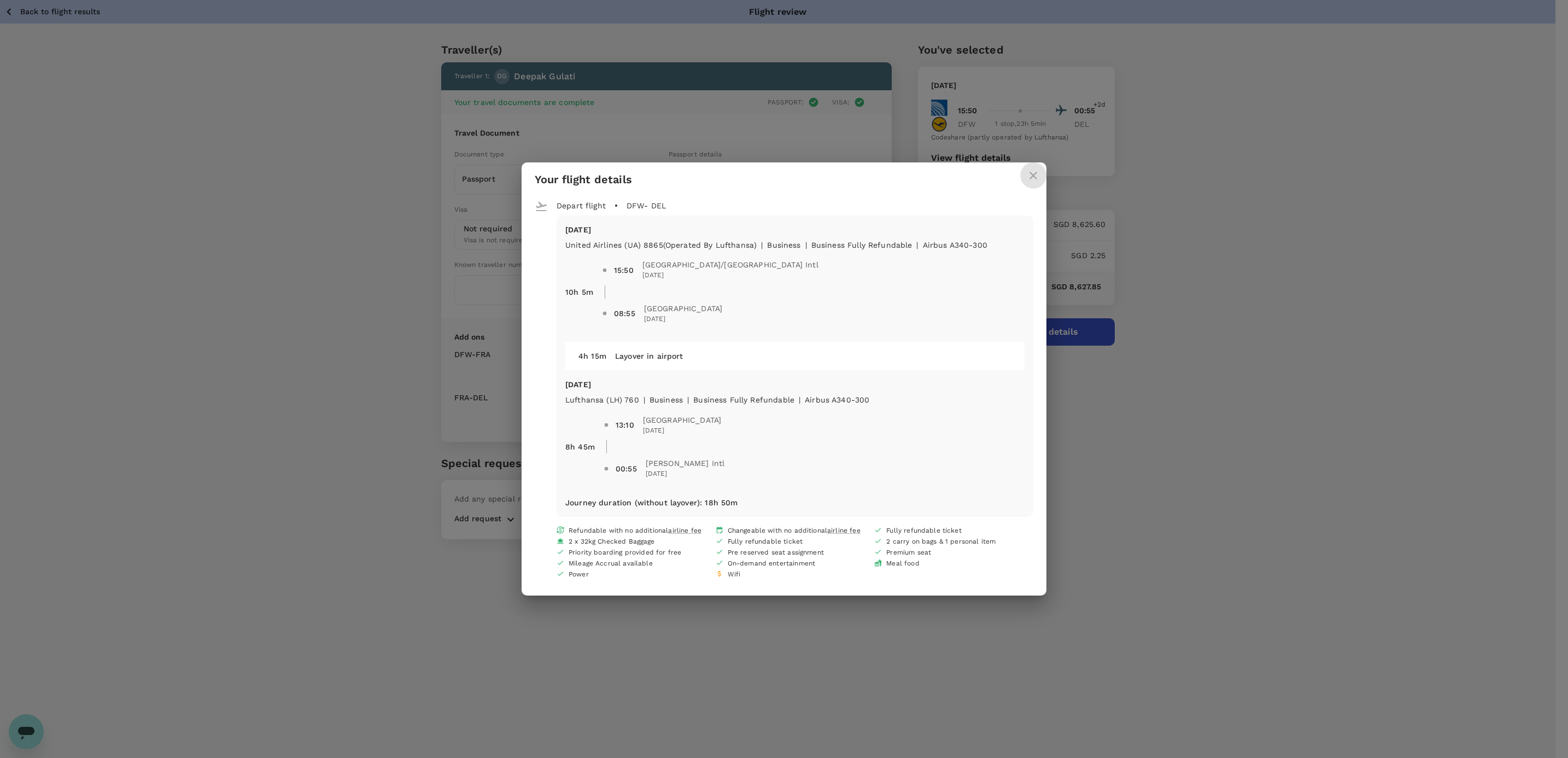
click at [601, 44] on icon "close" at bounding box center [1034, 176] width 13 height 13
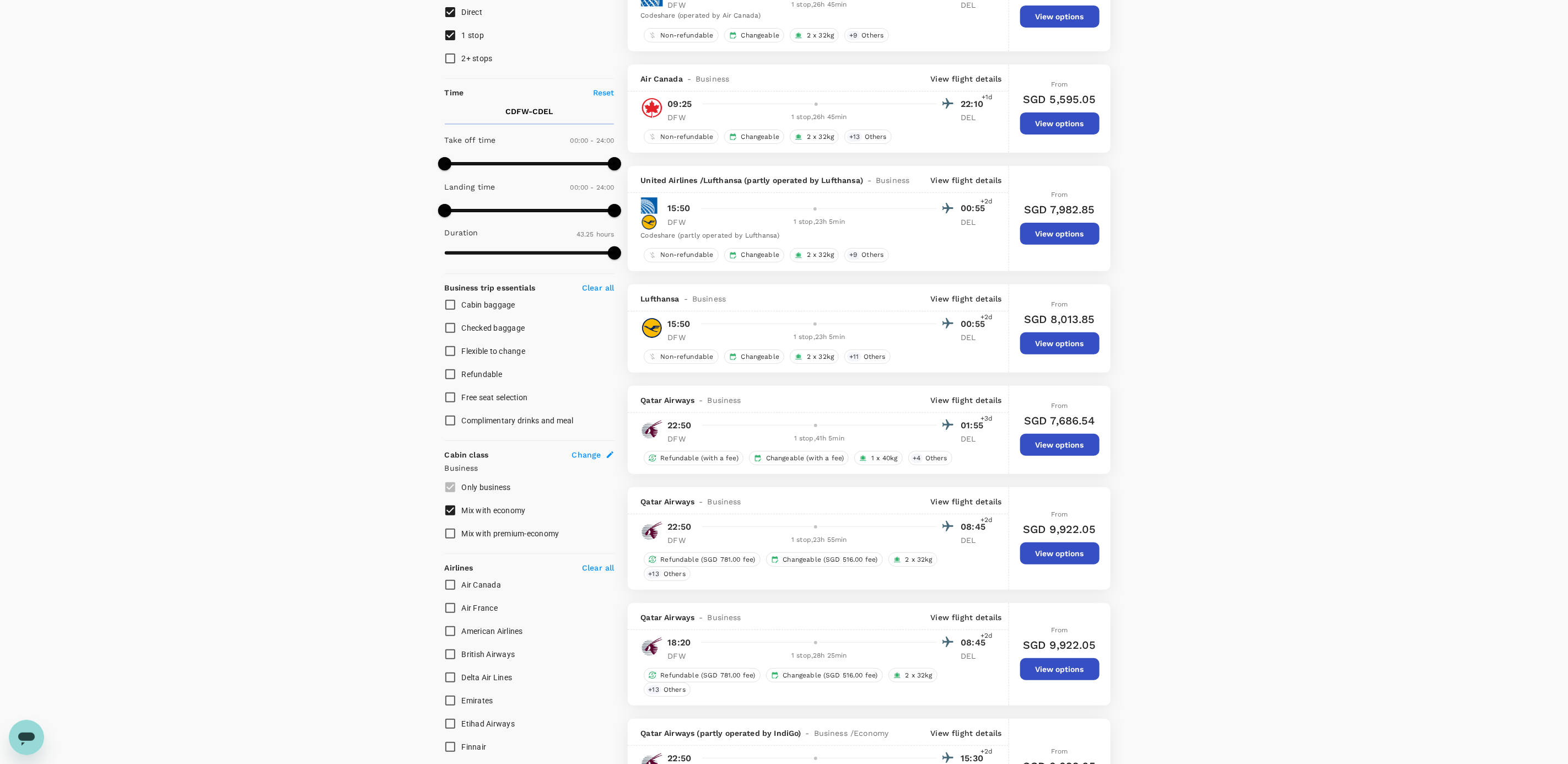
scroll to position [166, 0]
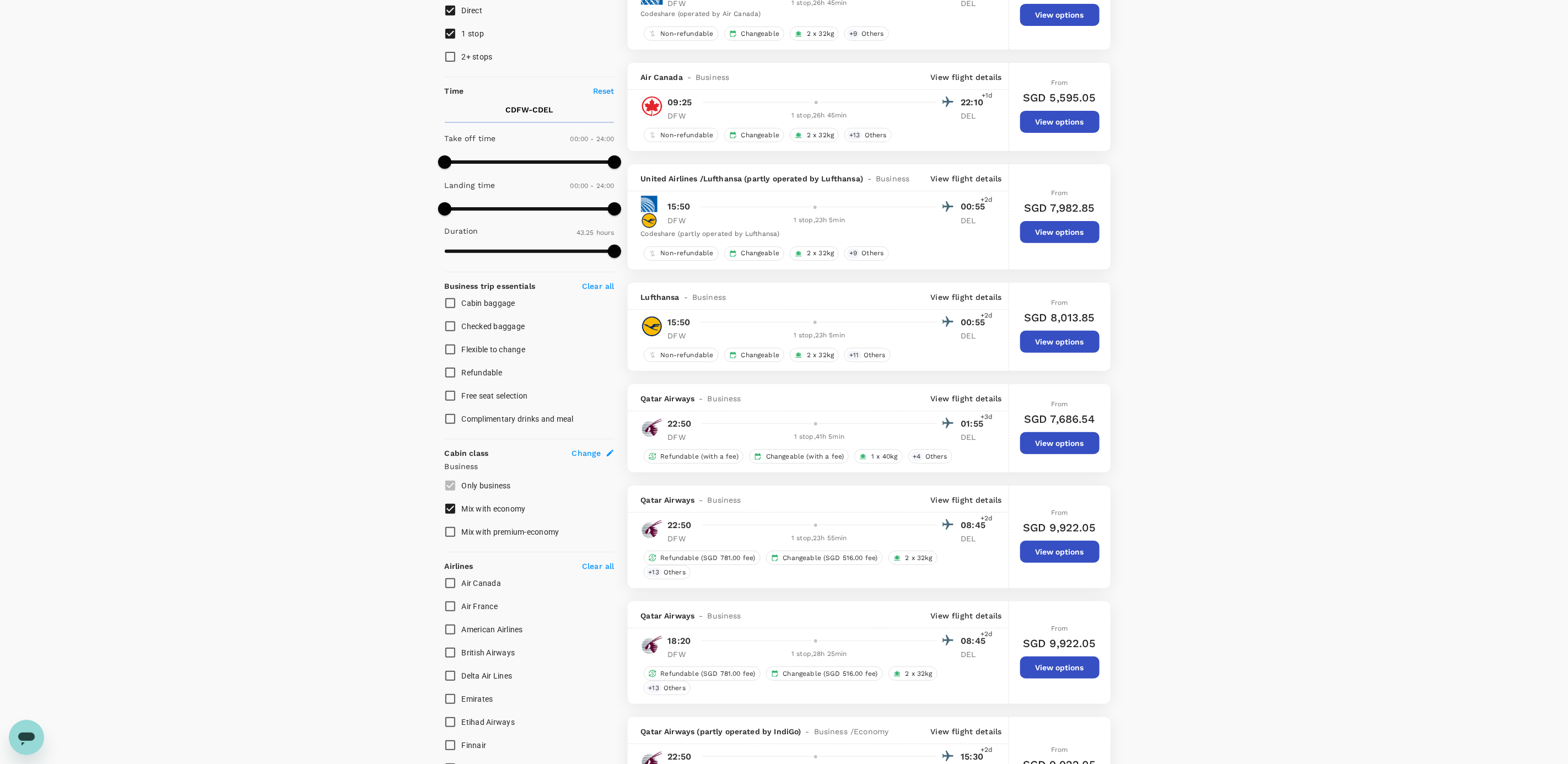
click at [605, 45] on button "View options" at bounding box center [1059, 341] width 79 height 22
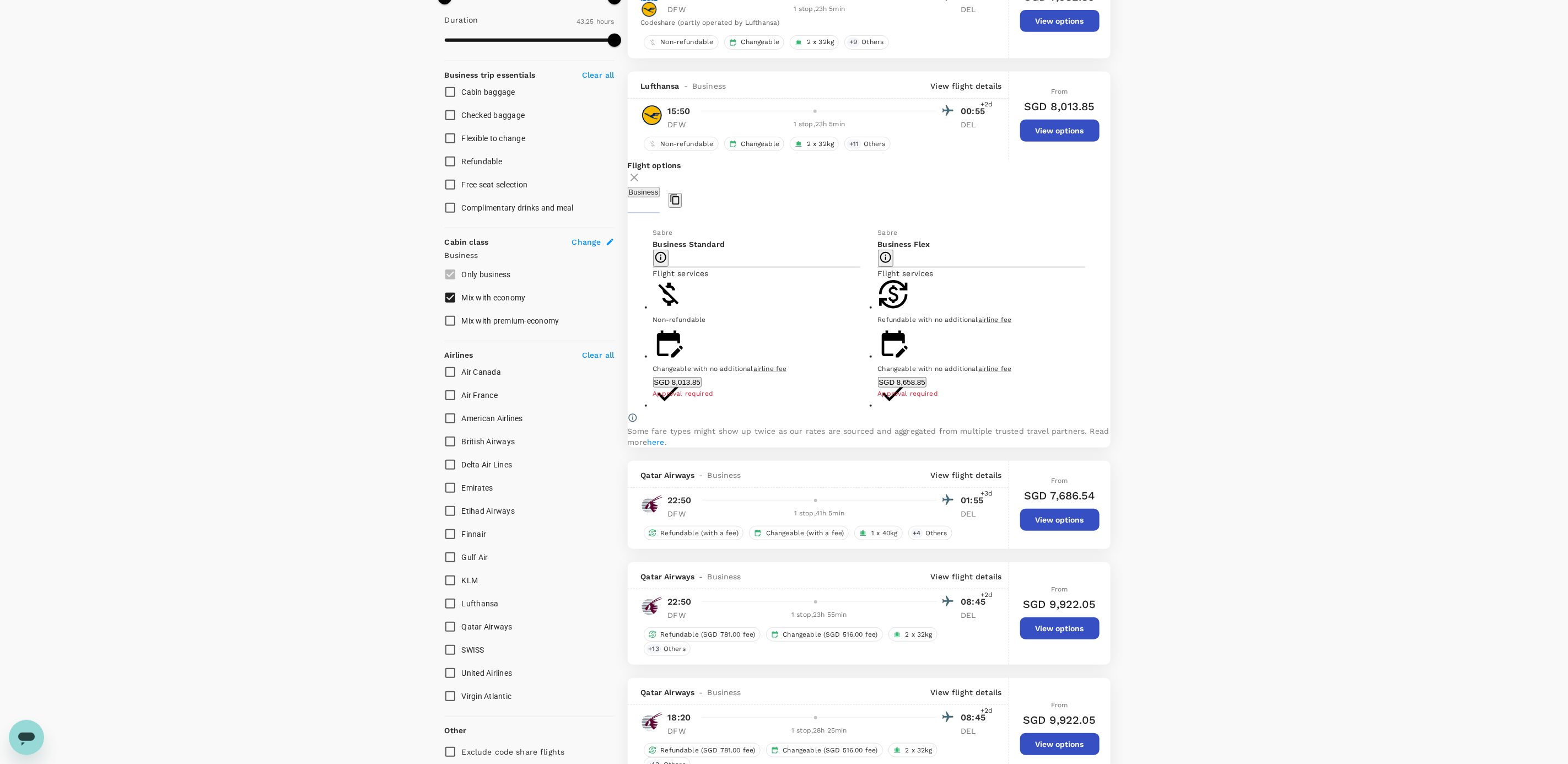
scroll to position [451, 0]
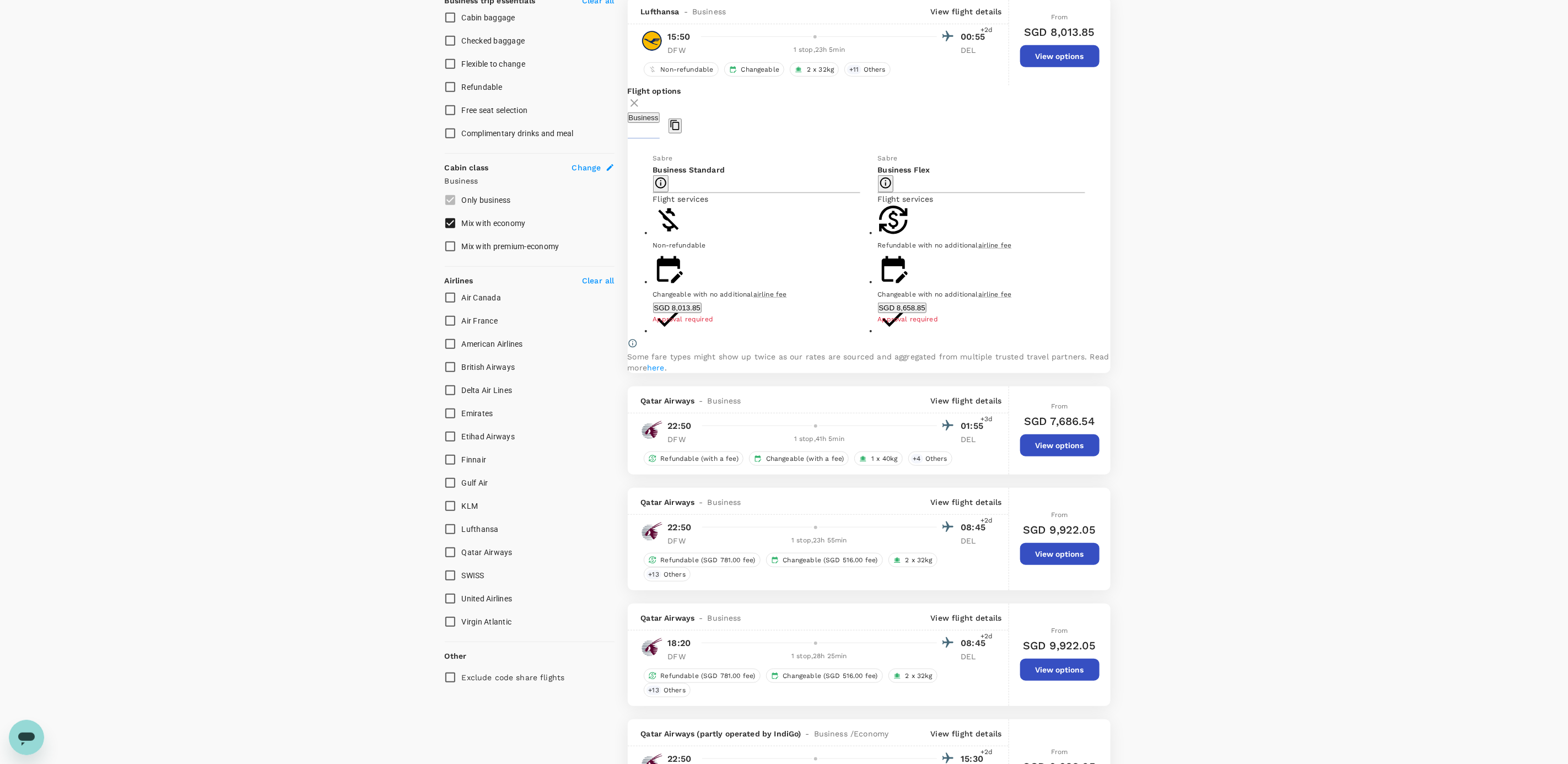
click at [605, 45] on button "View options" at bounding box center [1059, 445] width 79 height 22
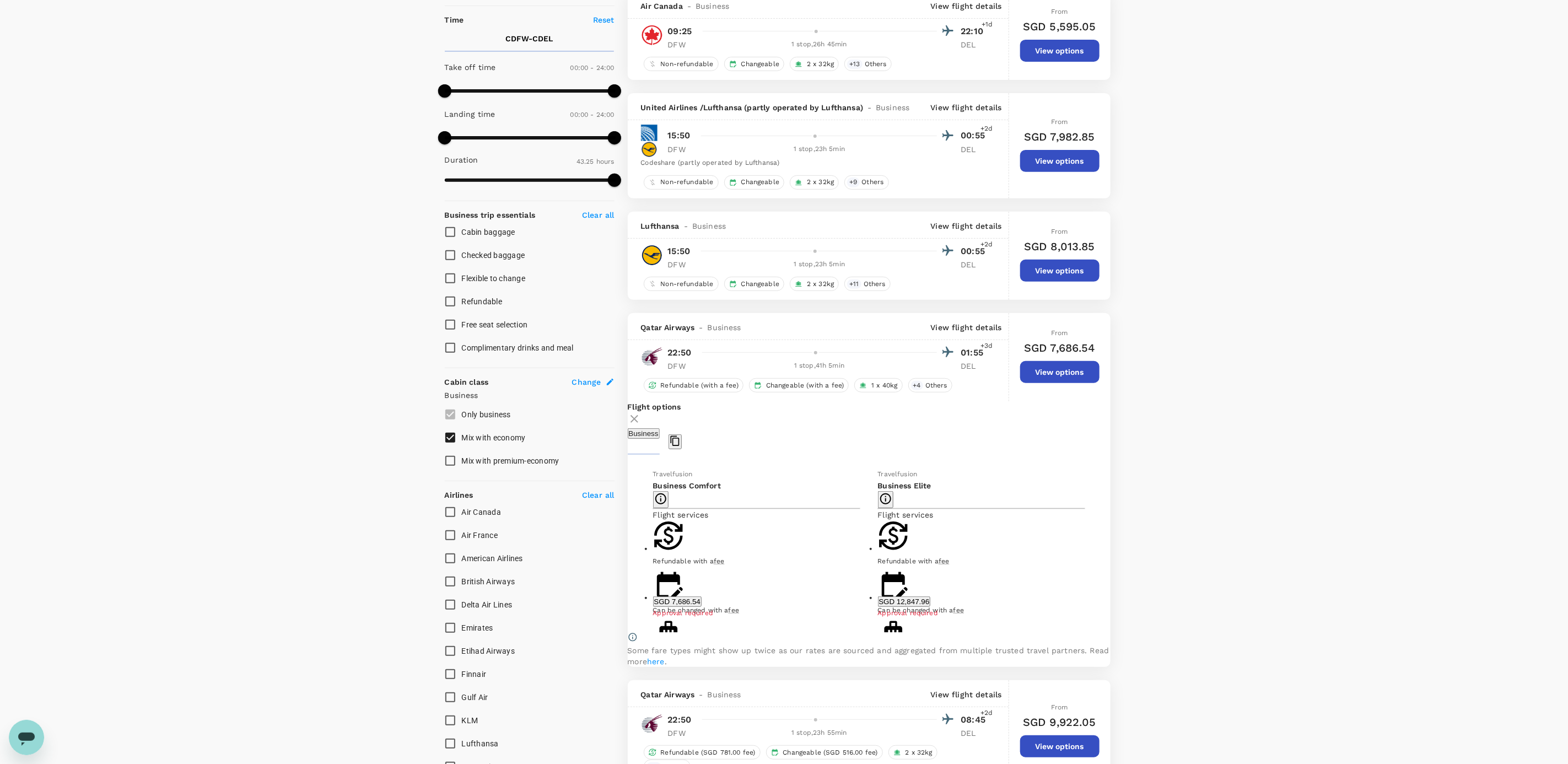
scroll to position [222, 0]
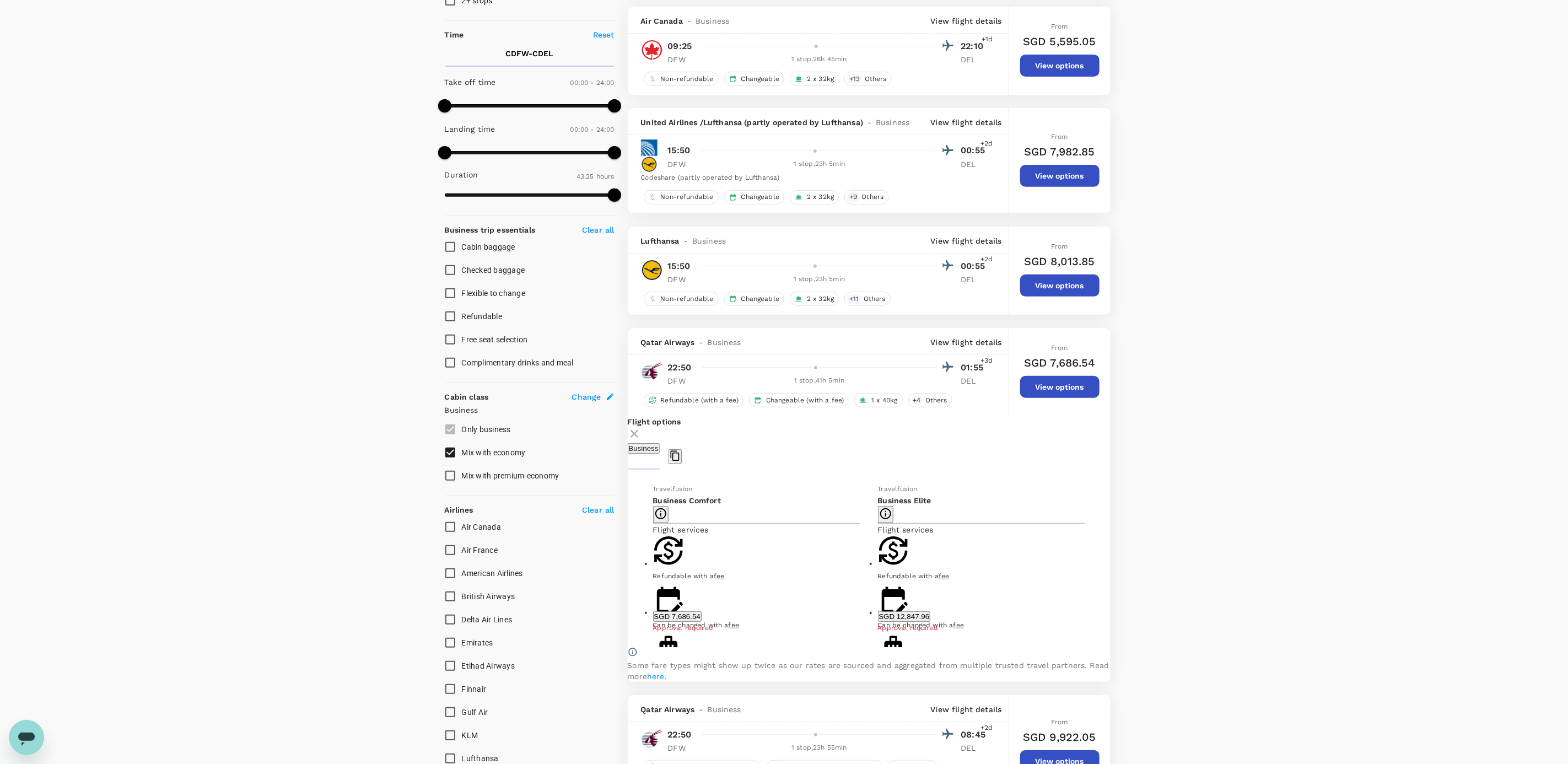
click at [605, 45] on p "View flight details" at bounding box center [966, 342] width 71 height 11
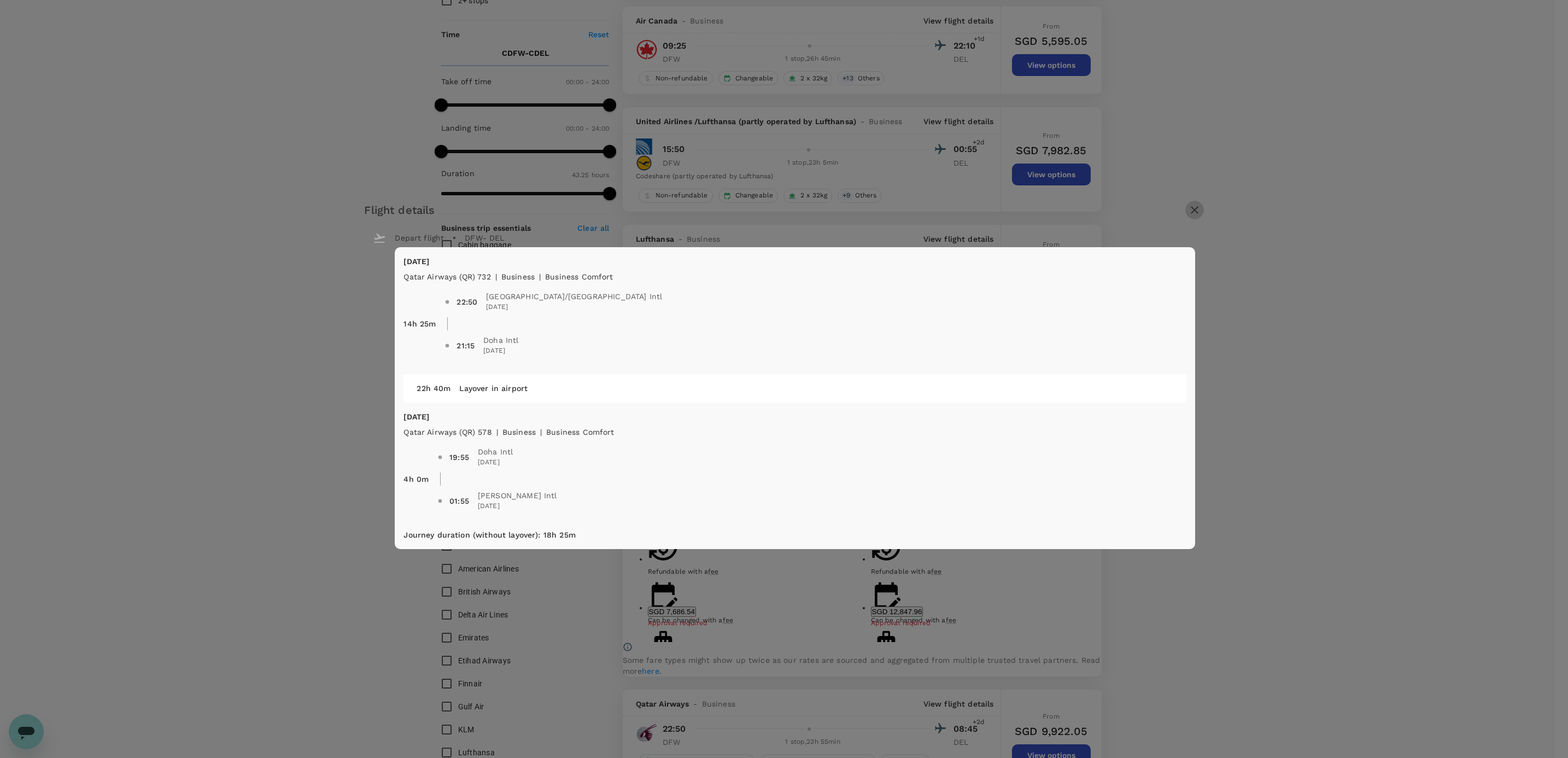
drag, startPoint x: 1024, startPoint y: 213, endPoint x: 979, endPoint y: 313, distance: 109.7
click at [601, 44] on icon "button" at bounding box center [1195, 210] width 13 height 13
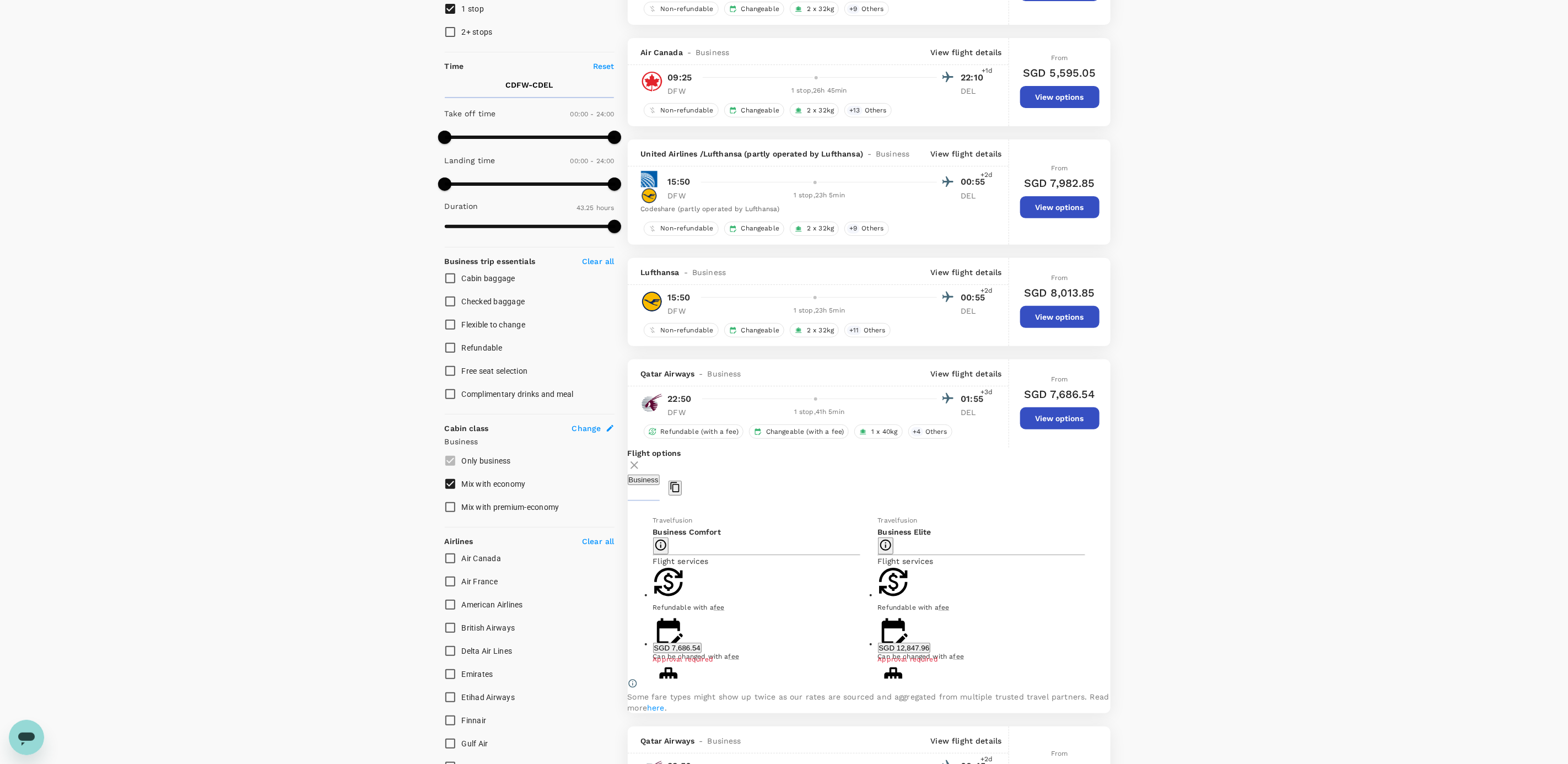
scroll to position [140, 0]
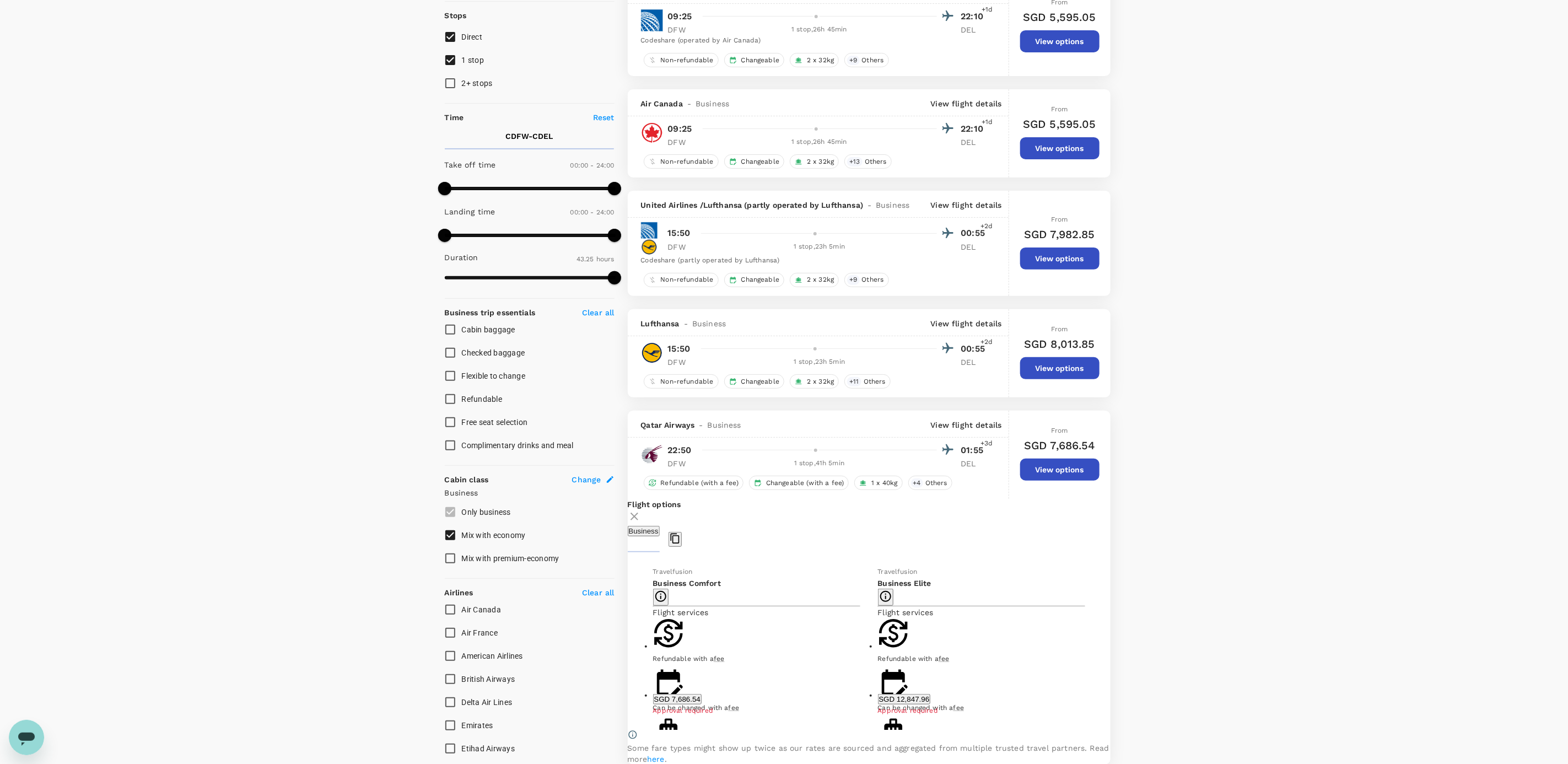
click at [605, 45] on p "View flight details" at bounding box center [966, 323] width 71 height 11
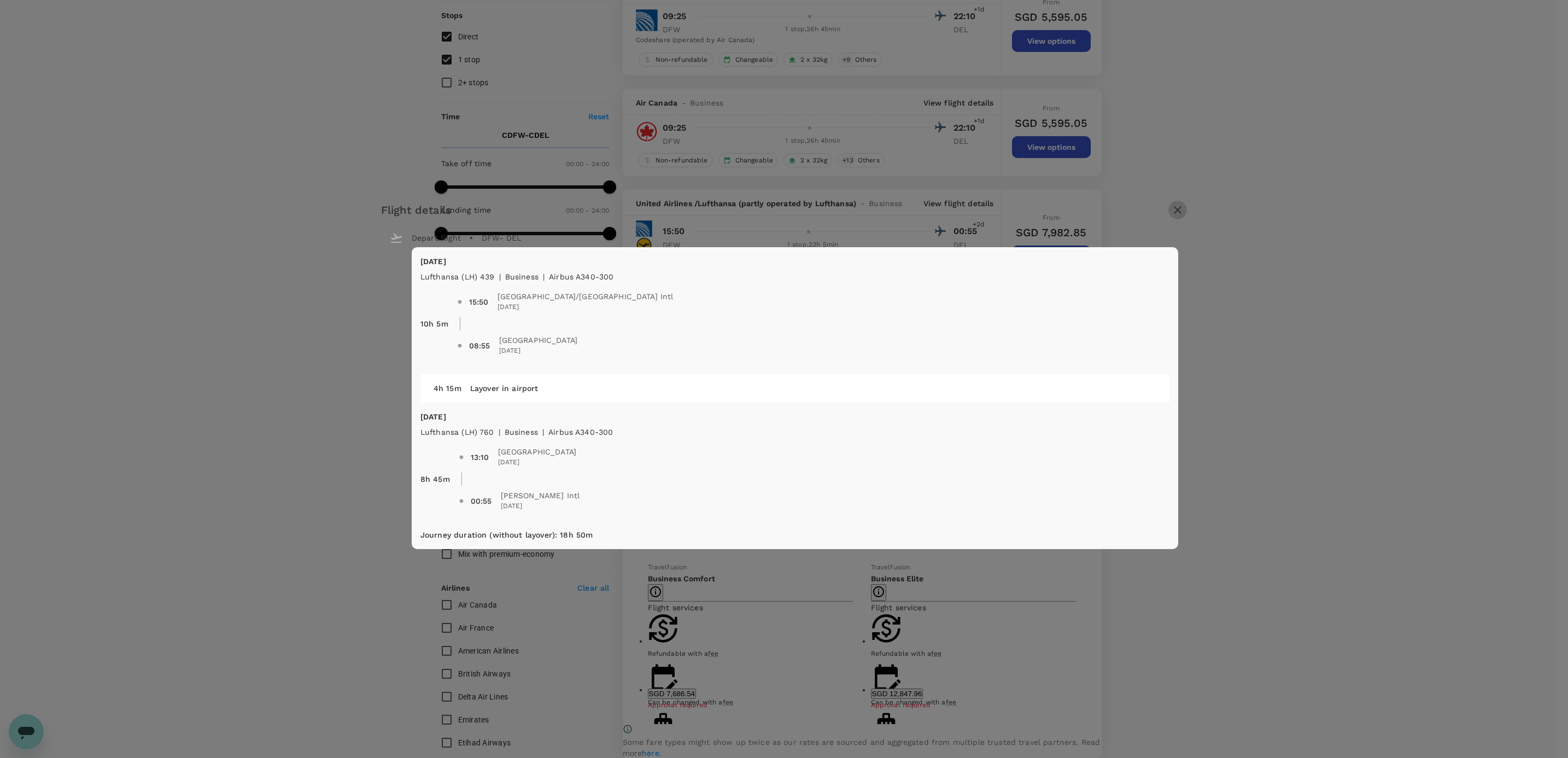
click at [601, 44] on icon "button" at bounding box center [1178, 210] width 7 height 7
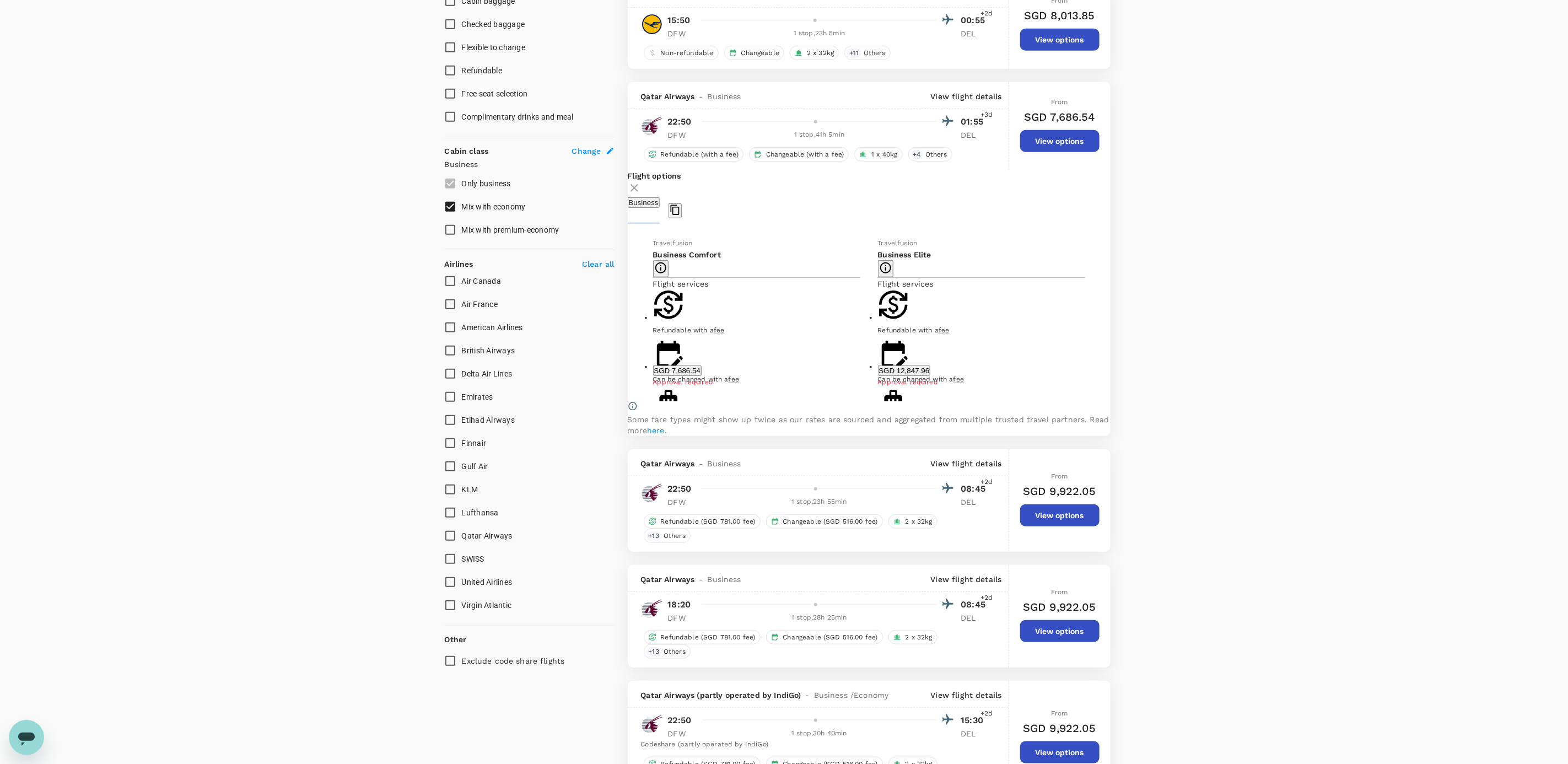
scroll to position [717, 0]
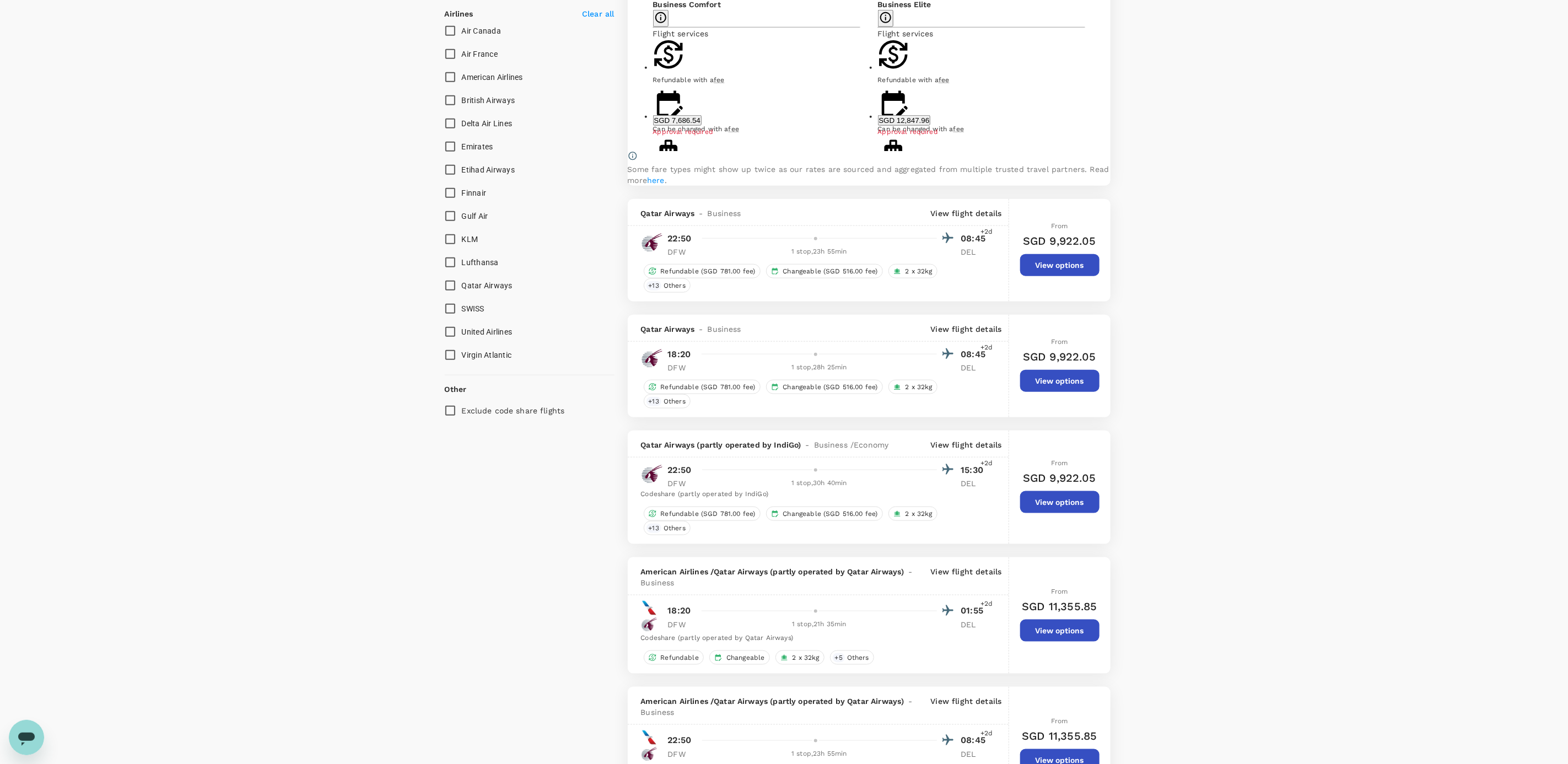
click at [605, 45] on p "View flight details" at bounding box center [966, 214] width 71 height 11
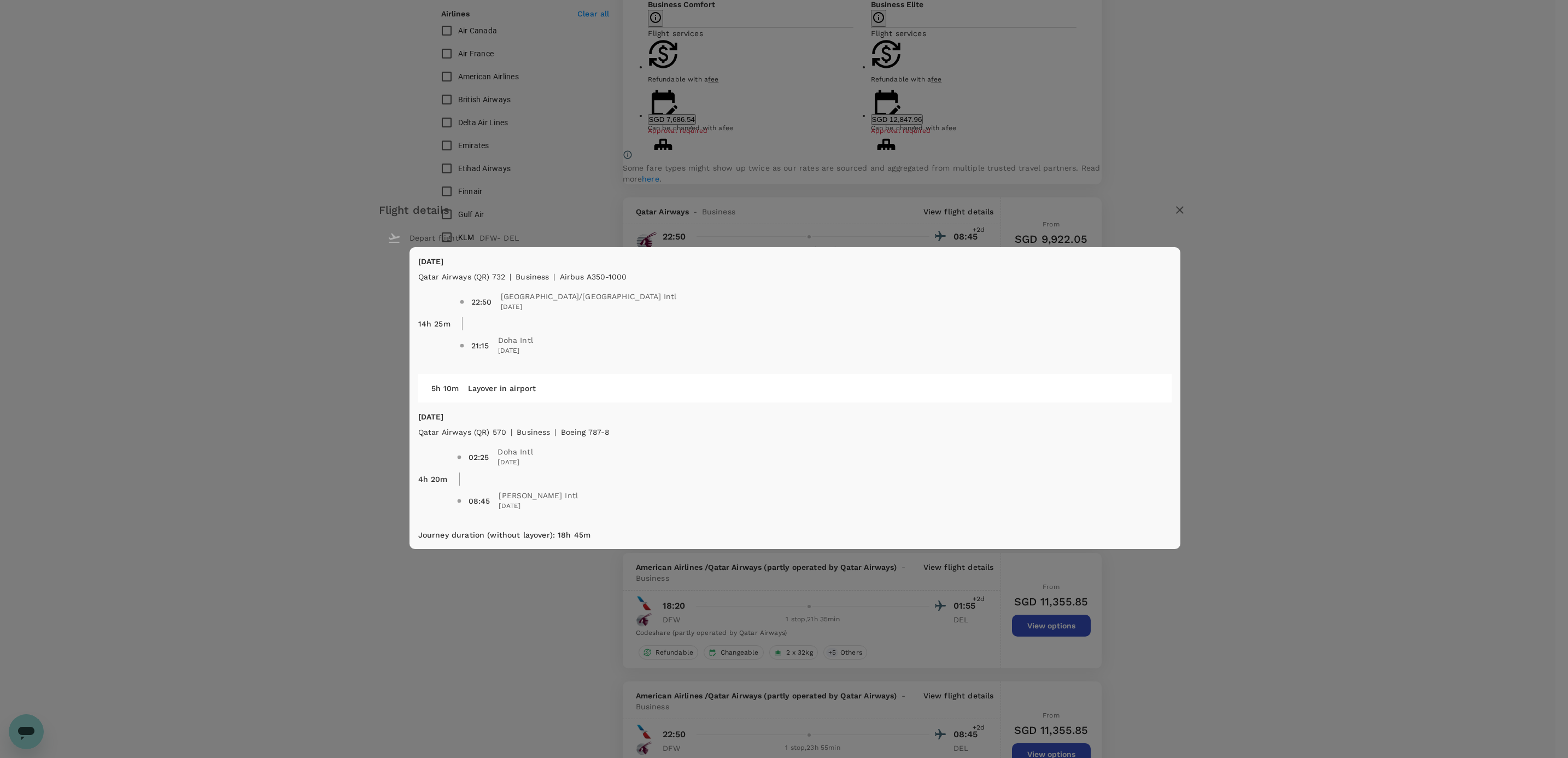
click at [601, 44] on icon "button" at bounding box center [1179, 210] width 13 height 13
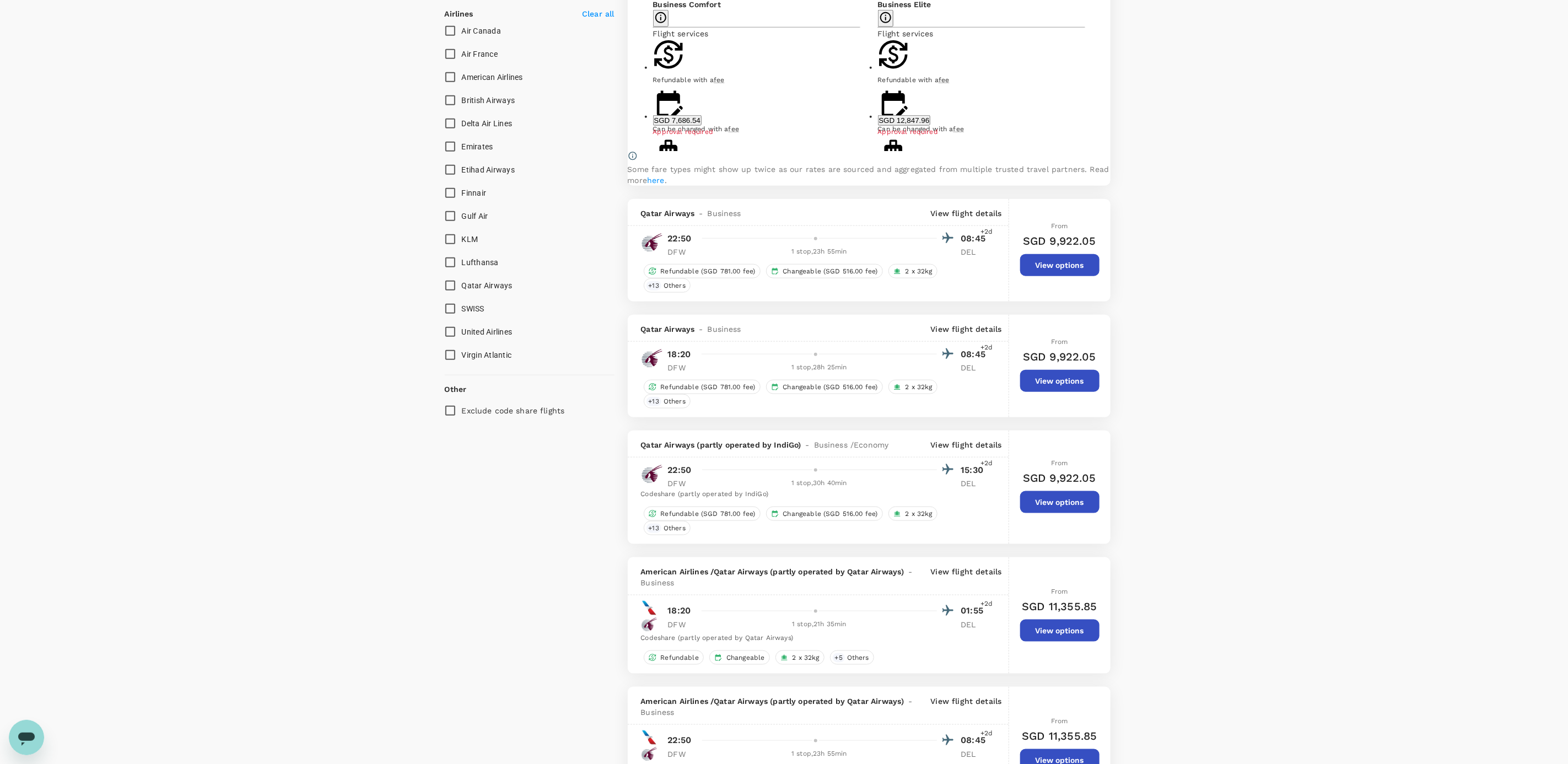
click at [605, 45] on p "View flight details" at bounding box center [966, 329] width 71 height 11
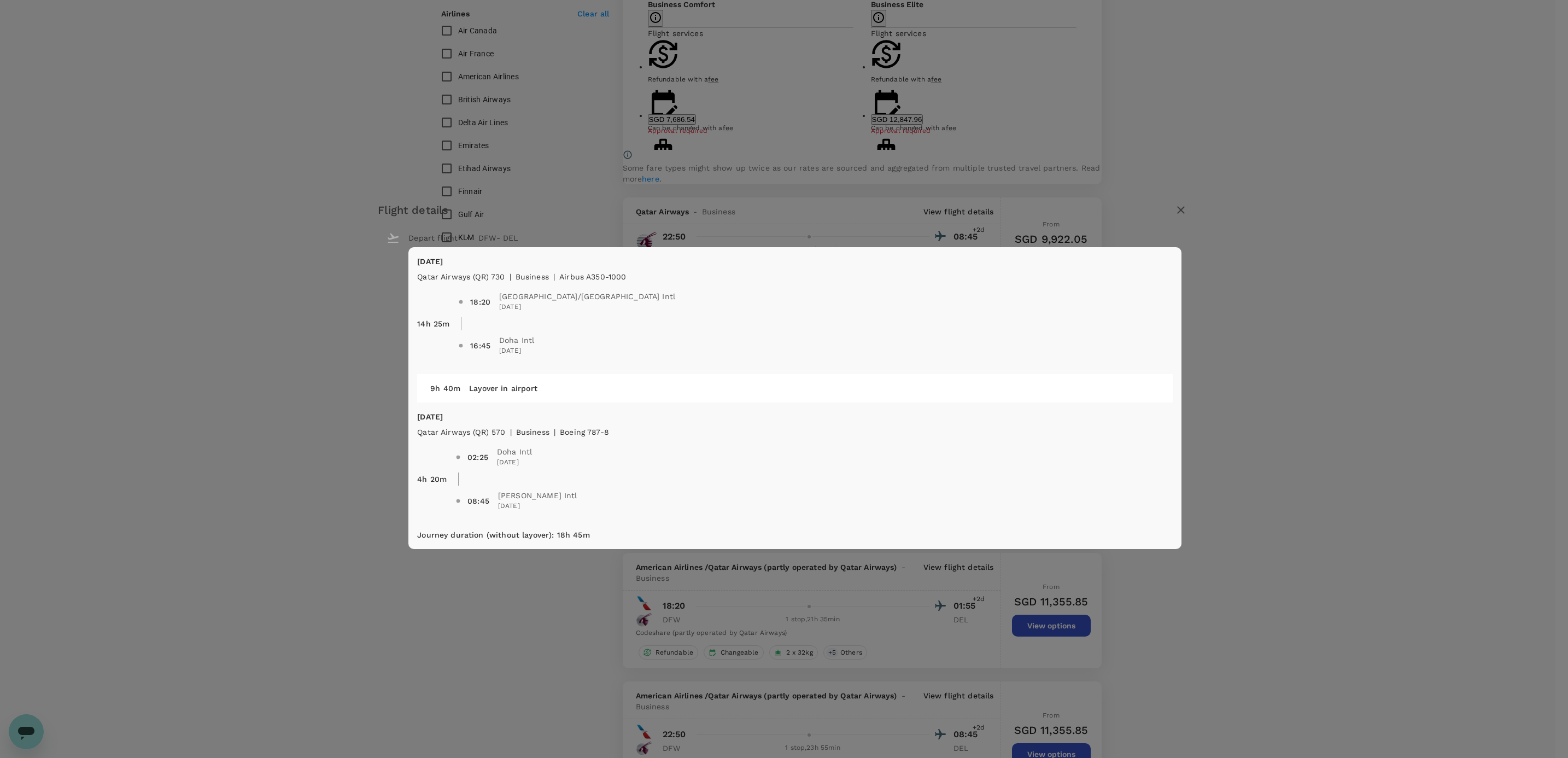
click at [601, 44] on icon "button" at bounding box center [1180, 210] width 13 height 13
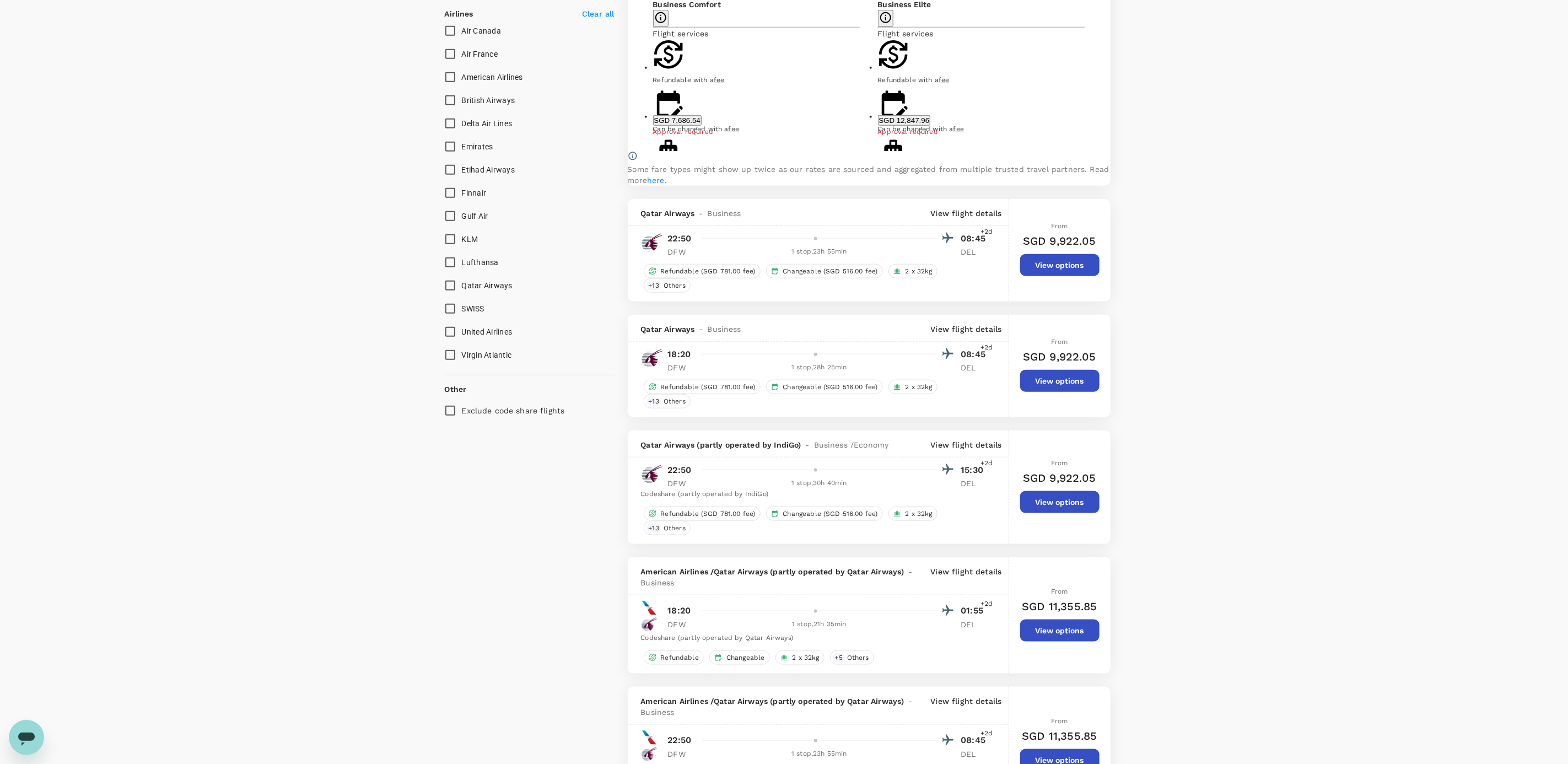
click at [605, 45] on p "View flight details" at bounding box center [966, 445] width 71 height 11
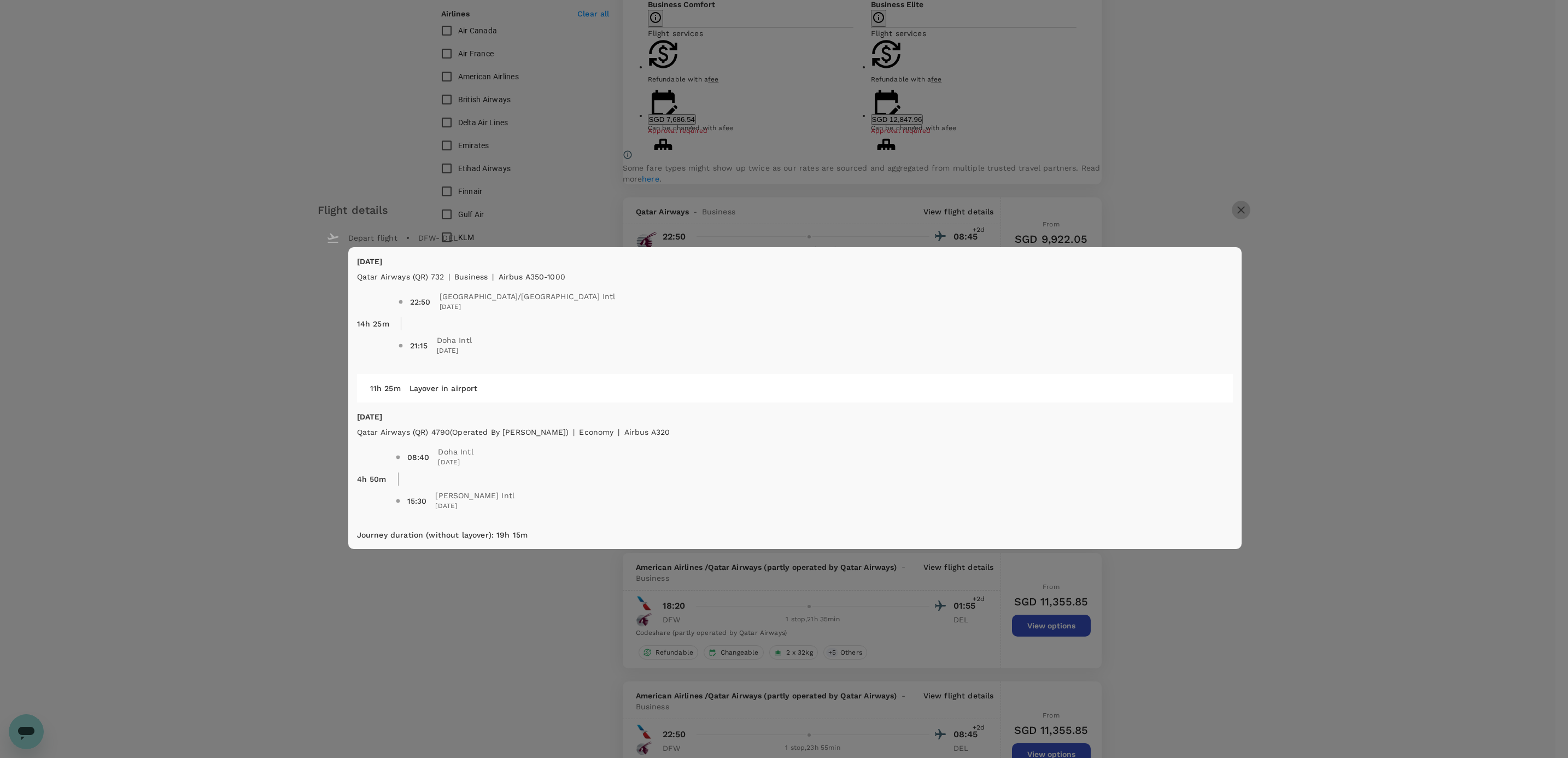
click at [601, 44] on icon "button" at bounding box center [1241, 210] width 13 height 13
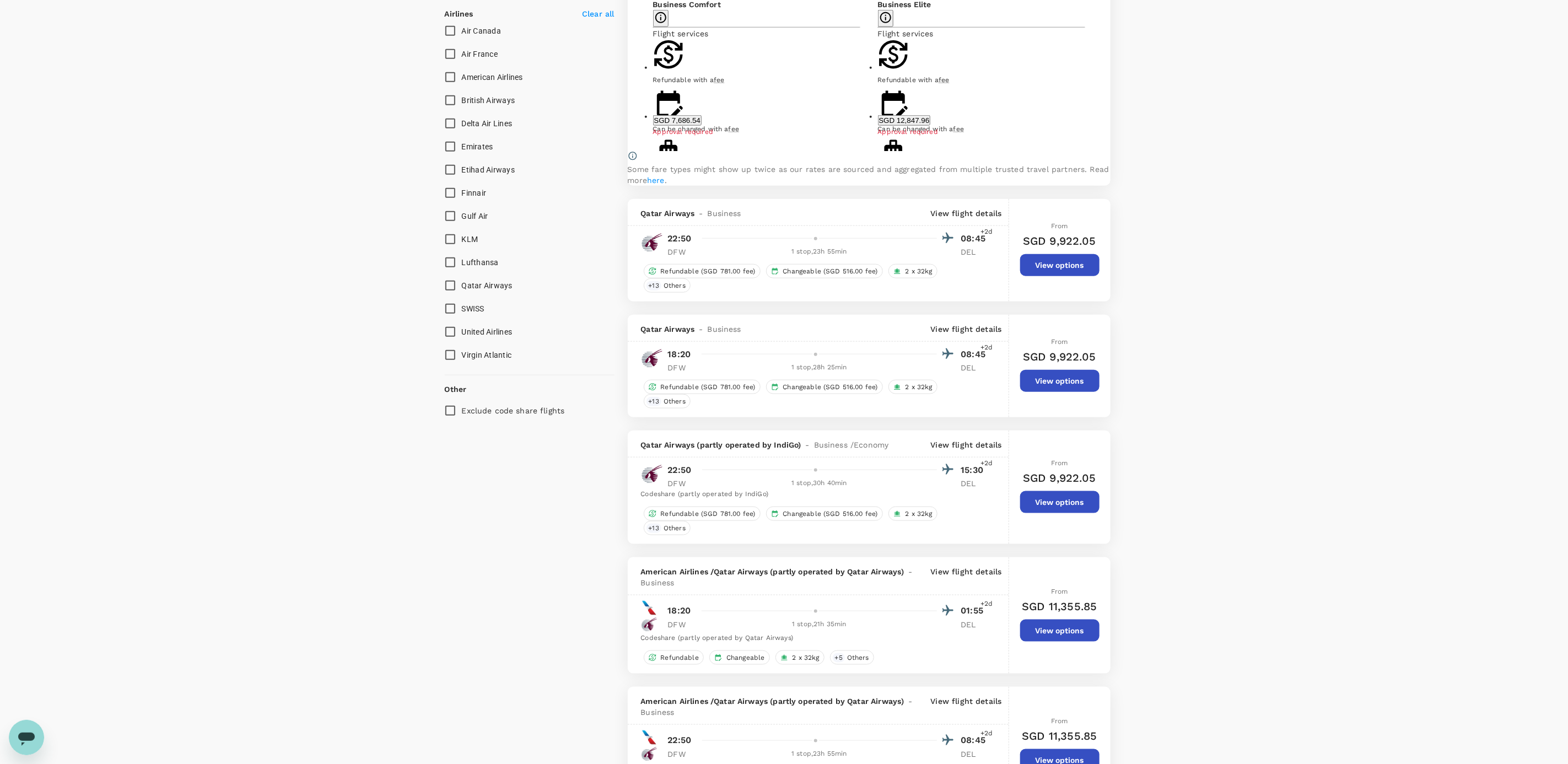
click at [605, 45] on p "View flight details" at bounding box center [966, 577] width 71 height 22
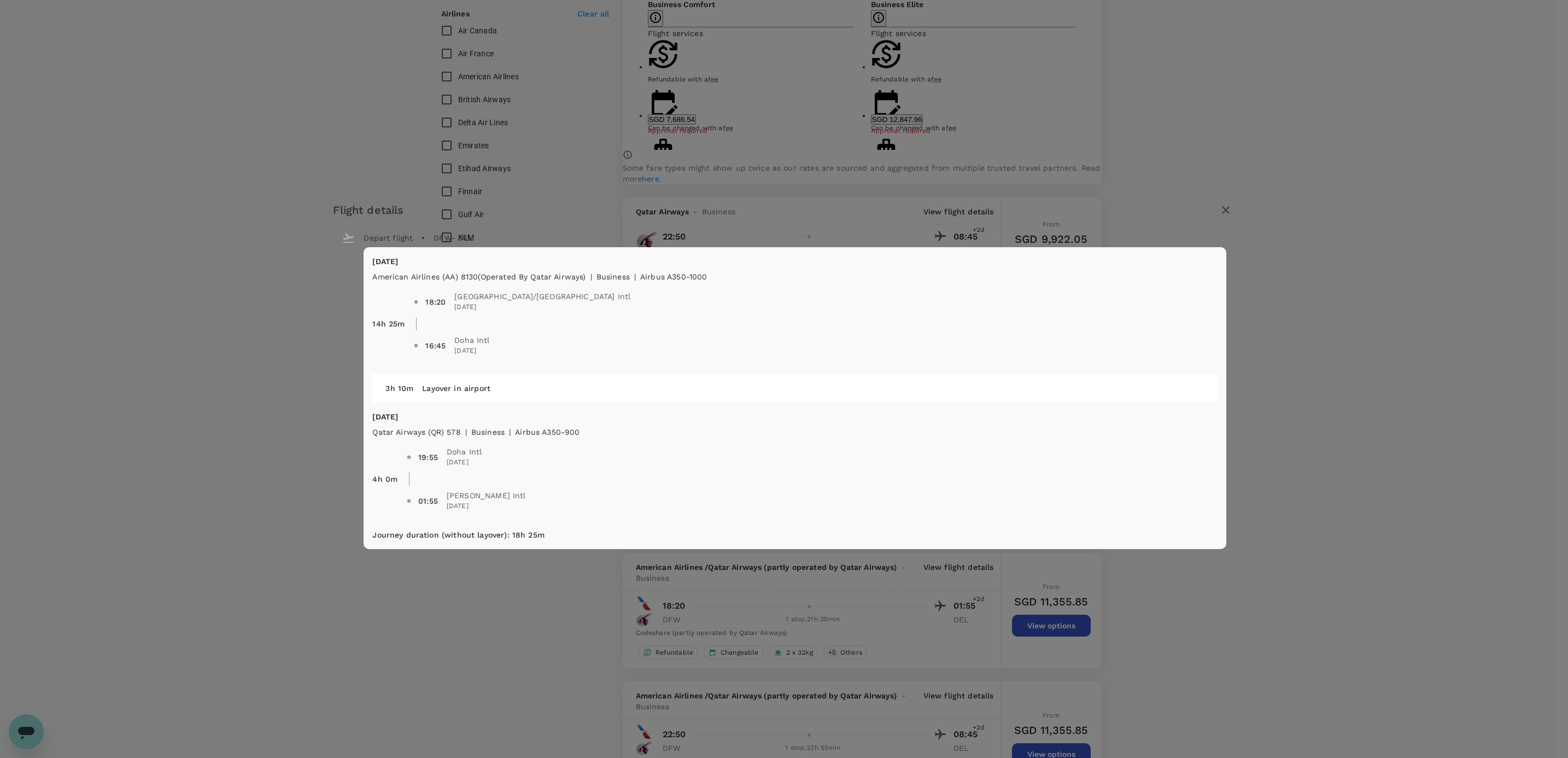
click at [601, 44] on icon "button" at bounding box center [1226, 210] width 7 height 7
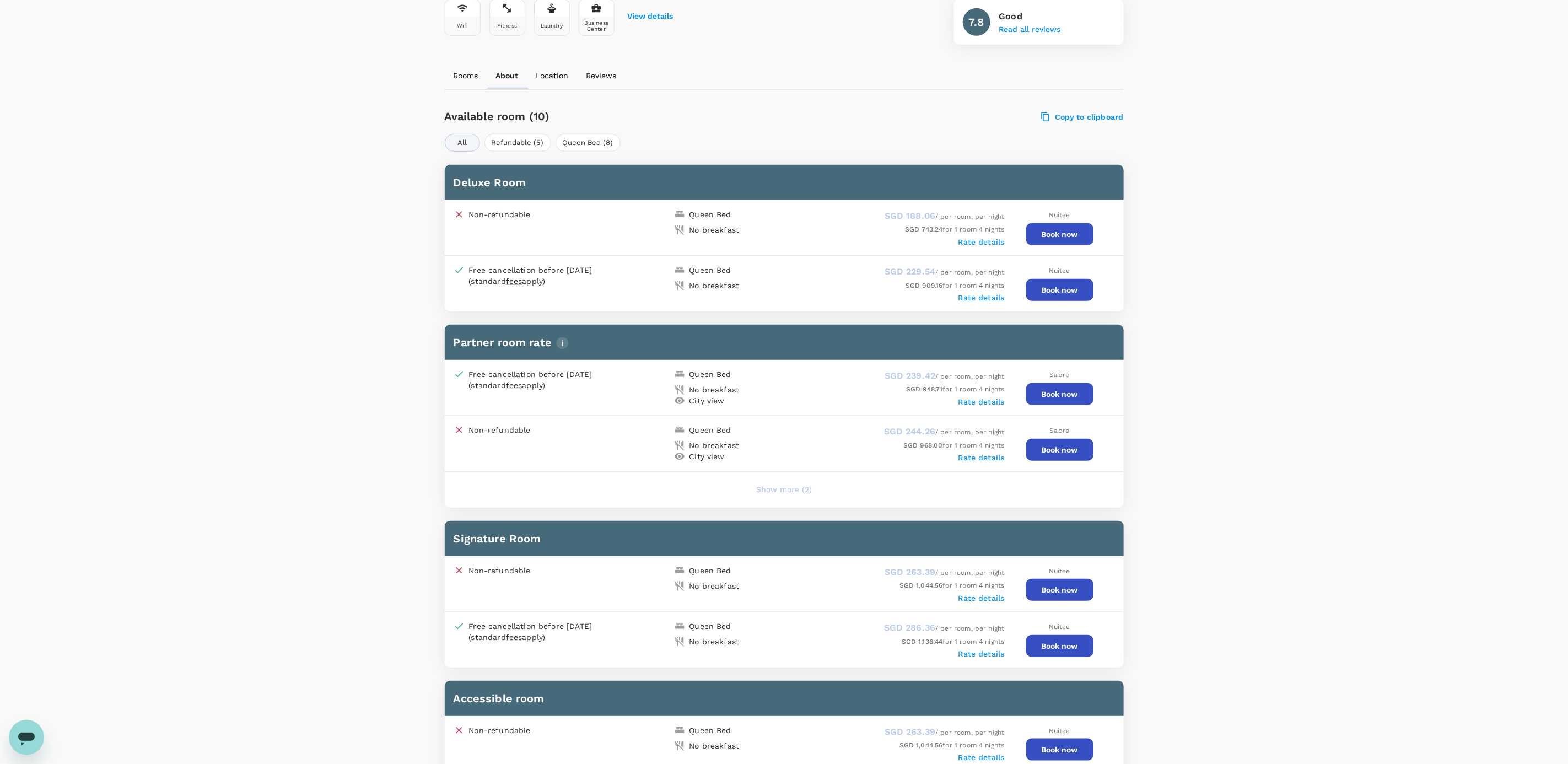
scroll to position [413, 0]
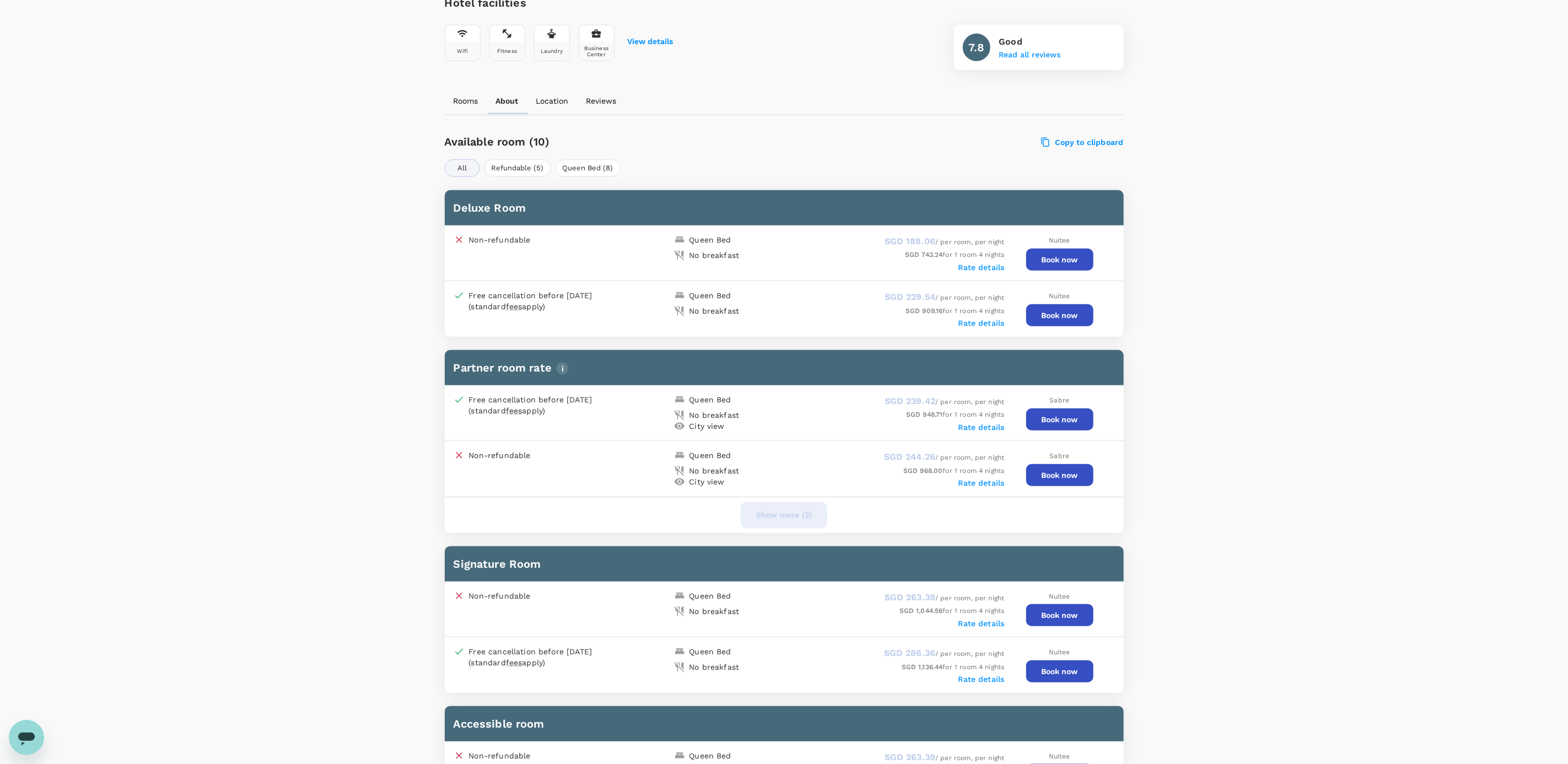
click at [773, 526] on button "Show more (2)" at bounding box center [784, 515] width 87 height 26
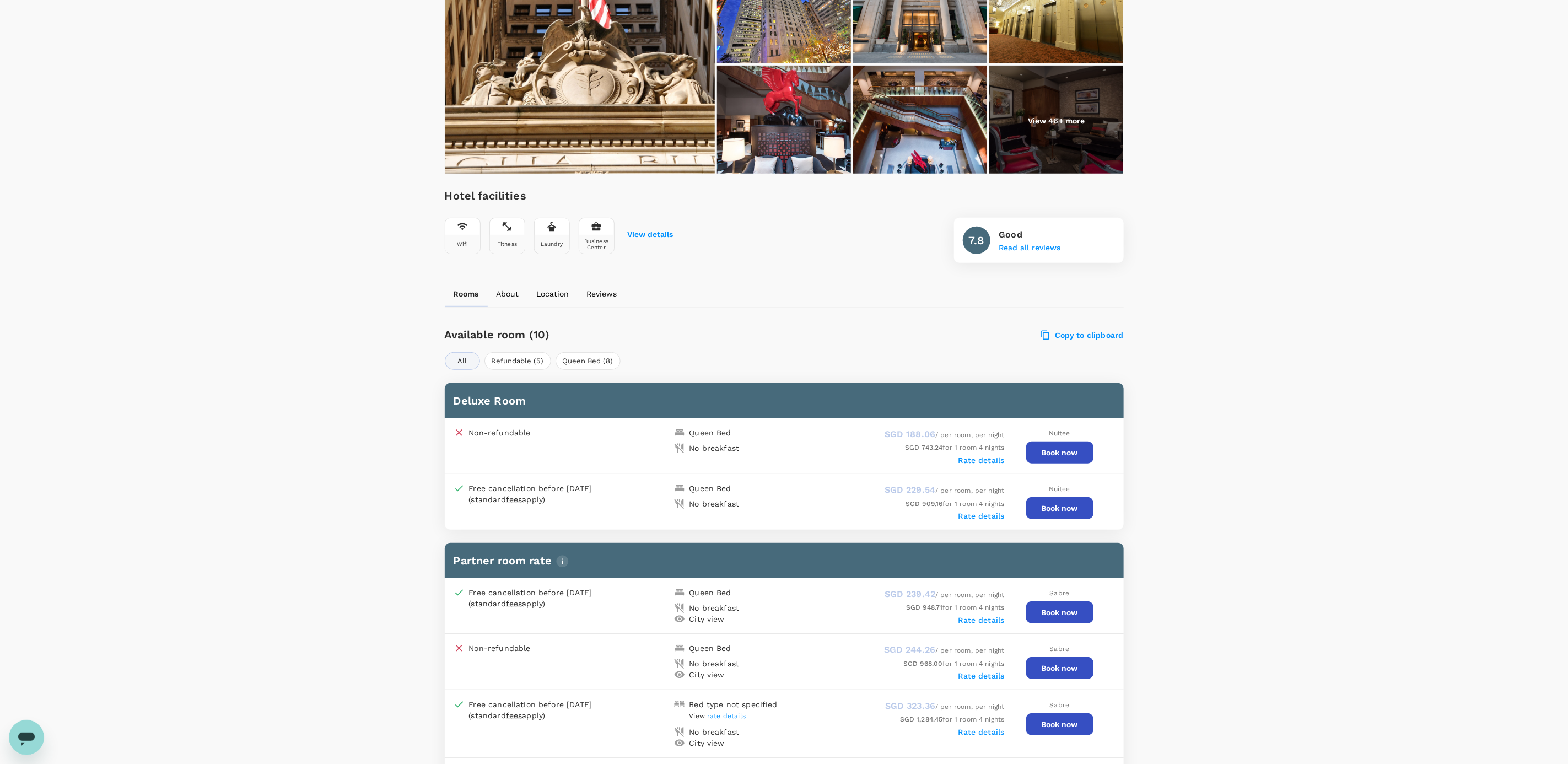
scroll to position [222, 0]
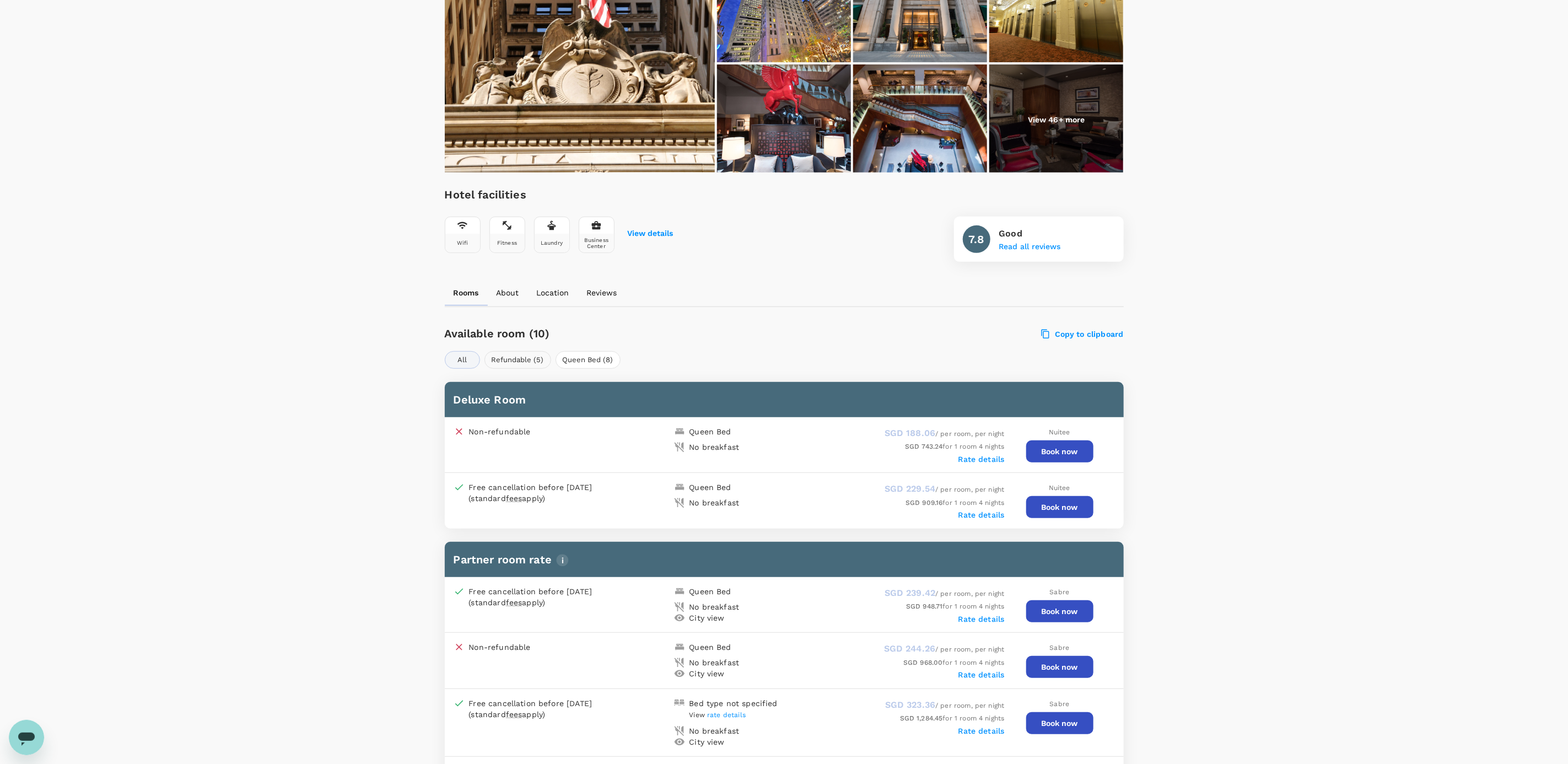
click at [530, 360] on button "Refundable (5)" at bounding box center [518, 359] width 67 height 17
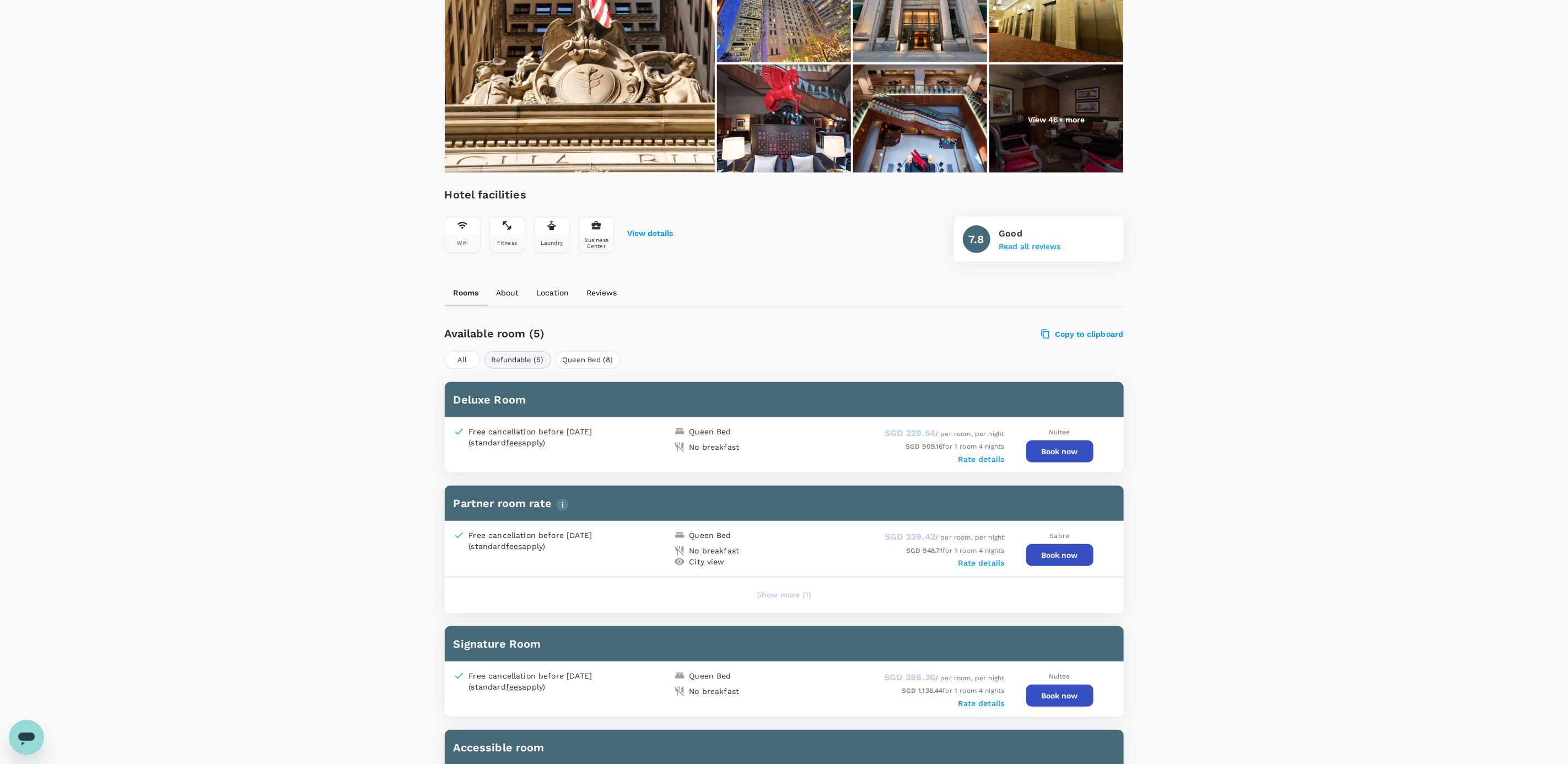
click at [1065, 453] on button "Book now" at bounding box center [1060, 451] width 68 height 22
